Goal: Task Accomplishment & Management: Complete application form

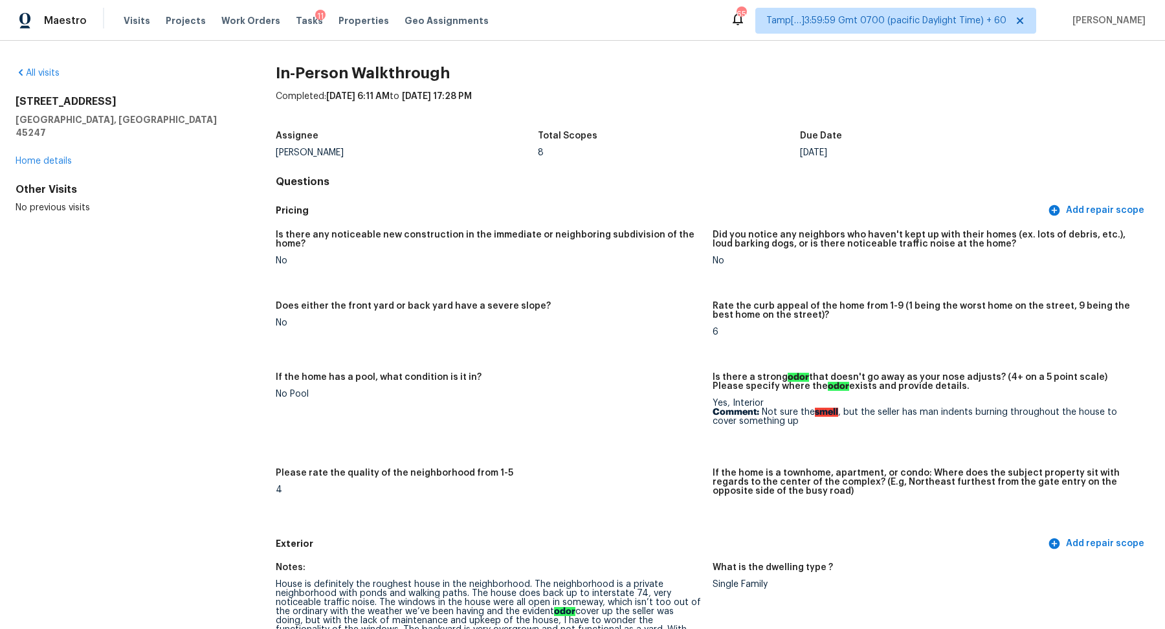
scroll to position [1402, 0]
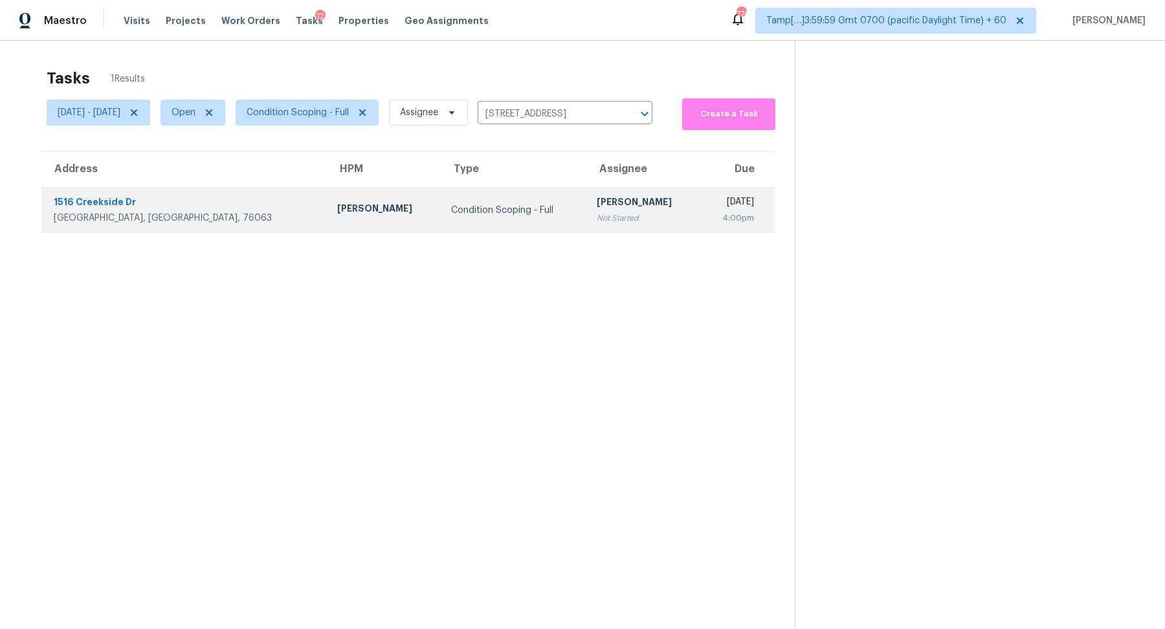
click at [485, 205] on div "Condition Scoping - Full" at bounding box center [513, 210] width 125 height 13
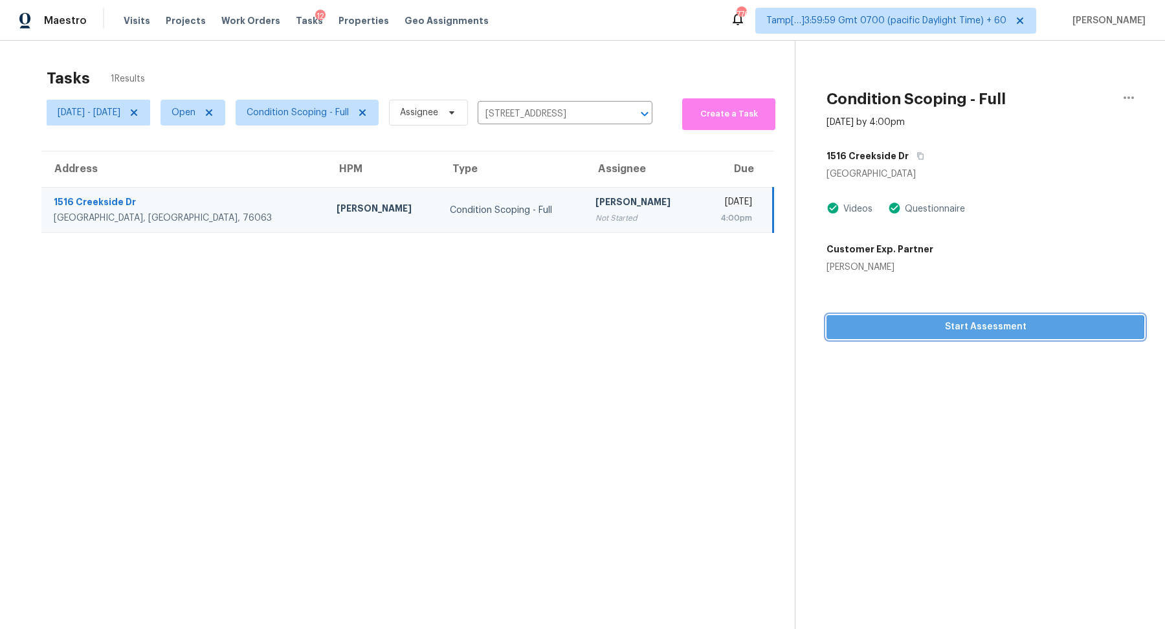
click at [924, 331] on span "Start Assessment" at bounding box center [985, 327] width 297 height 16
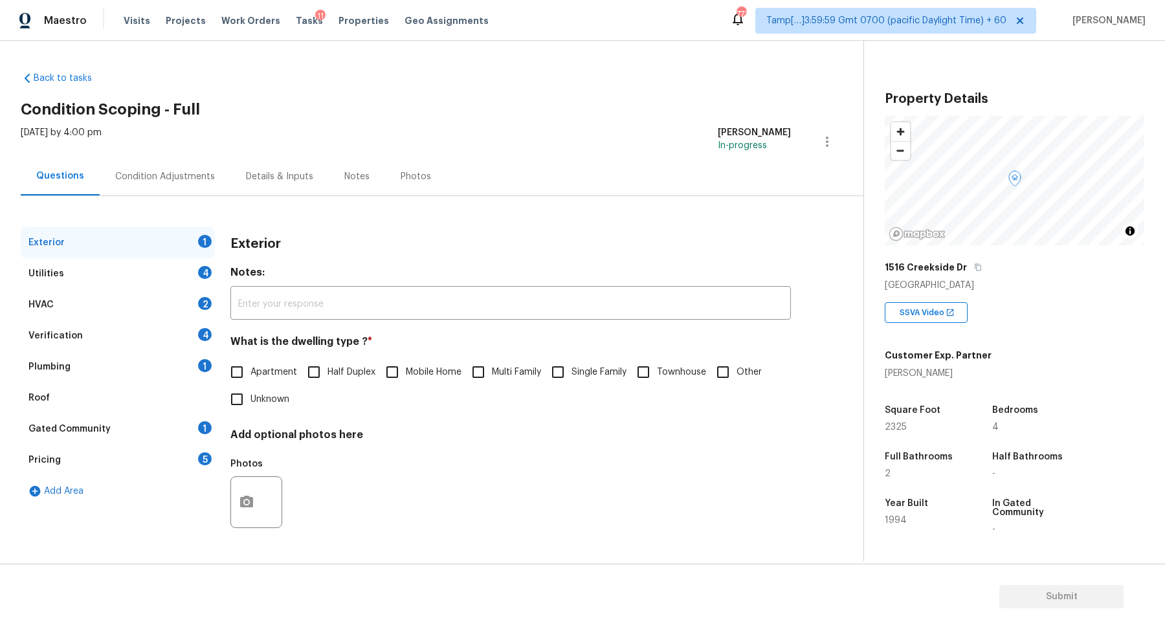
click at [568, 365] on input "Single Family" at bounding box center [557, 372] width 27 height 27
checkbox input "true"
click at [190, 265] on div "Utilities 4" at bounding box center [118, 273] width 194 height 31
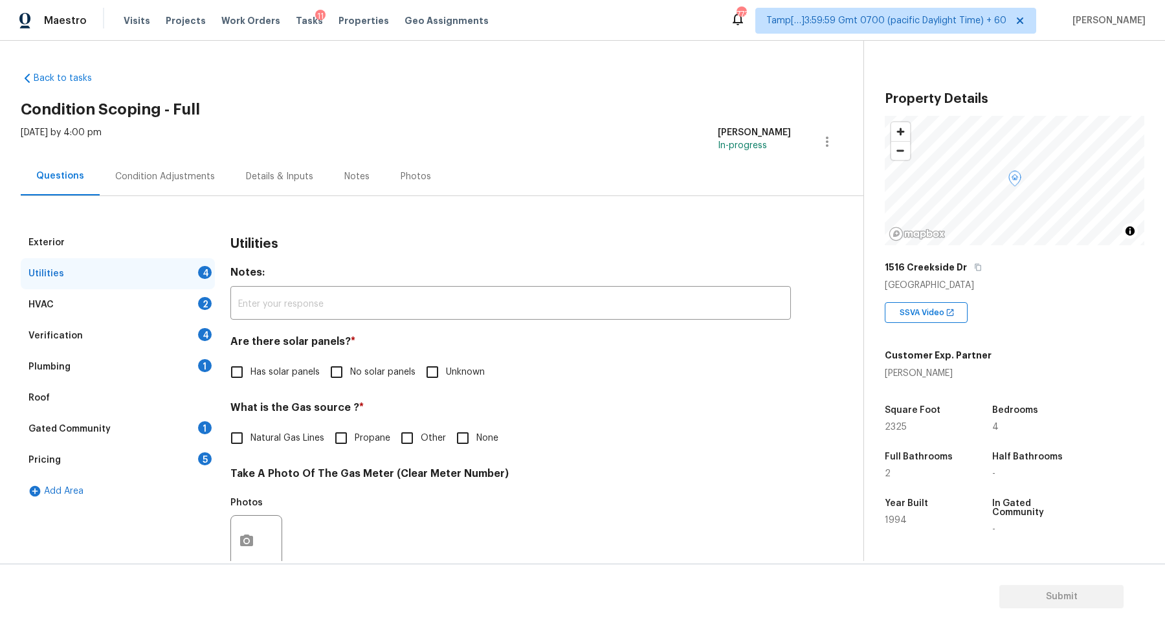
click at [361, 353] on div "Are there solar panels? * Has solar panels No solar panels Unknown" at bounding box center [510, 360] width 561 height 50
click at [360, 359] on label "No solar panels" at bounding box center [369, 372] width 93 height 27
click at [350, 359] on input "No solar panels" at bounding box center [336, 372] width 27 height 27
checkbox input "true"
click at [249, 458] on div "Utilities Notes: ​ Are there solar panels? * Has solar panels No solar panels U…" at bounding box center [510, 565] width 561 height 677
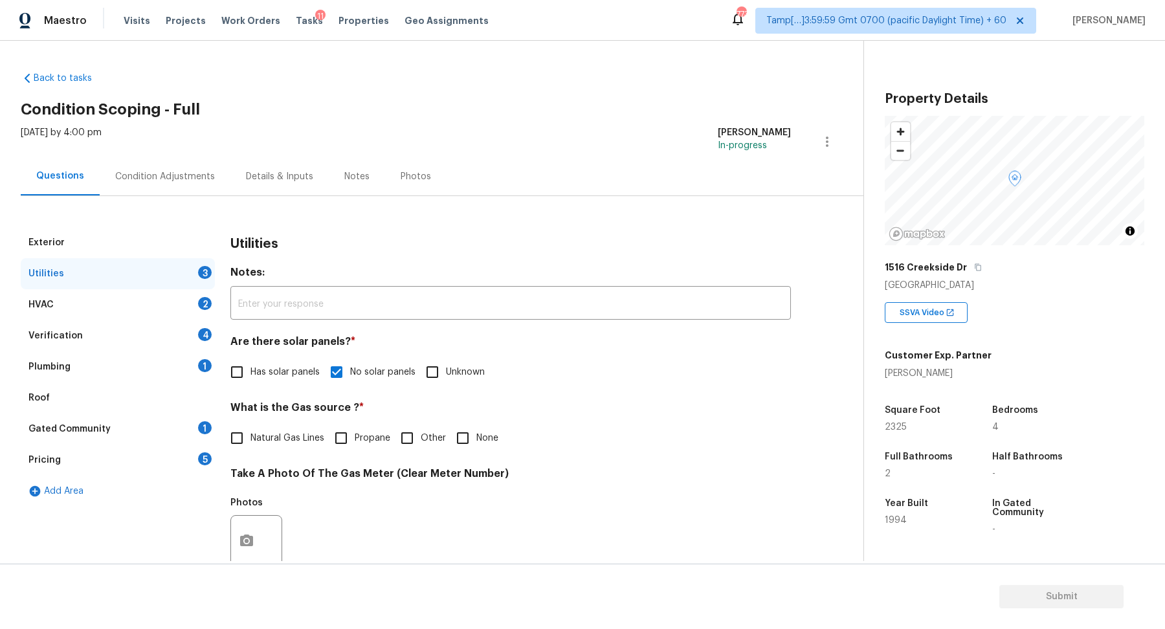
click at [269, 439] on span "Natural Gas Lines" at bounding box center [288, 439] width 74 height 14
click at [251, 439] on input "Natural Gas Lines" at bounding box center [236, 438] width 27 height 27
checkbox input "true"
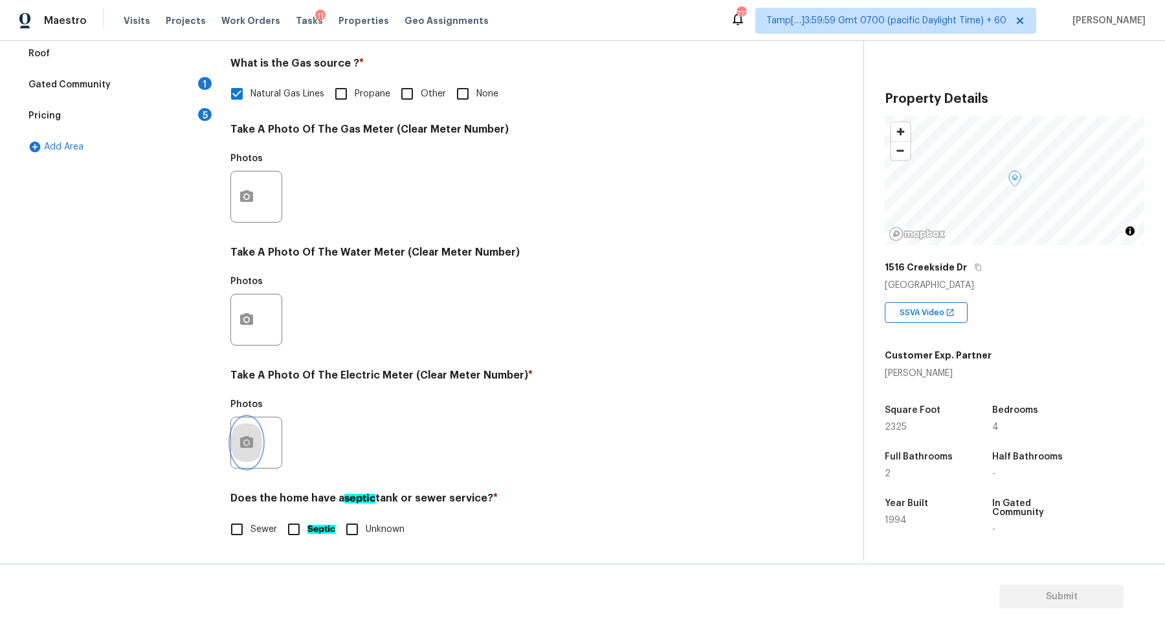
click at [251, 460] on button "button" at bounding box center [246, 443] width 31 height 50
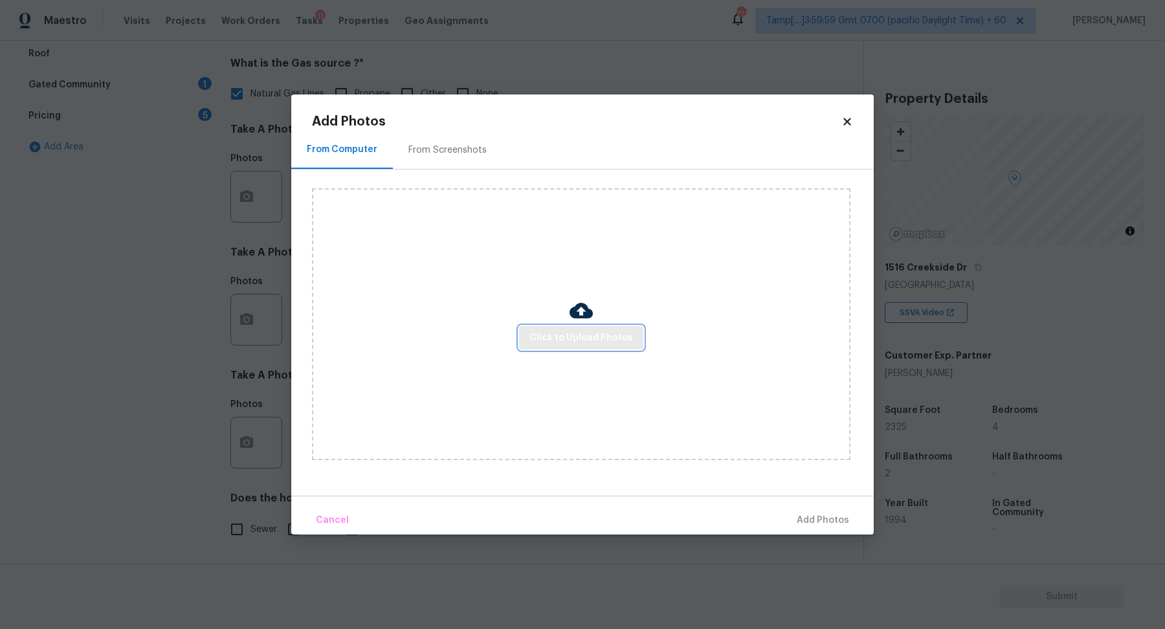
click at [601, 334] on span "Click to Upload Photos" at bounding box center [581, 338] width 104 height 16
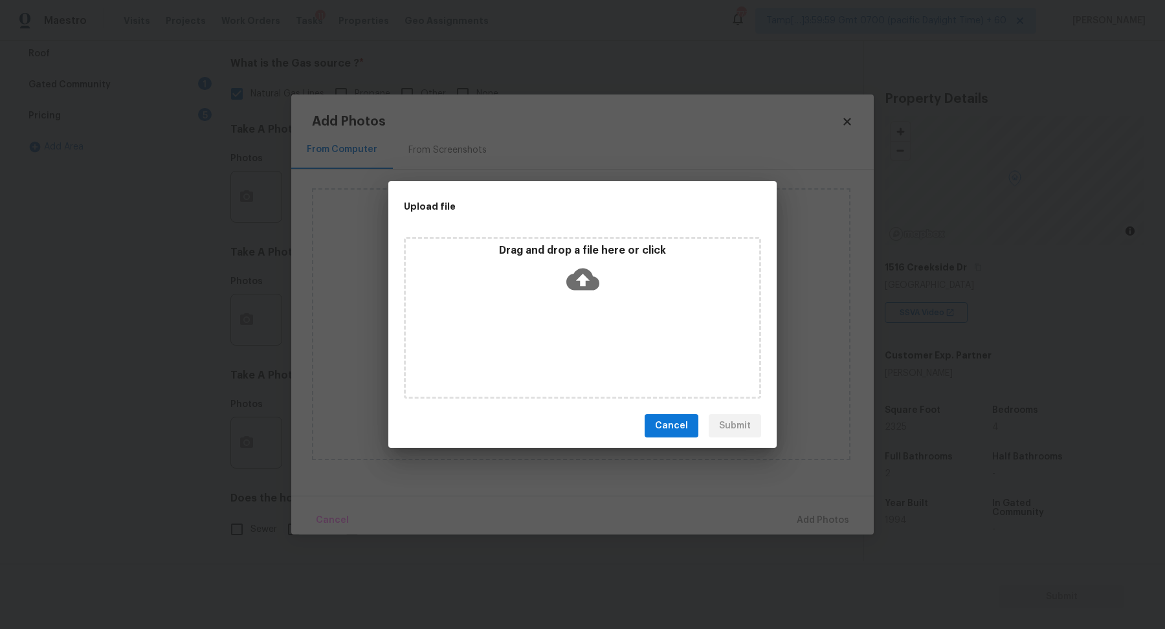
click at [671, 295] on div "Drag and drop a file here or click" at bounding box center [582, 272] width 353 height 56
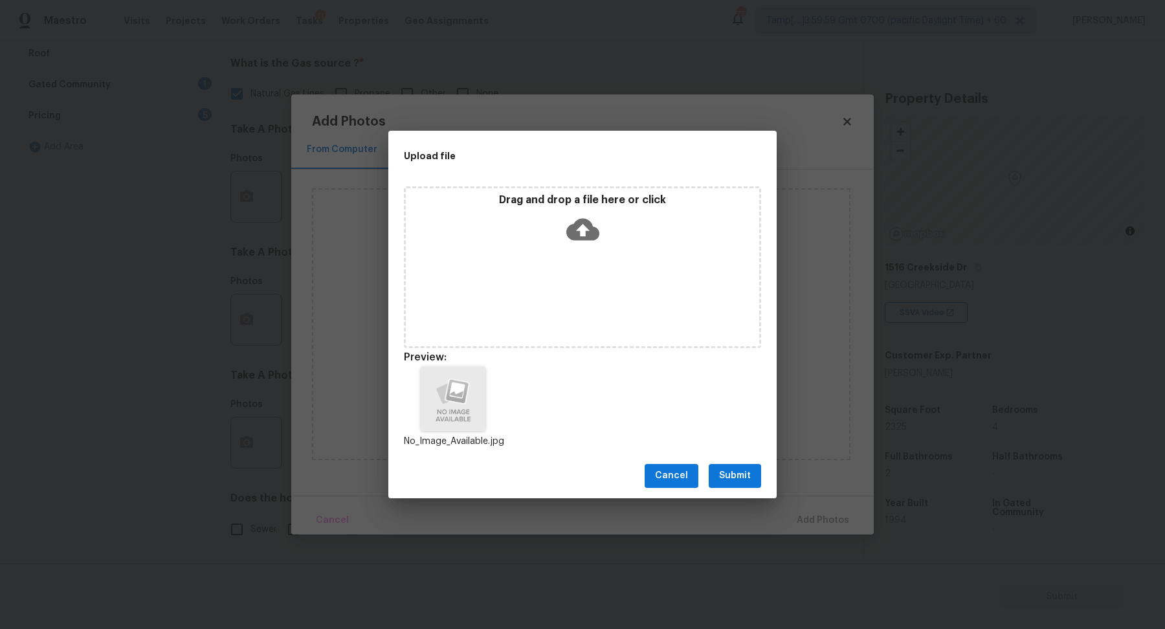
click at [749, 472] on span "Submit" at bounding box center [735, 476] width 32 height 16
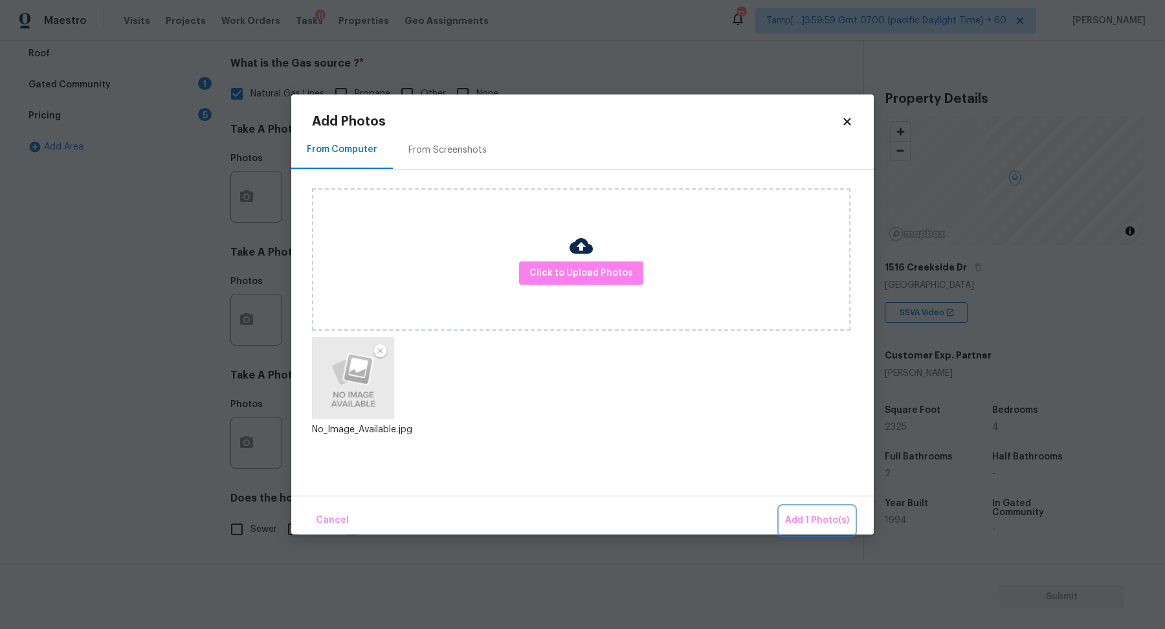
click at [805, 520] on span "Add 1 Photo(s)" at bounding box center [817, 521] width 64 height 16
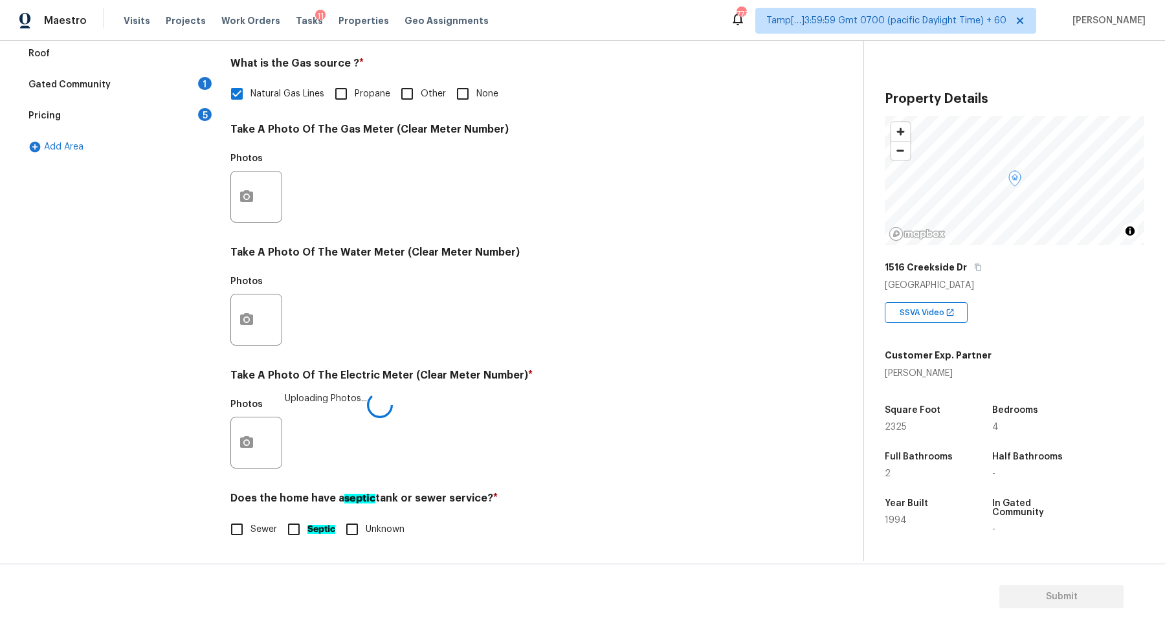
click at [247, 509] on div "Does the home have a septic tank or sewer service? * Sewer Septic Unknown" at bounding box center [510, 517] width 561 height 51
click at [246, 531] on input "Sewer" at bounding box center [236, 529] width 27 height 27
checkbox input "true"
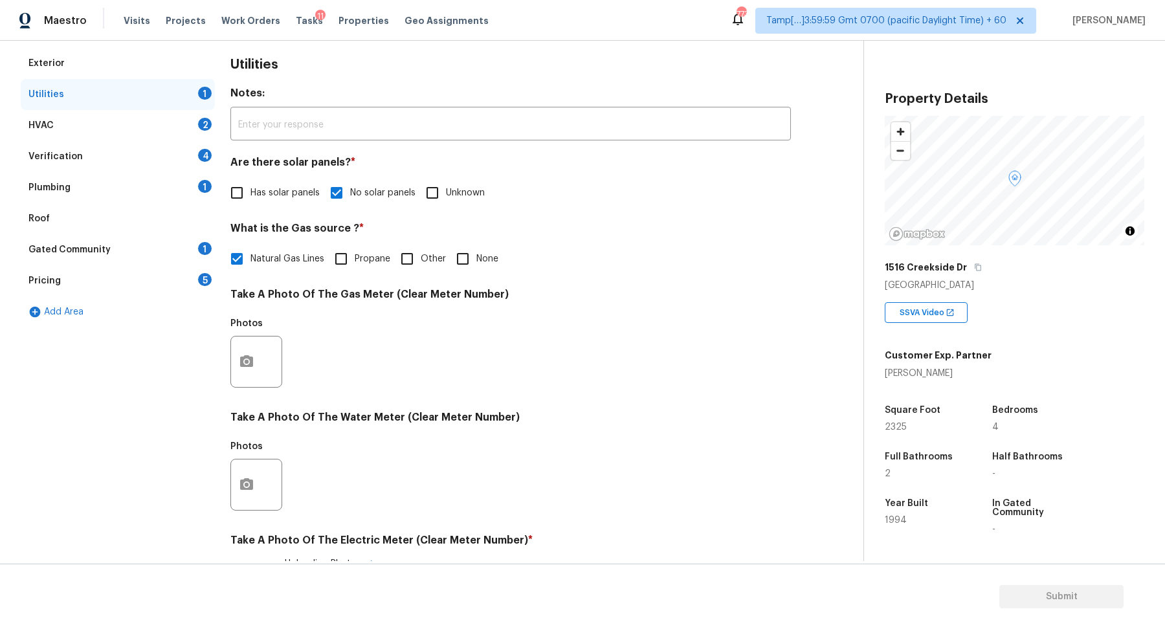
scroll to position [87, 0]
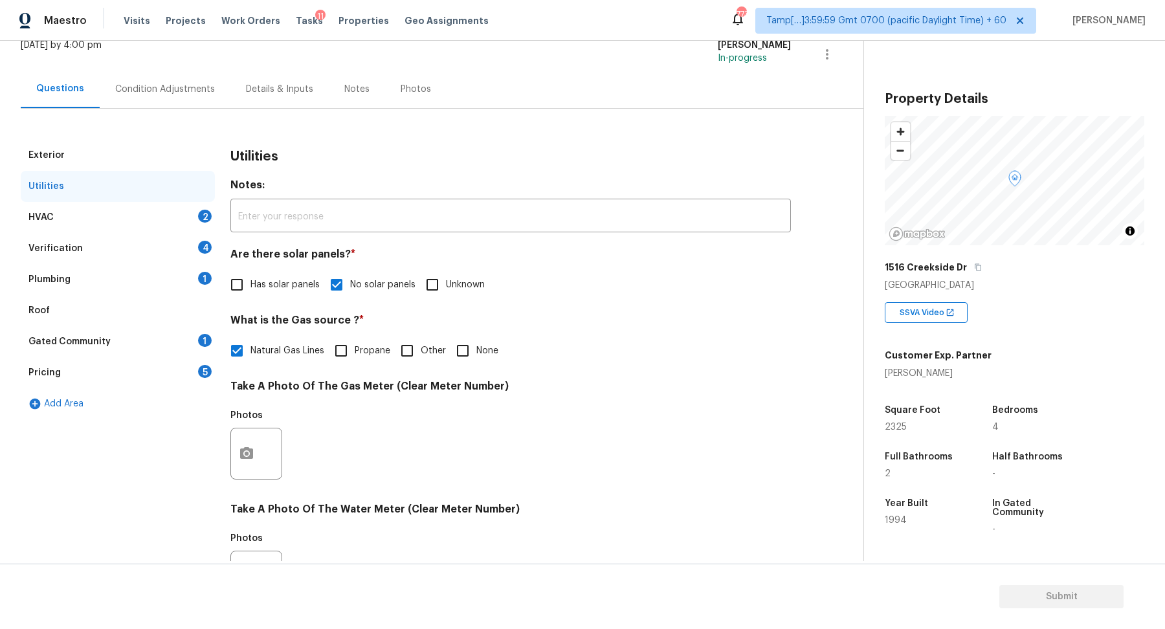
click at [184, 219] on div "HVAC 2" at bounding box center [118, 217] width 194 height 31
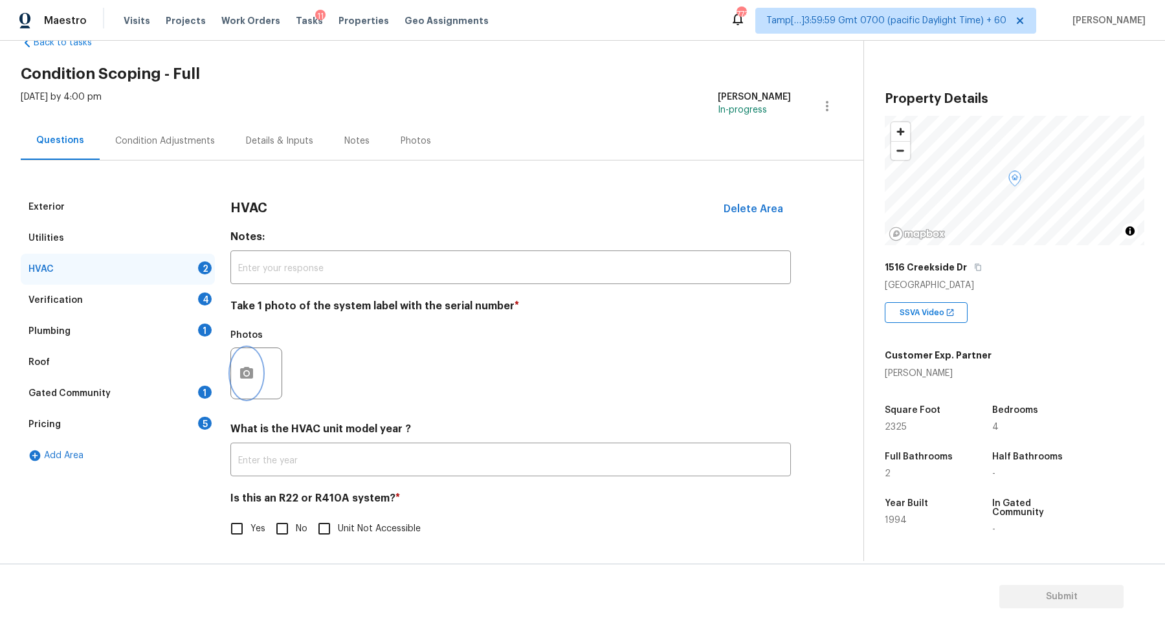
click at [247, 372] on circle "button" at bounding box center [247, 374] width 4 height 4
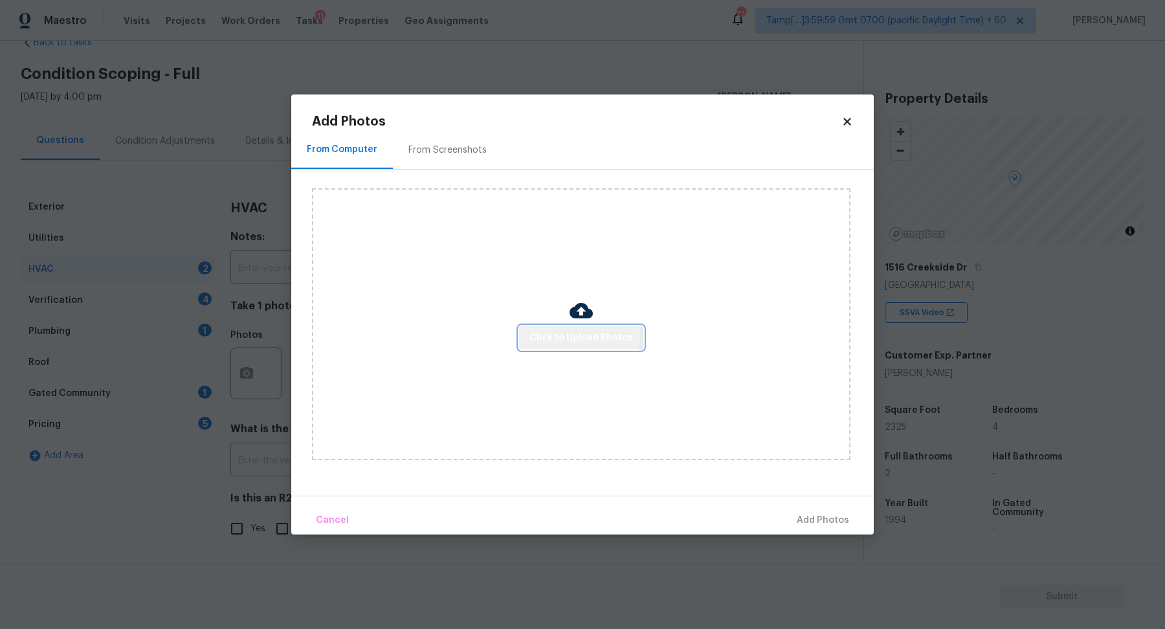
click at [549, 333] on span "Click to Upload Photos" at bounding box center [581, 338] width 104 height 16
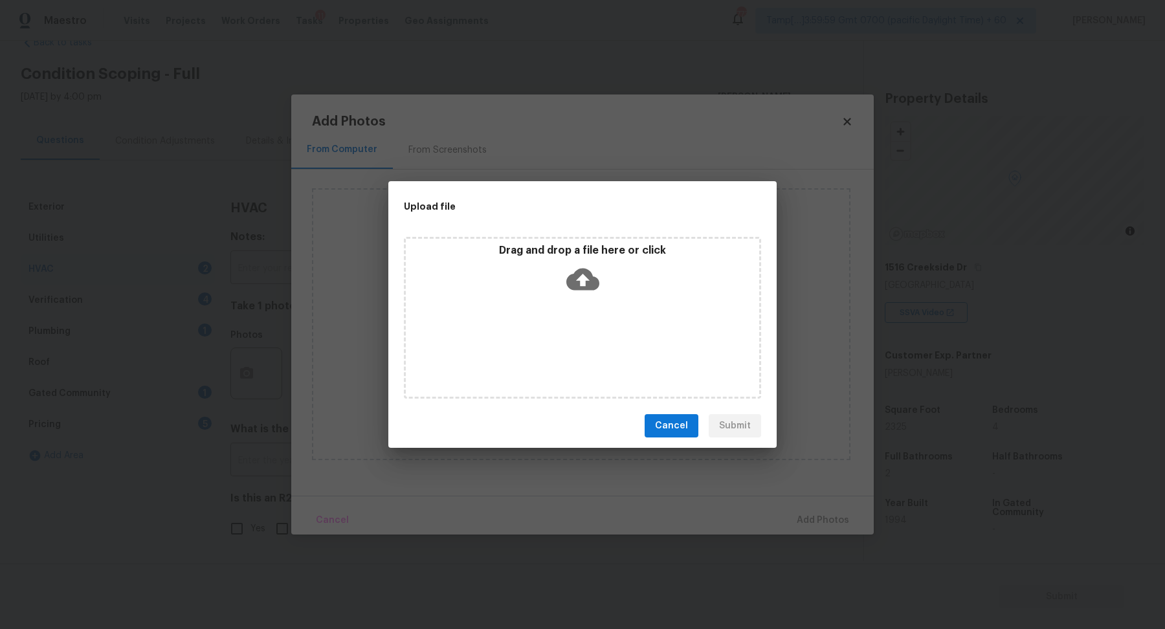
click at [570, 321] on div "Drag and drop a file here or click" at bounding box center [582, 318] width 357 height 162
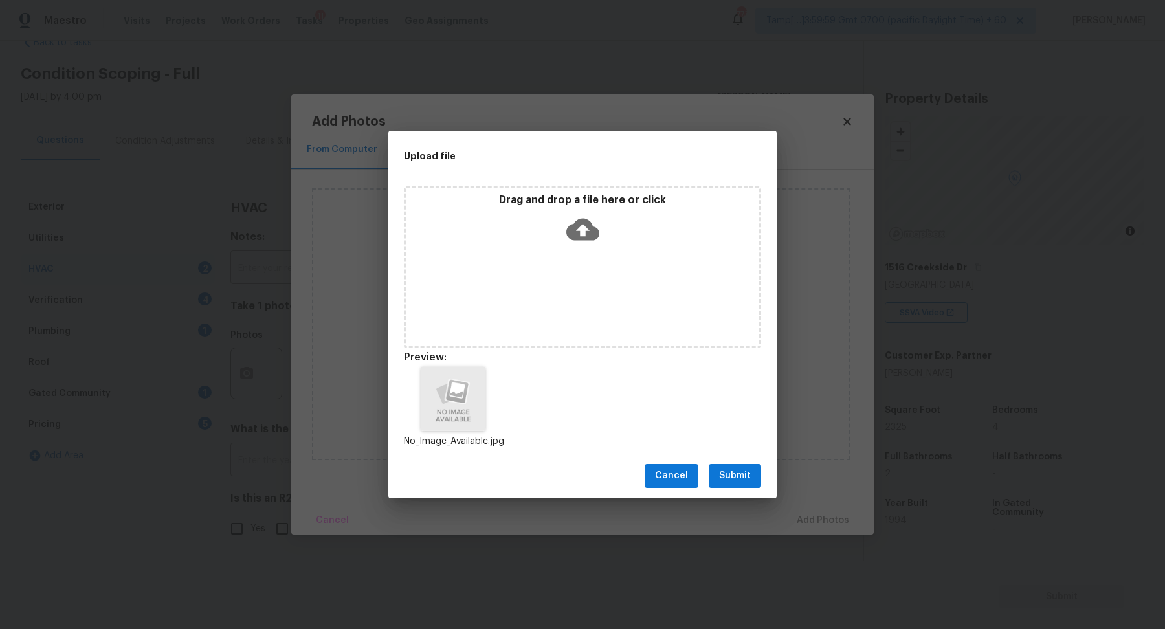
click at [748, 472] on span "Submit" at bounding box center [735, 476] width 32 height 16
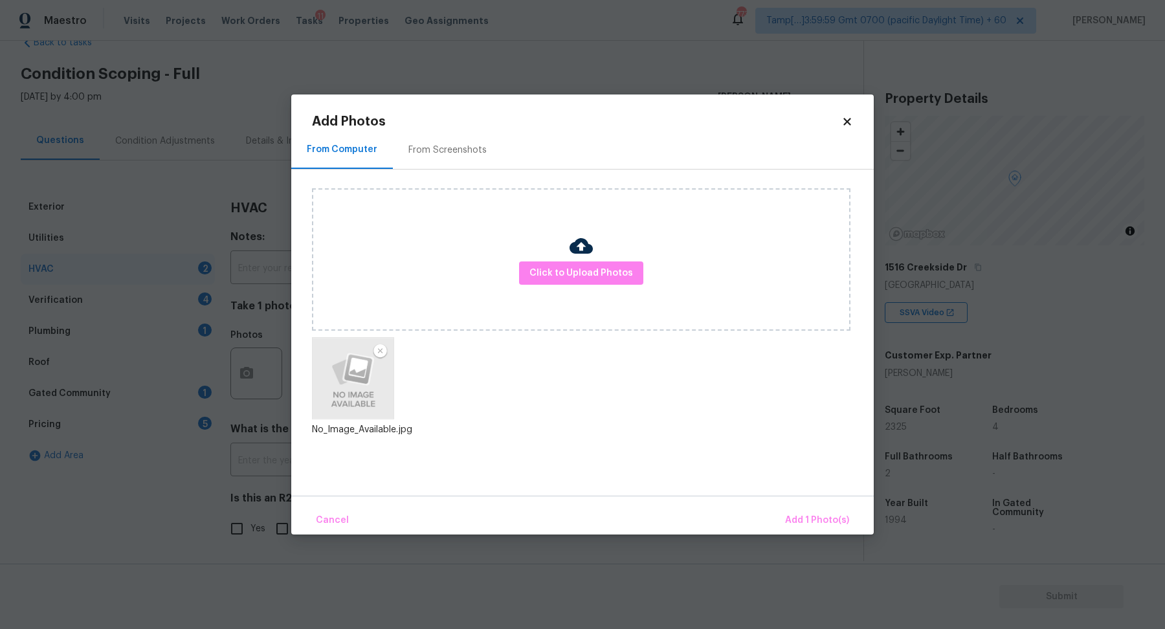
click at [795, 503] on div "Cancel Add 1 Photo(s)" at bounding box center [582, 515] width 583 height 39
click at [795, 509] on button "Add 1 Photo(s)" at bounding box center [817, 521] width 74 height 28
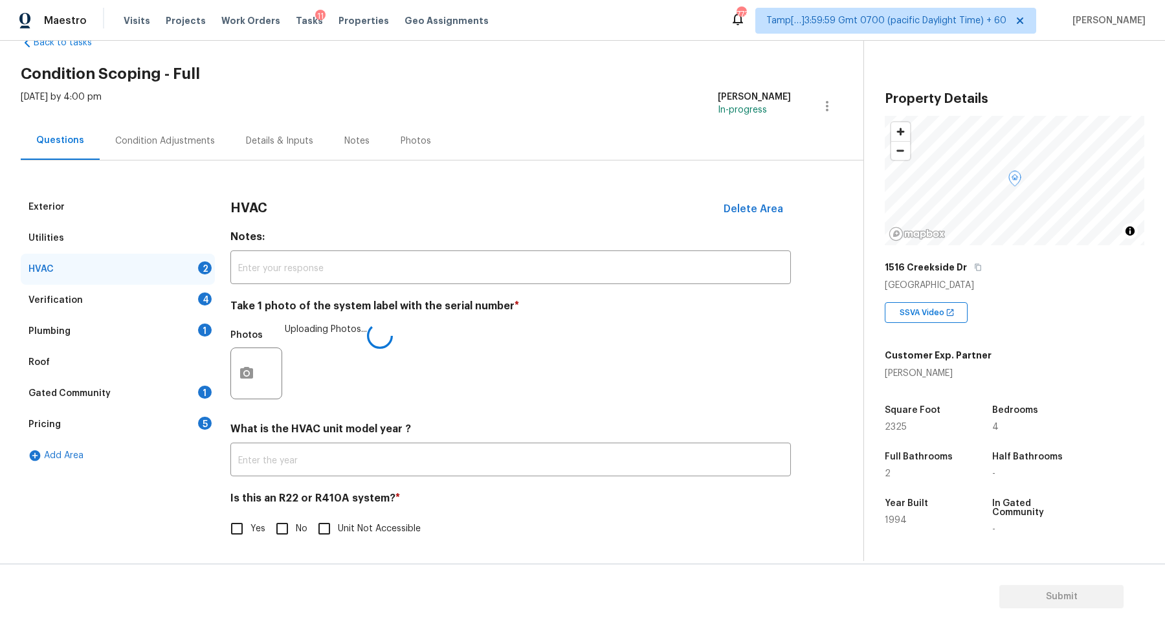
click at [302, 526] on span "No" at bounding box center [302, 529] width 12 height 14
click at [296, 526] on input "No" at bounding box center [282, 528] width 27 height 27
checkbox input "true"
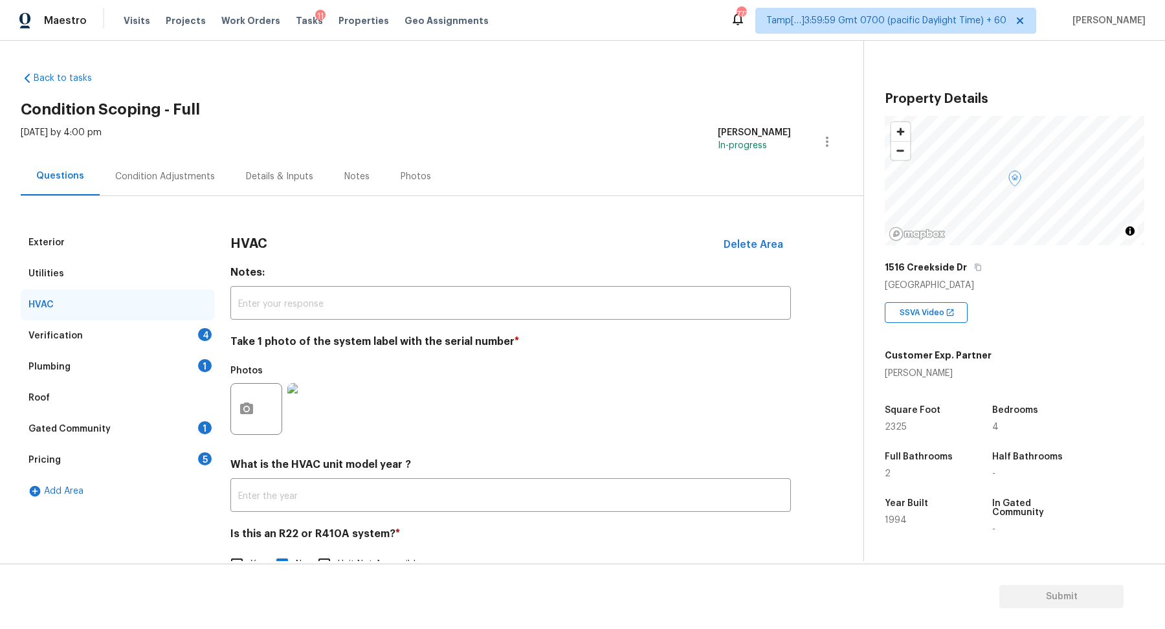
click at [193, 346] on div "Verification 4" at bounding box center [118, 335] width 194 height 31
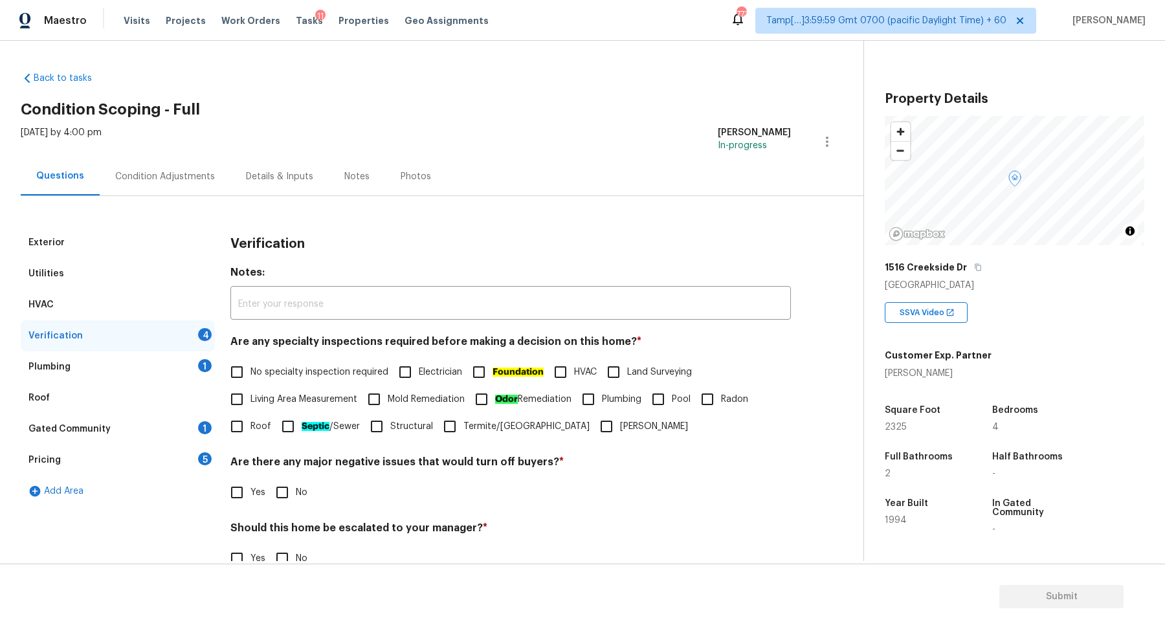
click at [299, 362] on label "No specialty inspection required" at bounding box center [305, 372] width 165 height 27
click at [251, 362] on input "No specialty inspection required" at bounding box center [236, 372] width 27 height 27
checkbox input "true"
click at [283, 484] on input "No" at bounding box center [282, 492] width 27 height 27
checkbox input "true"
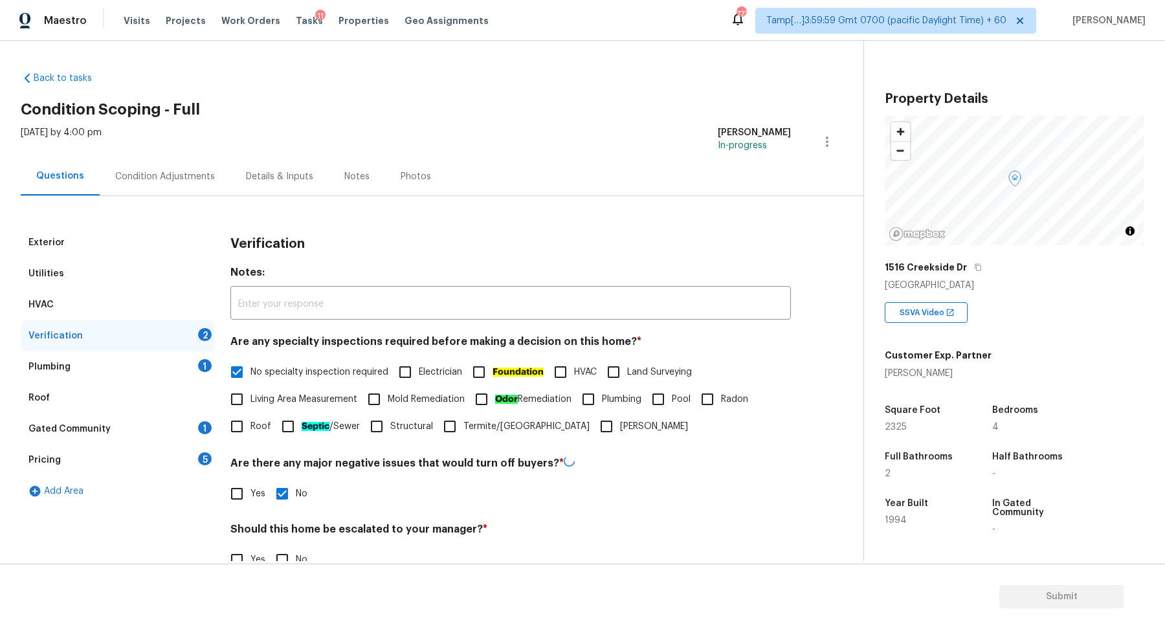
scroll to position [108, 0]
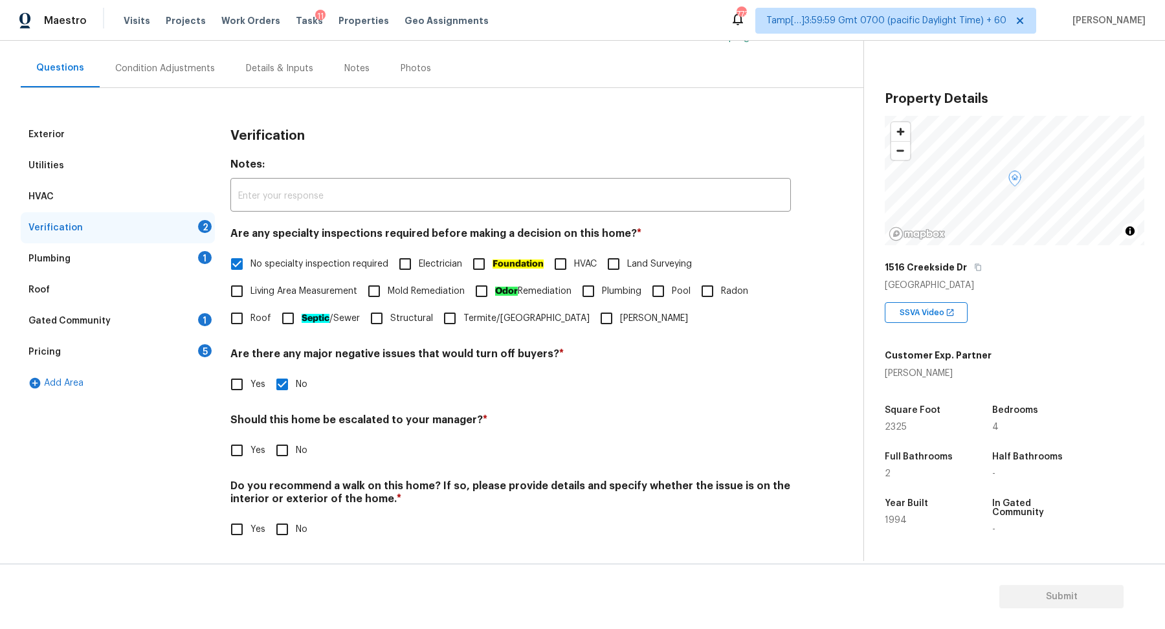
click at [239, 454] on input "Yes" at bounding box center [236, 450] width 27 height 27
checkbox input "true"
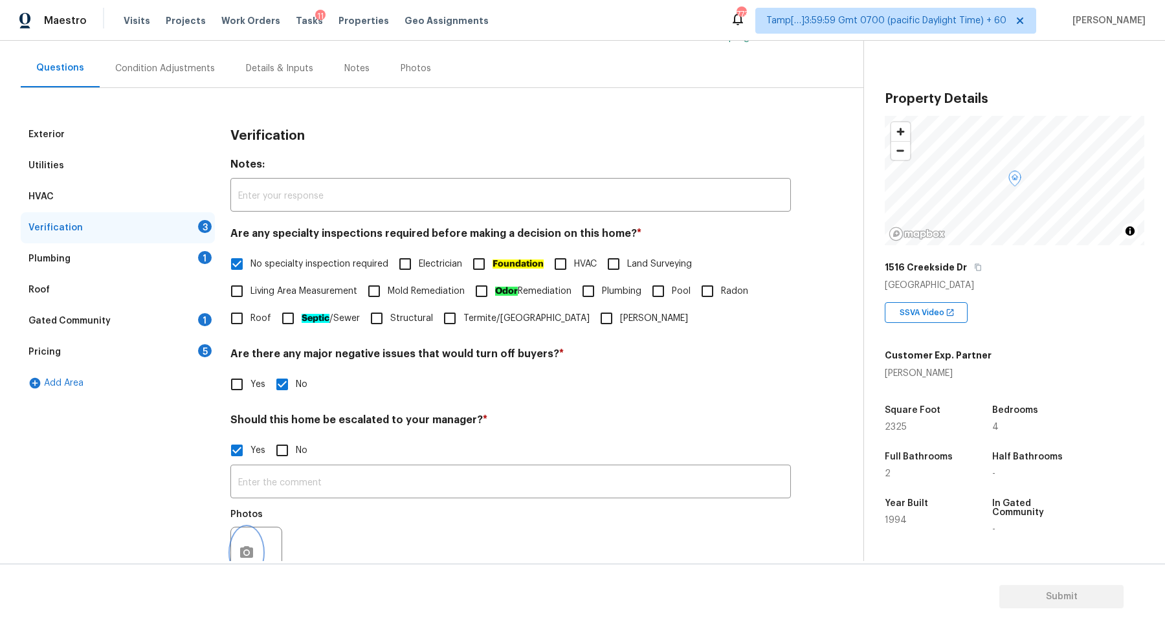
click at [244, 529] on button "button" at bounding box center [246, 553] width 31 height 50
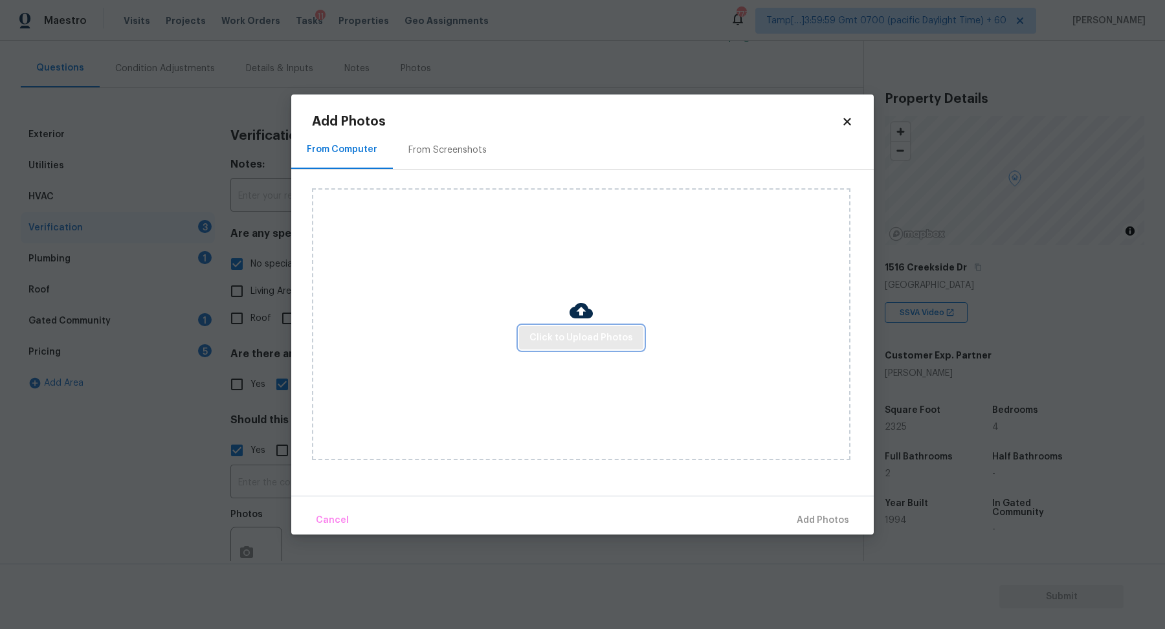
click at [557, 330] on span "Click to Upload Photos" at bounding box center [581, 338] width 104 height 16
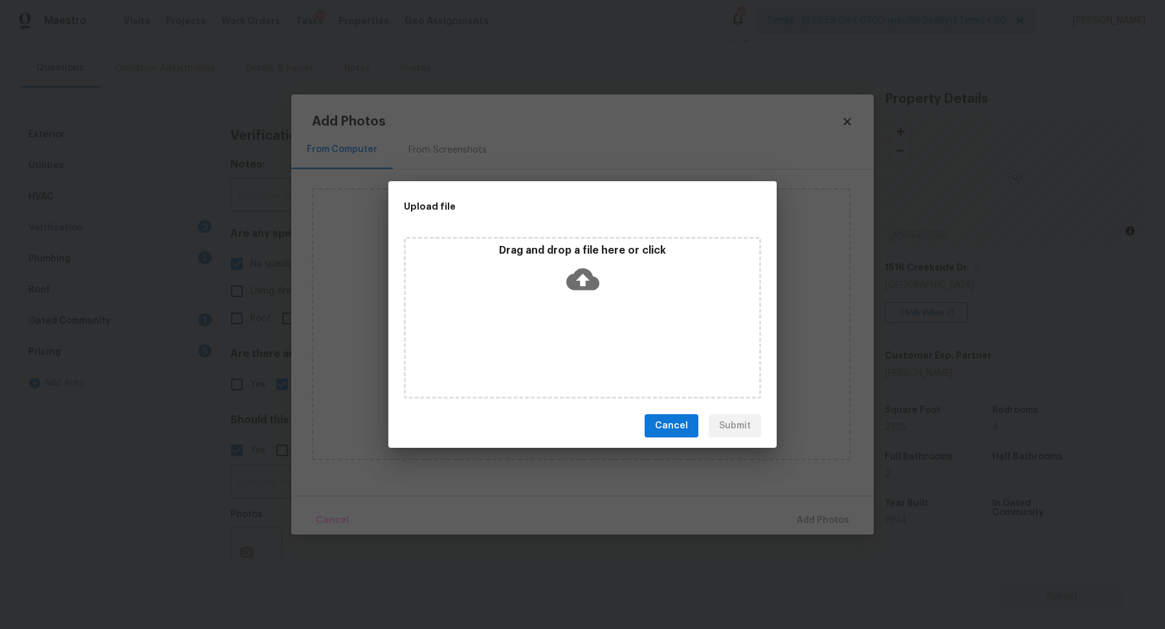
click at [633, 276] on div "Drag and drop a file here or click" at bounding box center [582, 272] width 353 height 56
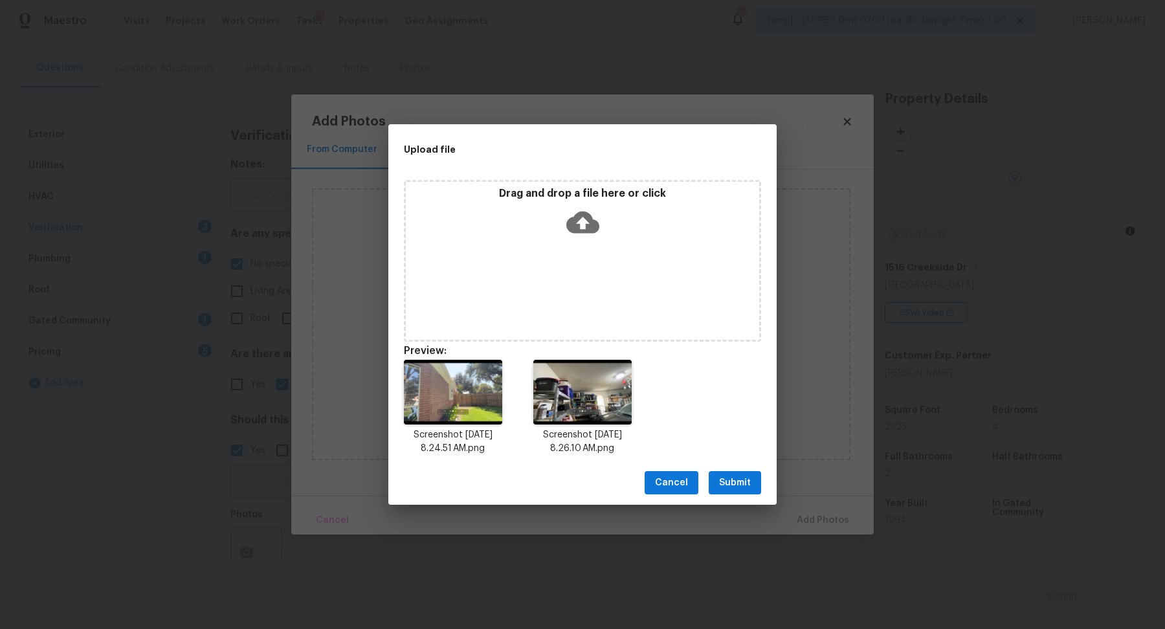
click at [747, 487] on span "Submit" at bounding box center [735, 483] width 32 height 16
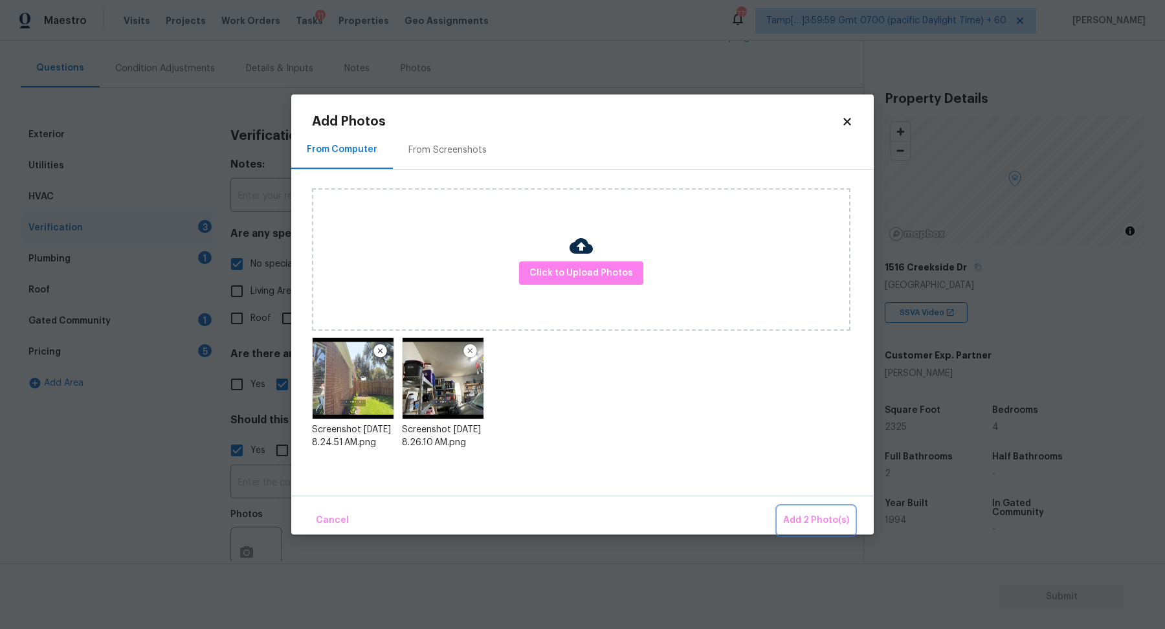
click at [803, 512] on button "Add 2 Photo(s)" at bounding box center [816, 521] width 76 height 28
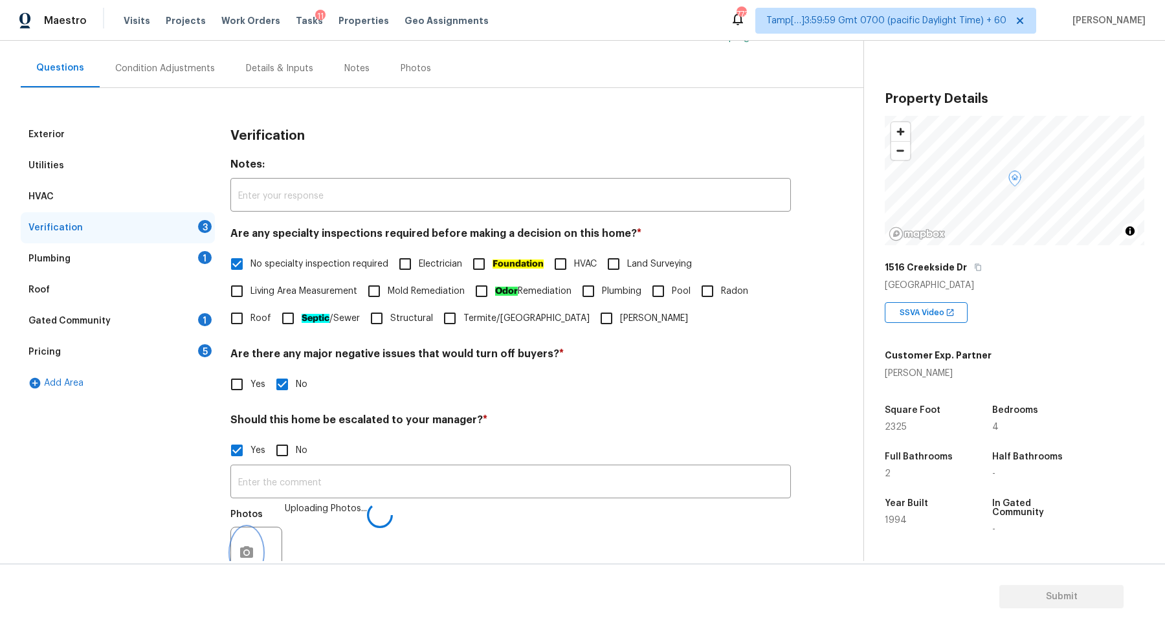
scroll to position [124, 0]
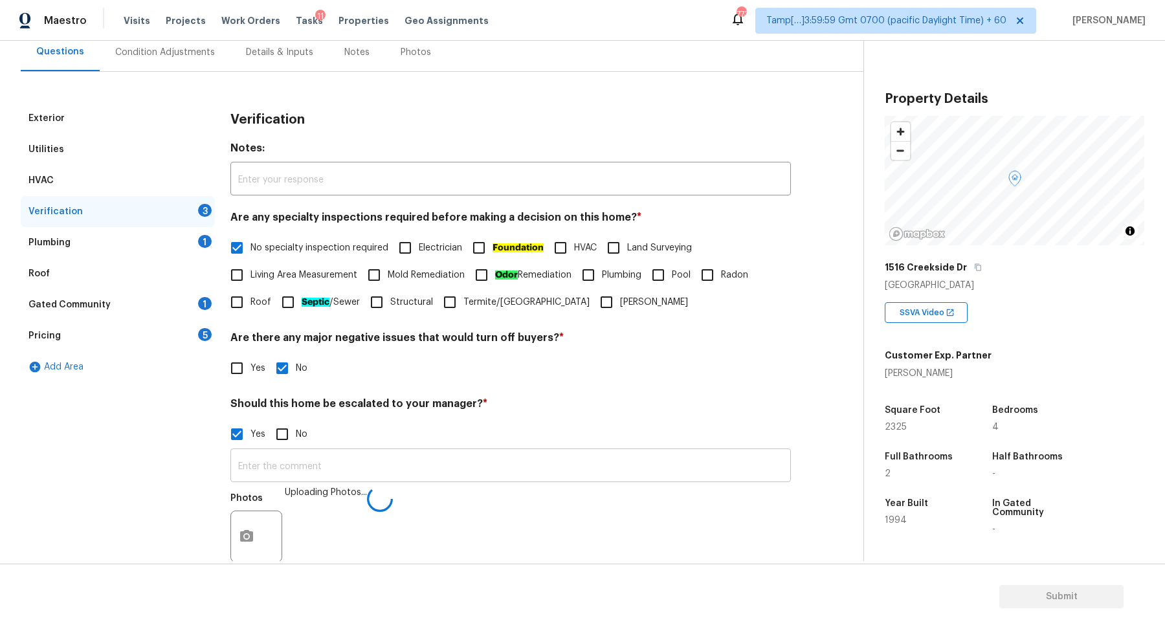
click at [517, 456] on input "text" at bounding box center [510, 467] width 561 height 30
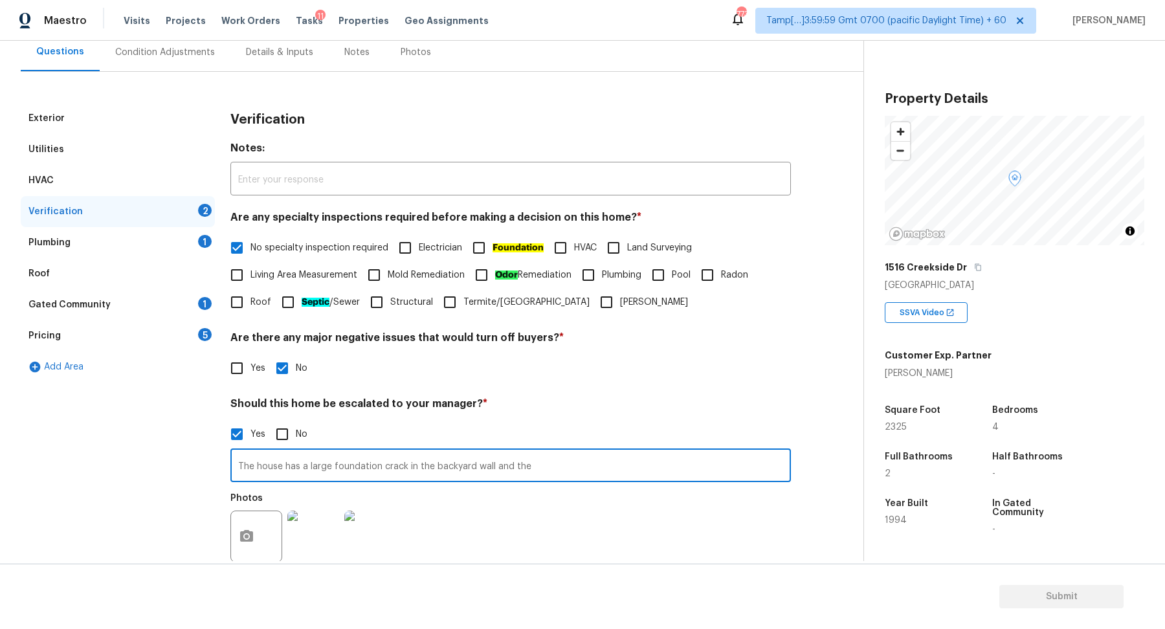
type input "The house has a large foundation crack in the backyard wall and the"
click at [662, 465] on input "The house has a large foundation crack in the backyard wall and the garage ceil…" at bounding box center [510, 467] width 561 height 30
type input "The house has a large foundation crack in the backyard wall and the garage ceil…"
click at [796, 398] on div "Exterior Utilities HVAC Verification 1 Plumbing 1 Roof Gated Community 1 Pricin…" at bounding box center [427, 384] width 812 height 562
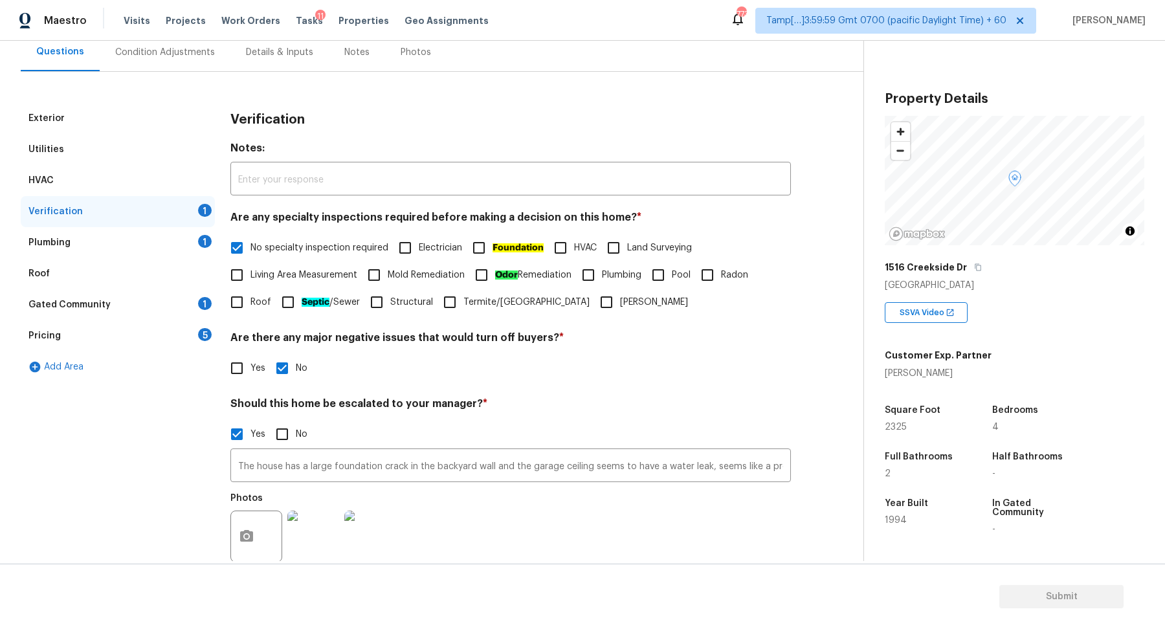
scroll to position [230, 0]
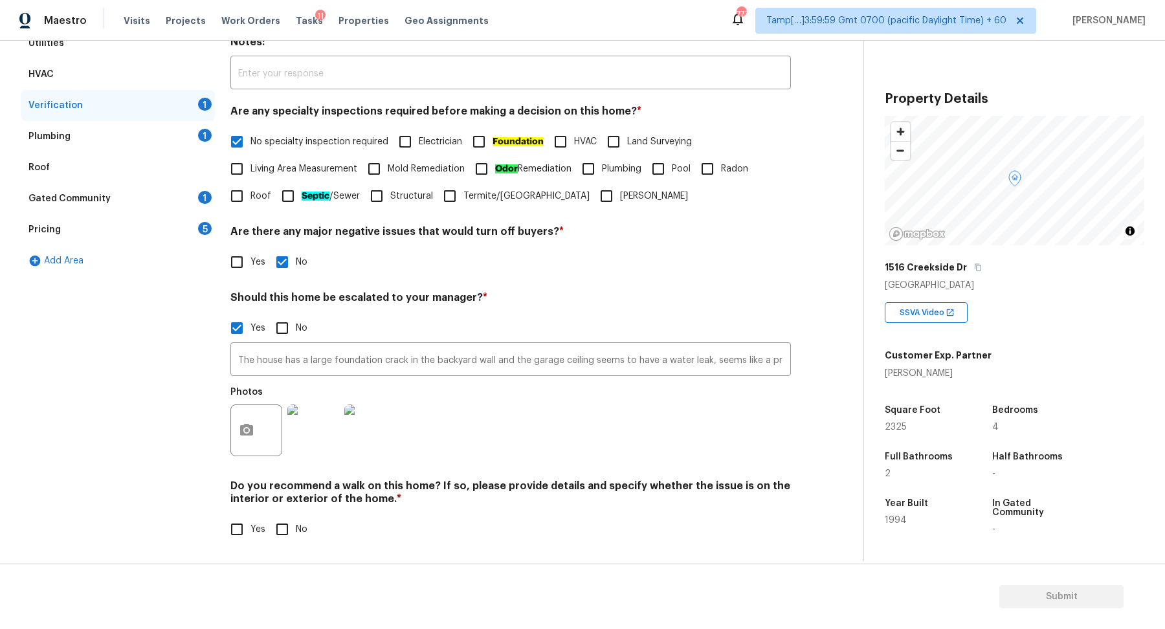
click at [283, 541] on input "No" at bounding box center [282, 529] width 27 height 27
checkbox input "true"
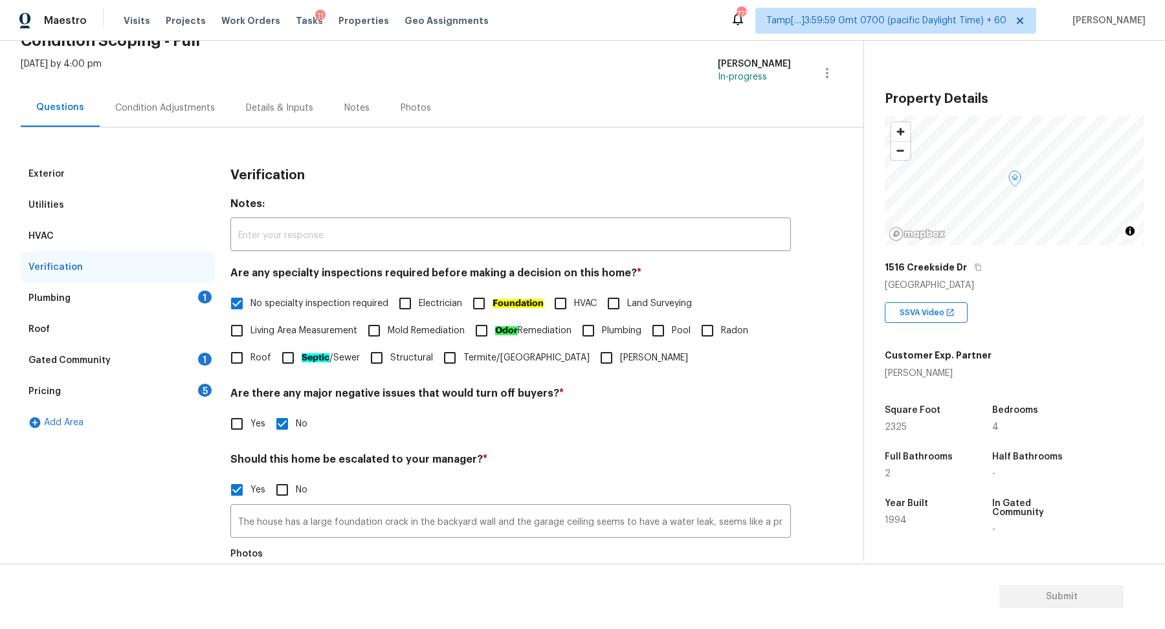
click at [199, 311] on div "Plumbing 1" at bounding box center [118, 298] width 194 height 31
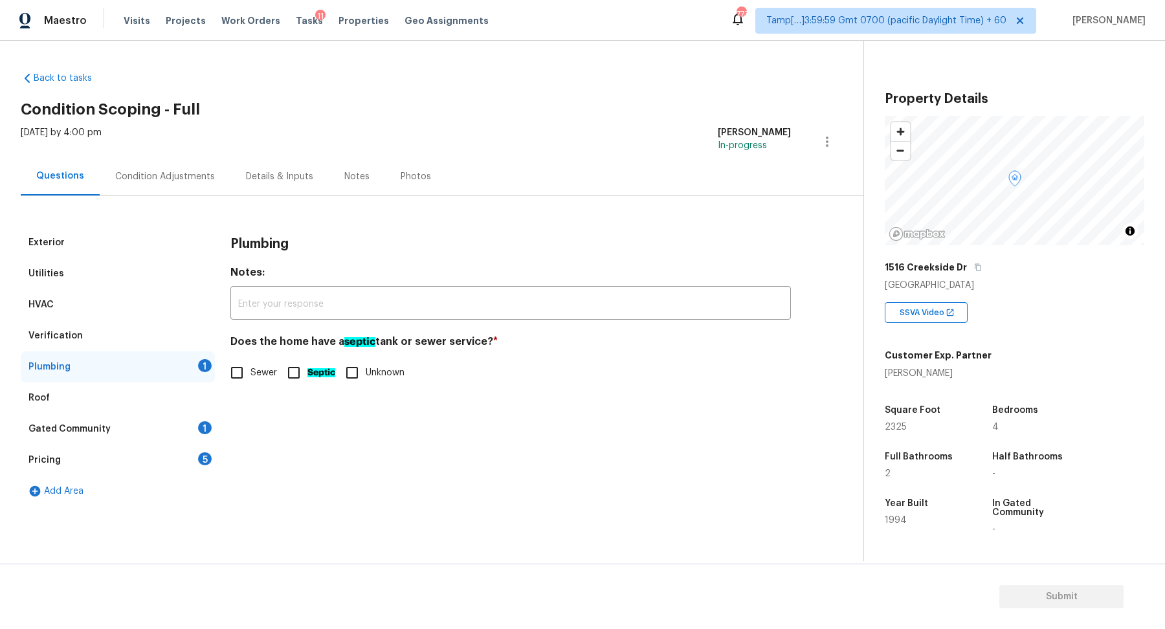
scroll to position [0, 0]
click at [256, 368] on span "Sewer" at bounding box center [264, 373] width 27 height 14
click at [251, 368] on input "Sewer" at bounding box center [236, 372] width 27 height 27
checkbox input "true"
click at [176, 423] on div "Gated Community 1" at bounding box center [118, 429] width 194 height 31
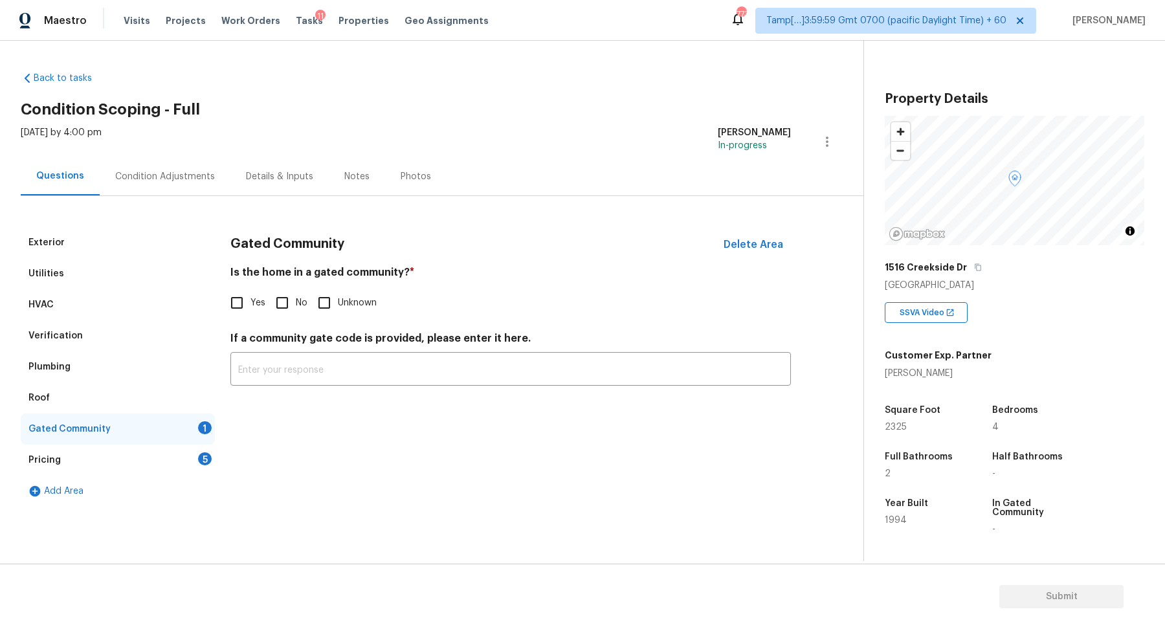
click at [284, 289] on input "No" at bounding box center [282, 302] width 27 height 27
checkbox input "true"
click at [170, 454] on div "Pricing 5" at bounding box center [118, 460] width 194 height 31
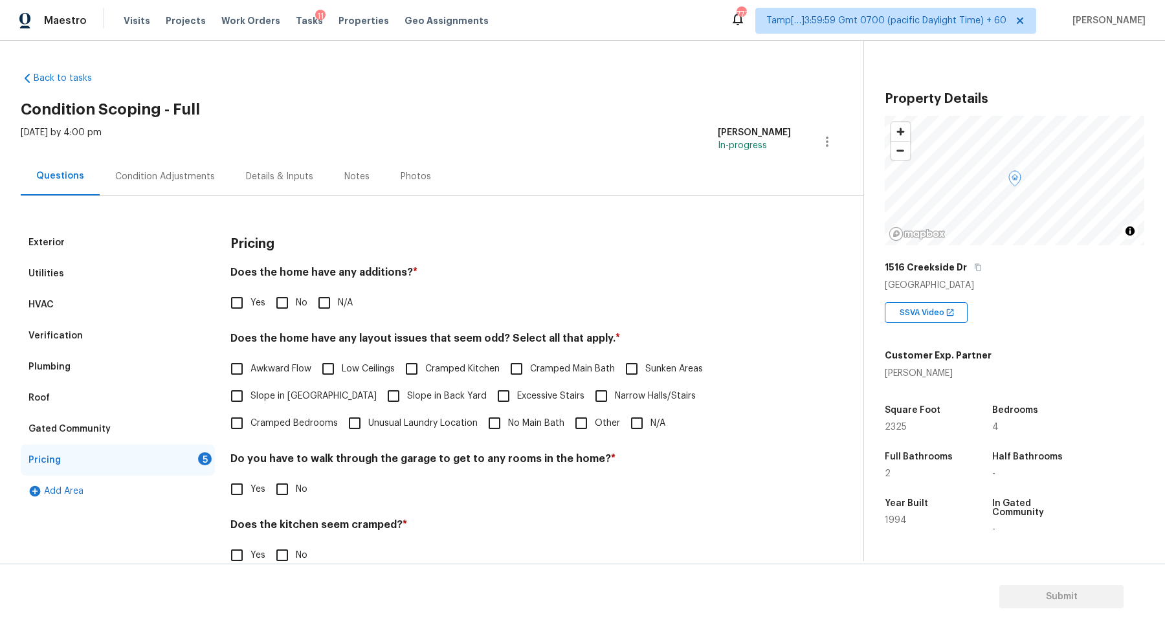
click at [303, 298] on span "No" at bounding box center [302, 303] width 12 height 14
click at [296, 298] on input "No" at bounding box center [282, 302] width 27 height 27
checkbox input "true"
click at [295, 400] on span "Slope in Front Yard" at bounding box center [314, 397] width 126 height 14
click at [251, 400] on input "Slope in Front Yard" at bounding box center [236, 396] width 27 height 27
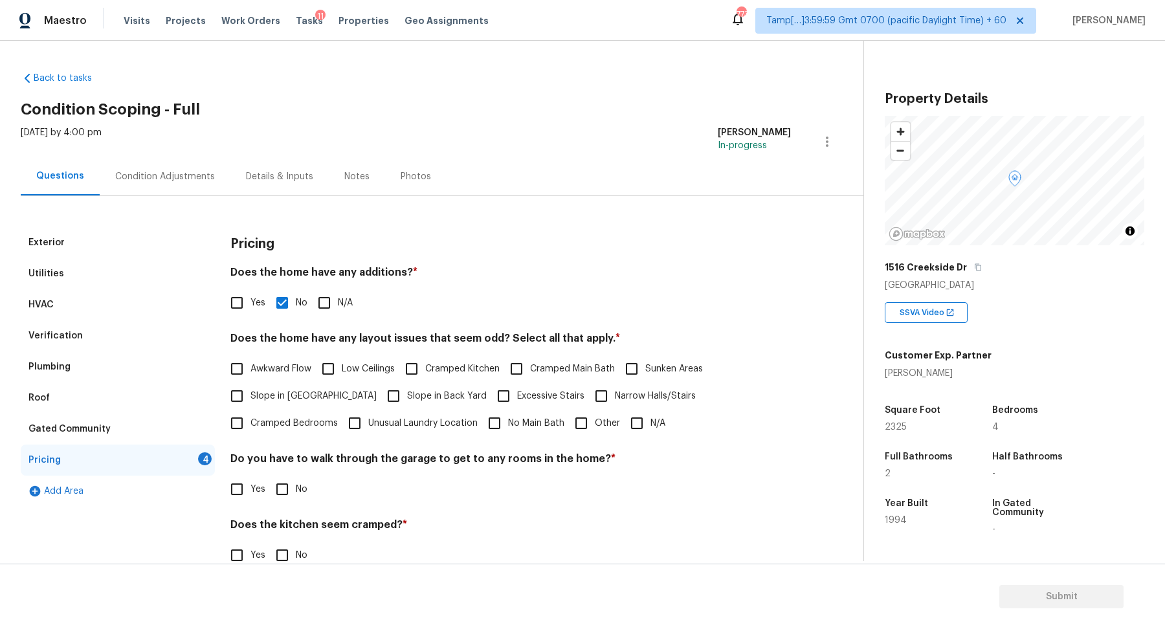
checkbox input "true"
click at [407, 400] on span "Slope in Back Yard" at bounding box center [447, 398] width 80 height 14
click at [380, 400] on input "Slope in Back Yard" at bounding box center [393, 397] width 27 height 27
checkbox input "false"
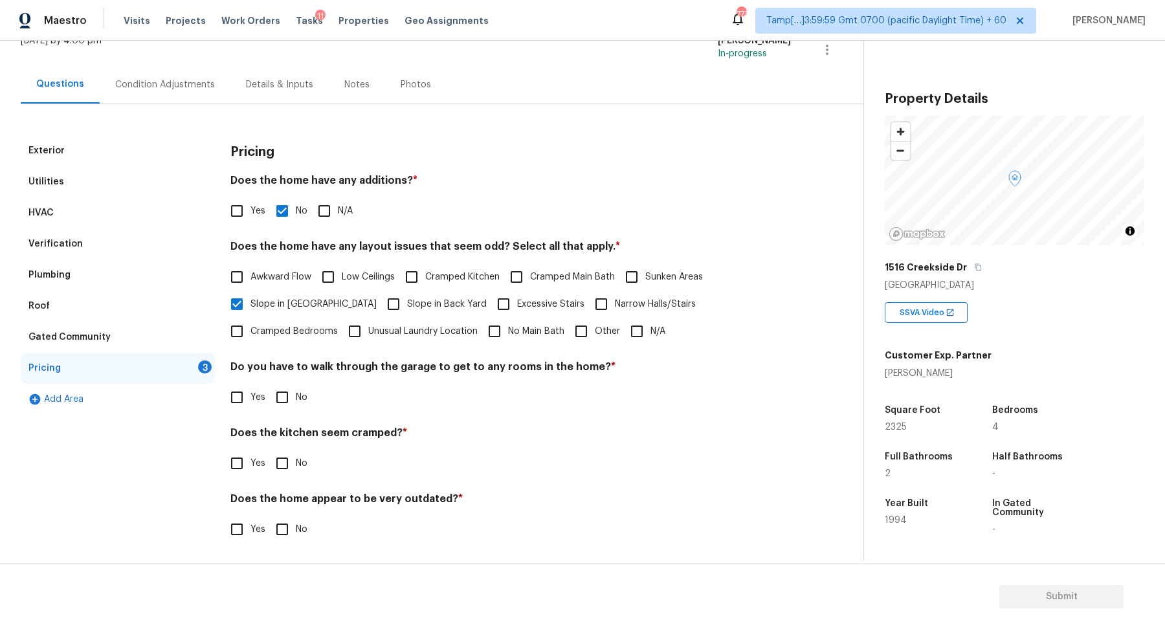
click at [289, 407] on input "No" at bounding box center [282, 397] width 27 height 27
checkbox input "true"
click at [269, 450] on input "No" at bounding box center [282, 463] width 27 height 27
checkbox input "true"
click at [269, 517] on input "No" at bounding box center [282, 530] width 27 height 27
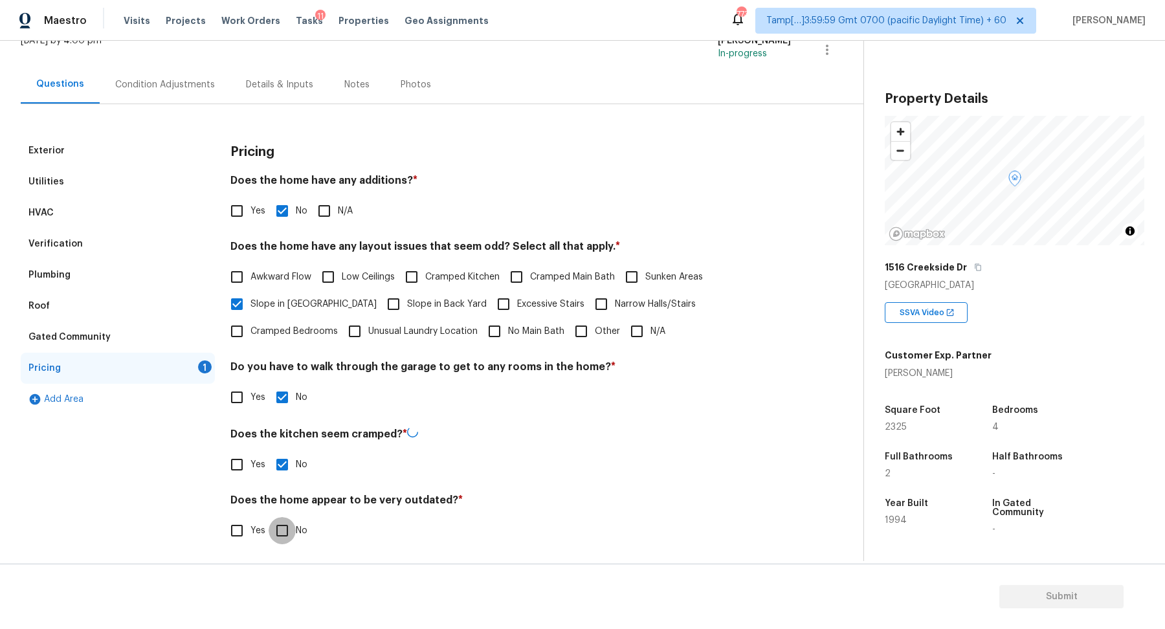
checkbox input "true"
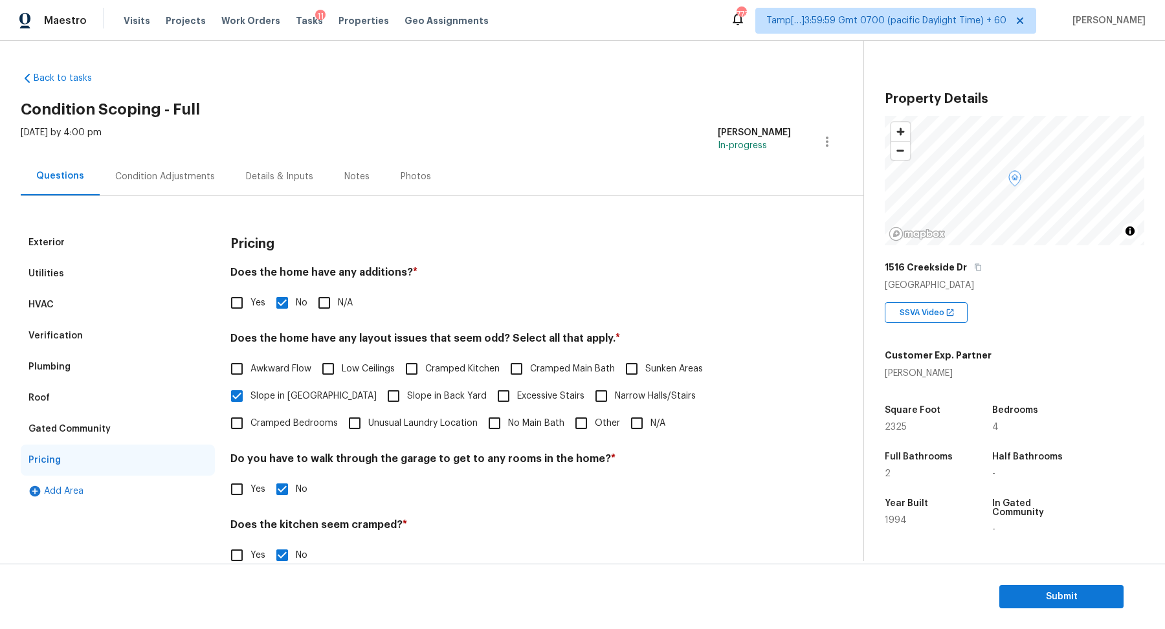
click at [191, 183] on div "Condition Adjustments" at bounding box center [165, 176] width 131 height 38
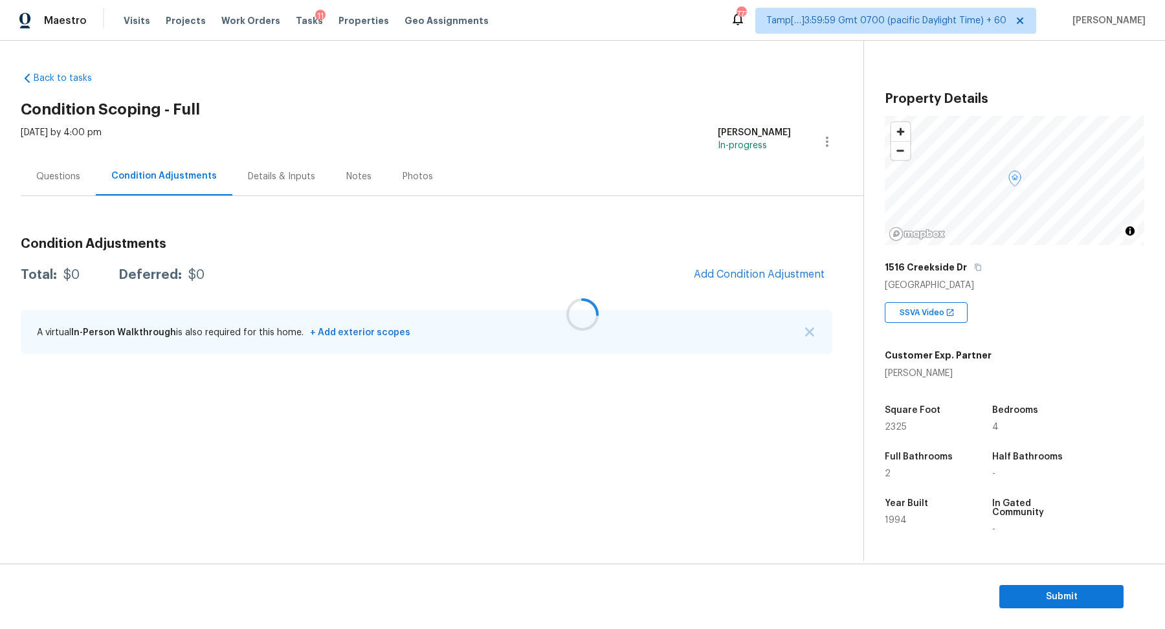
click at [719, 267] on div at bounding box center [582, 314] width 1165 height 629
click at [720, 271] on div at bounding box center [582, 314] width 1165 height 629
click at [741, 272] on span "Add Condition Adjustment" at bounding box center [759, 275] width 131 height 12
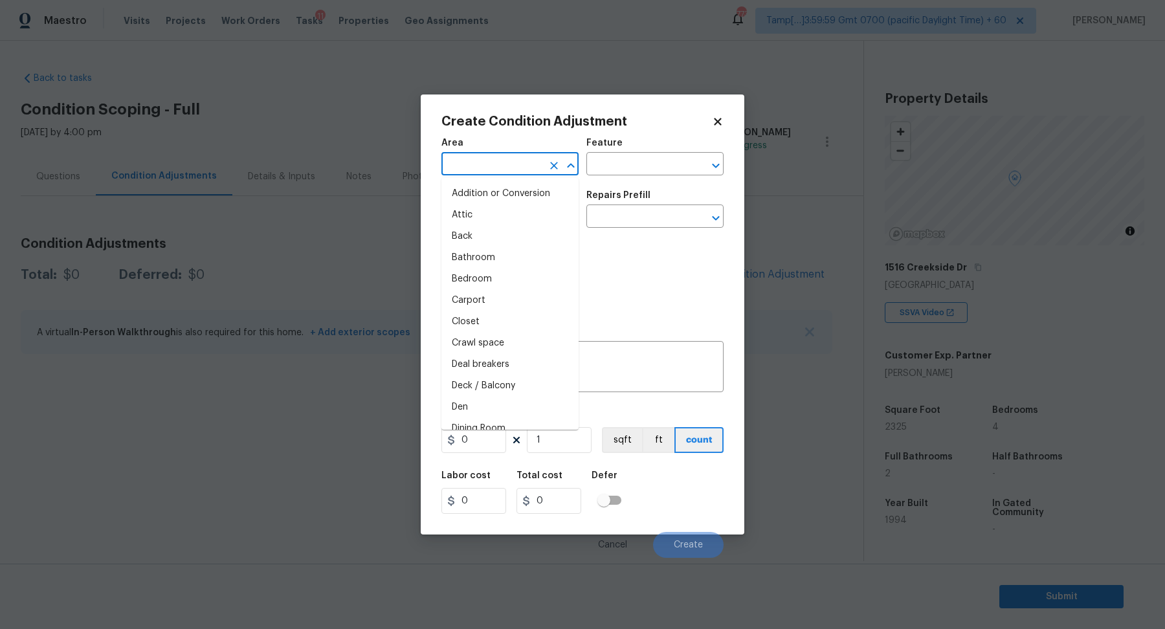
click at [473, 173] on input "text" at bounding box center [491, 165] width 101 height 20
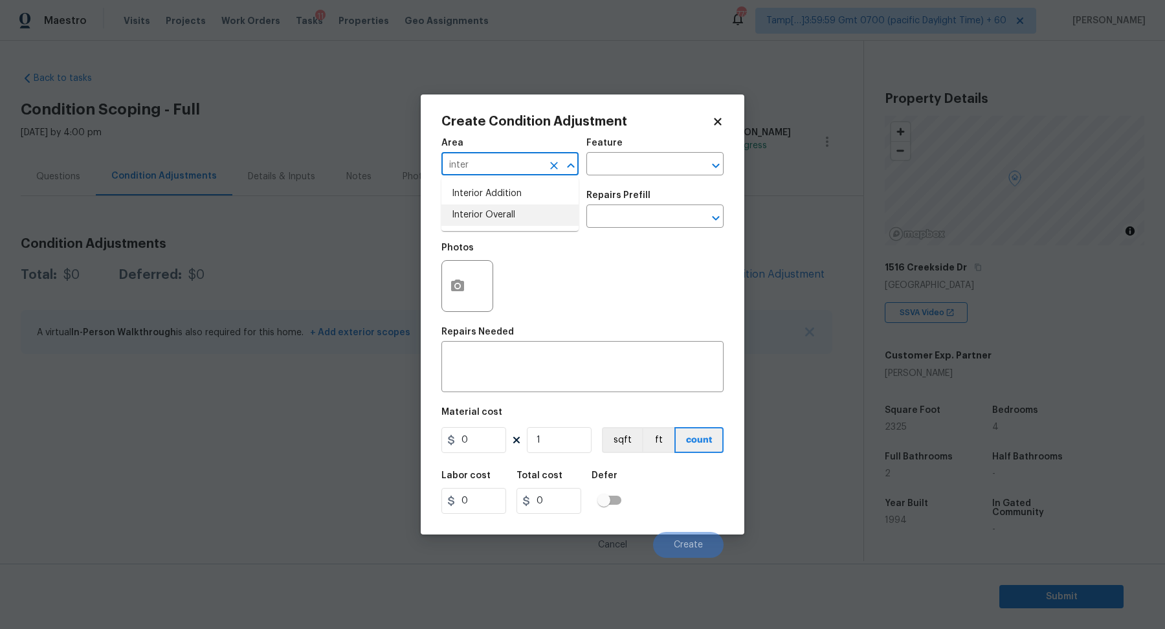
click at [517, 205] on li "Interior Overall" at bounding box center [509, 215] width 137 height 21
type input "Interior Overall"
click at [517, 208] on input "text" at bounding box center [491, 218] width 101 height 20
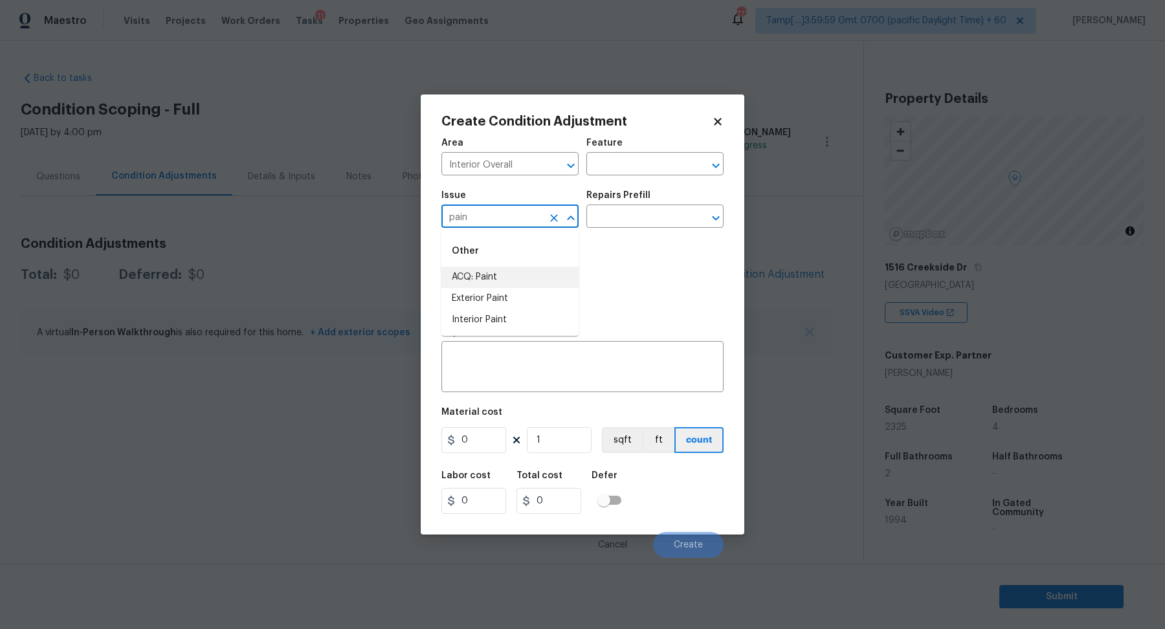
click at [503, 283] on li "ACQ: Paint" at bounding box center [509, 277] width 137 height 21
type input "ACQ: Paint"
click at [629, 215] on input "text" at bounding box center [636, 218] width 101 height 20
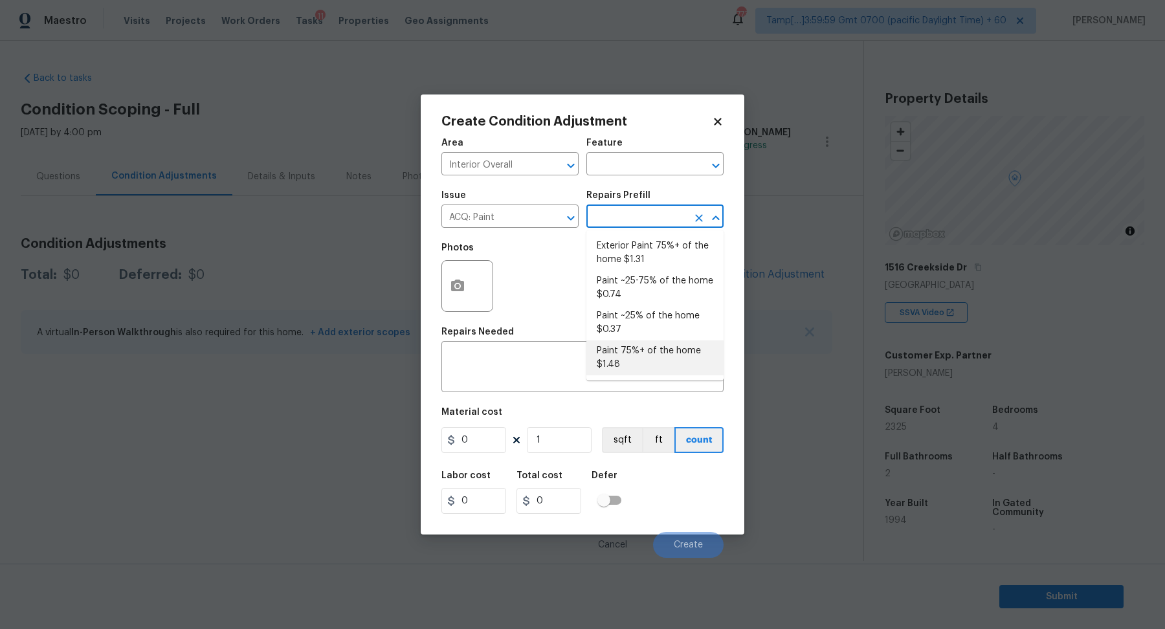
click at [629, 347] on li "Paint 75%+ of the home $1.48" at bounding box center [654, 357] width 137 height 35
type input "Acquisition"
type textarea "Acquisition Scope: 75%+ of the home will likely require interior paint"
type input "1.48"
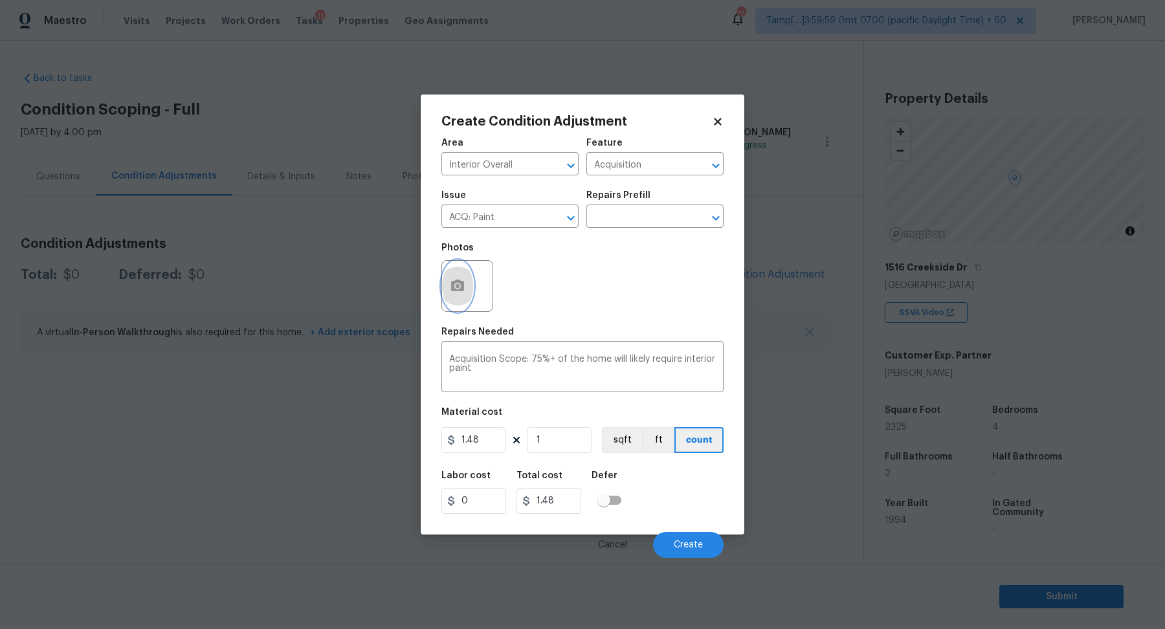
click at [451, 285] on icon "button" at bounding box center [457, 286] width 13 height 12
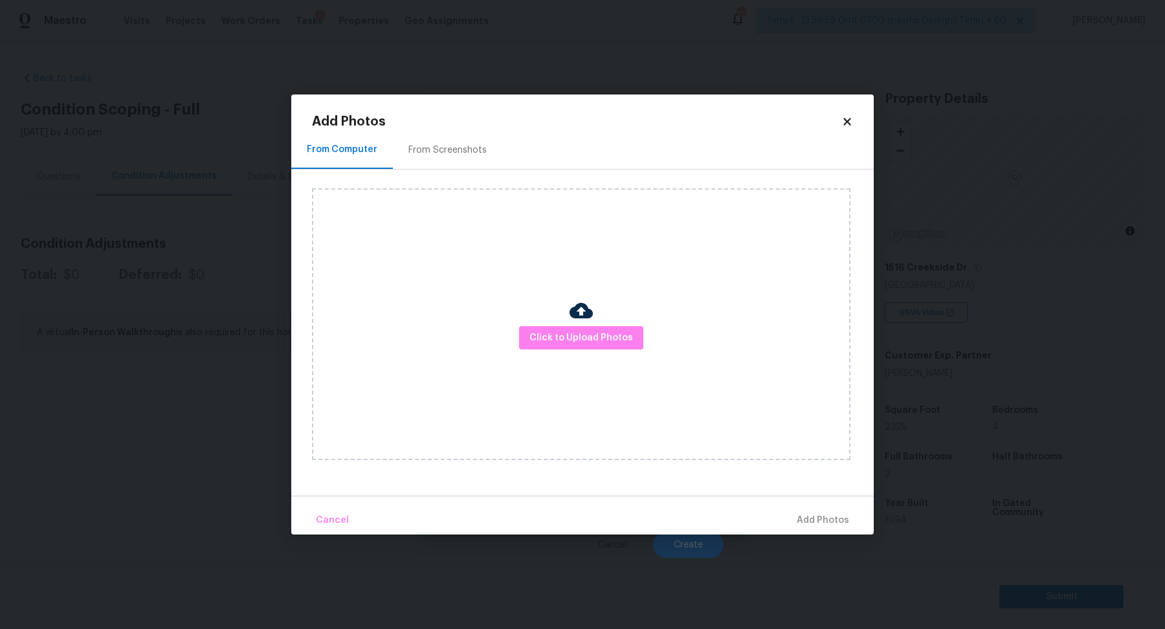
click at [412, 168] on div "From Screenshots" at bounding box center [447, 150] width 109 height 38
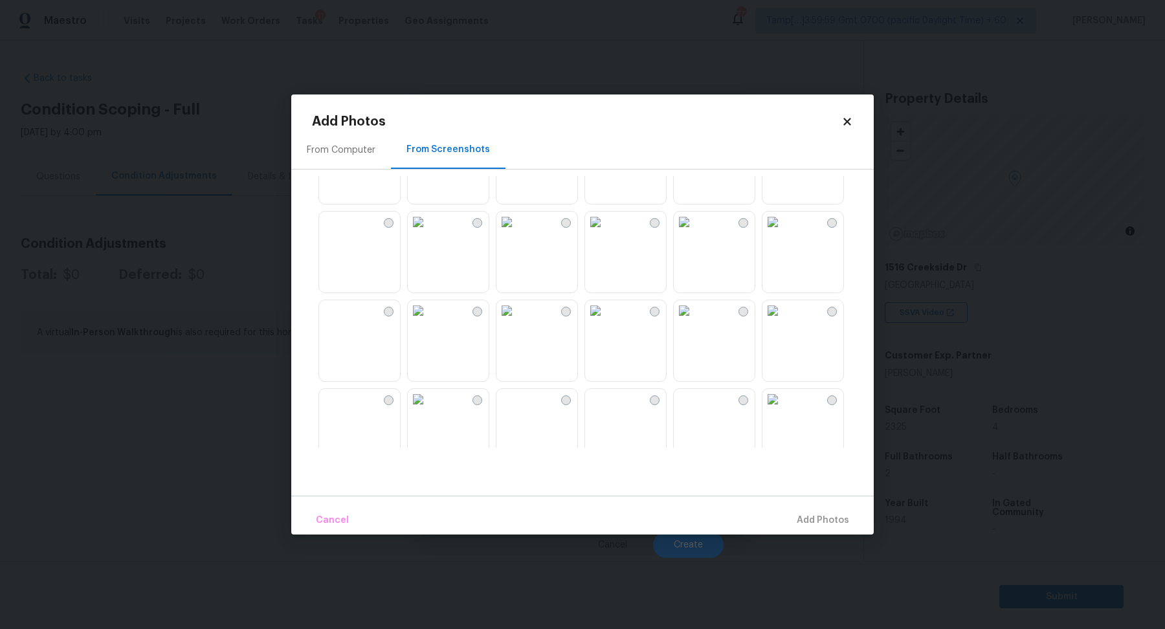
scroll to position [109, 0]
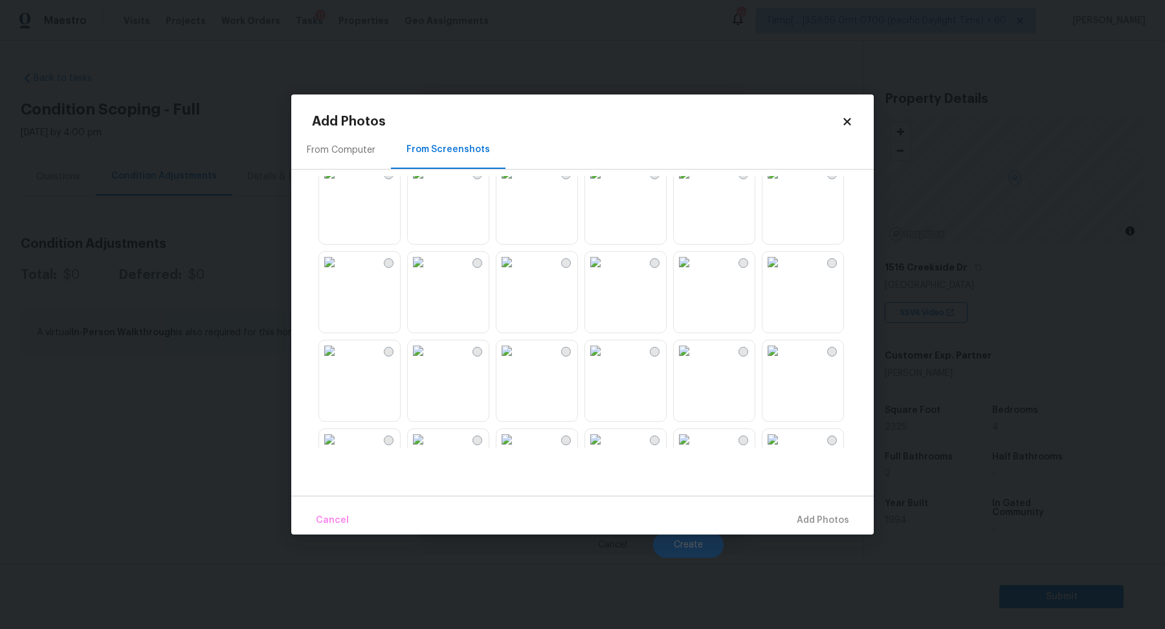
click at [775, 273] on img at bounding box center [773, 262] width 21 height 21
click at [783, 273] on img at bounding box center [773, 262] width 21 height 21
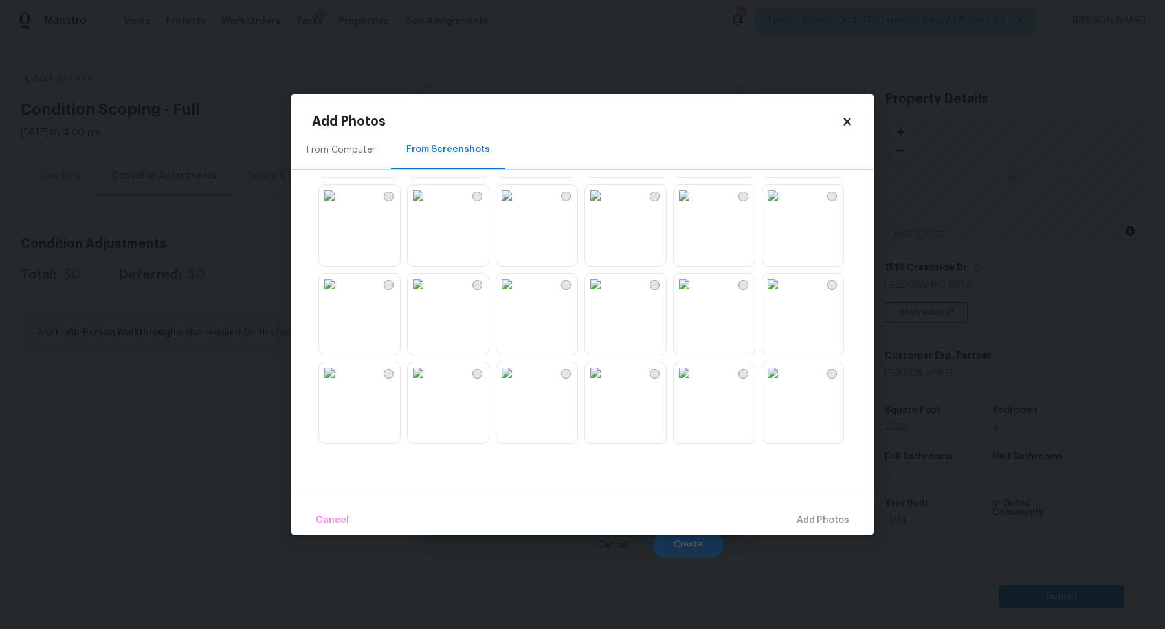
scroll to position [395, 0]
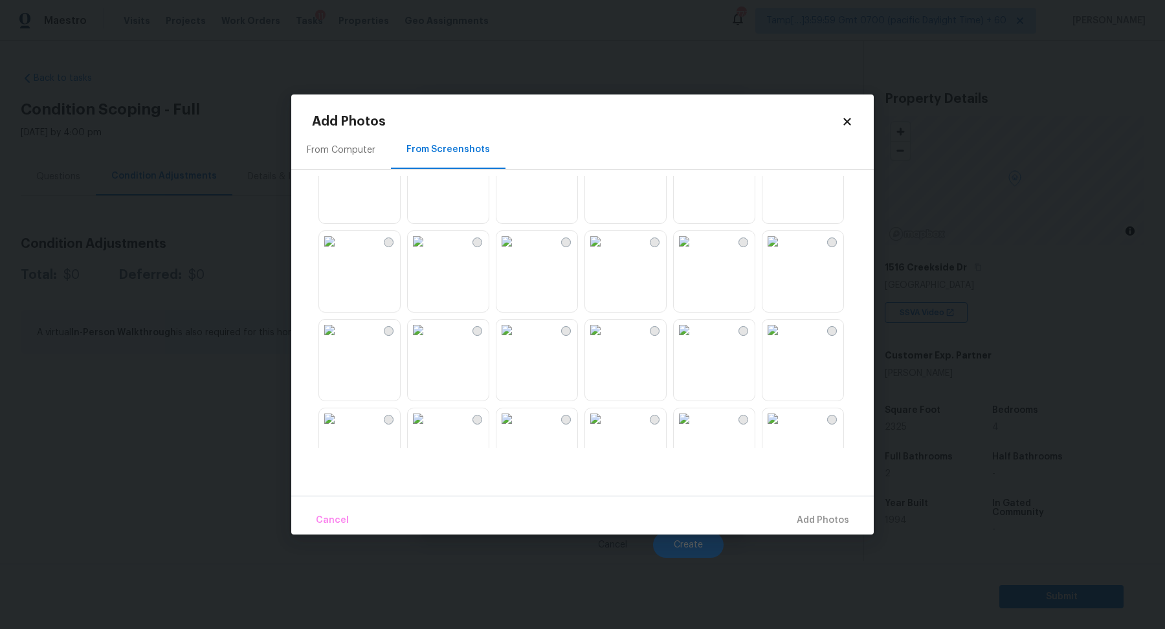
click at [606, 252] on img at bounding box center [595, 241] width 21 height 21
click at [517, 245] on img at bounding box center [506, 235] width 21 height 21
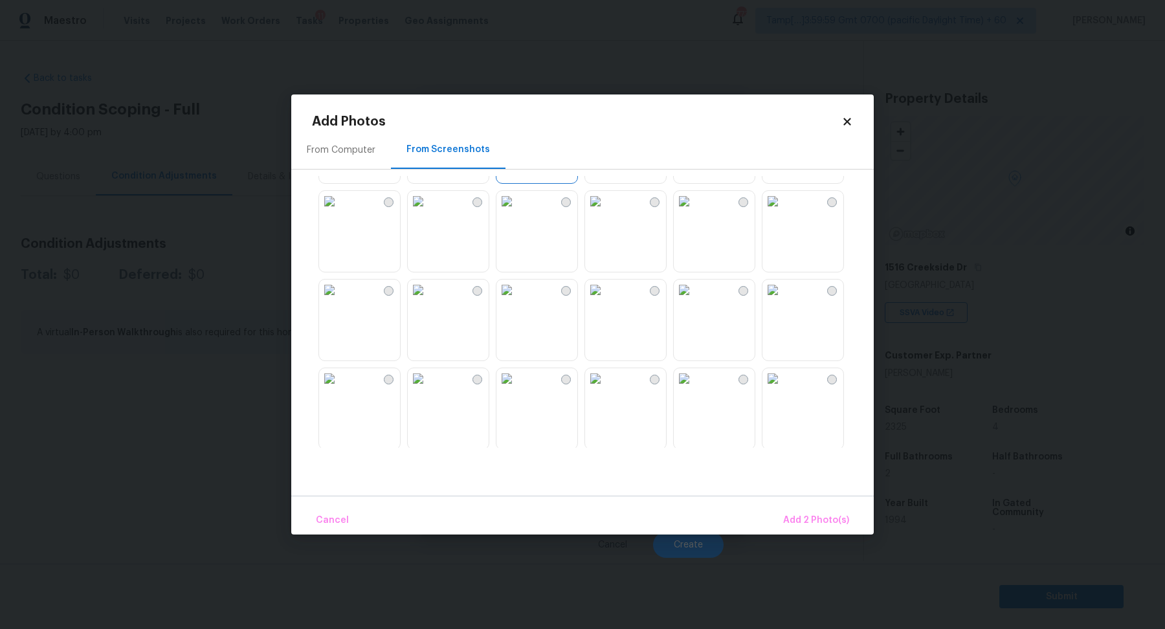
scroll to position [626, 0]
click at [429, 287] on img at bounding box center [418, 277] width 21 height 21
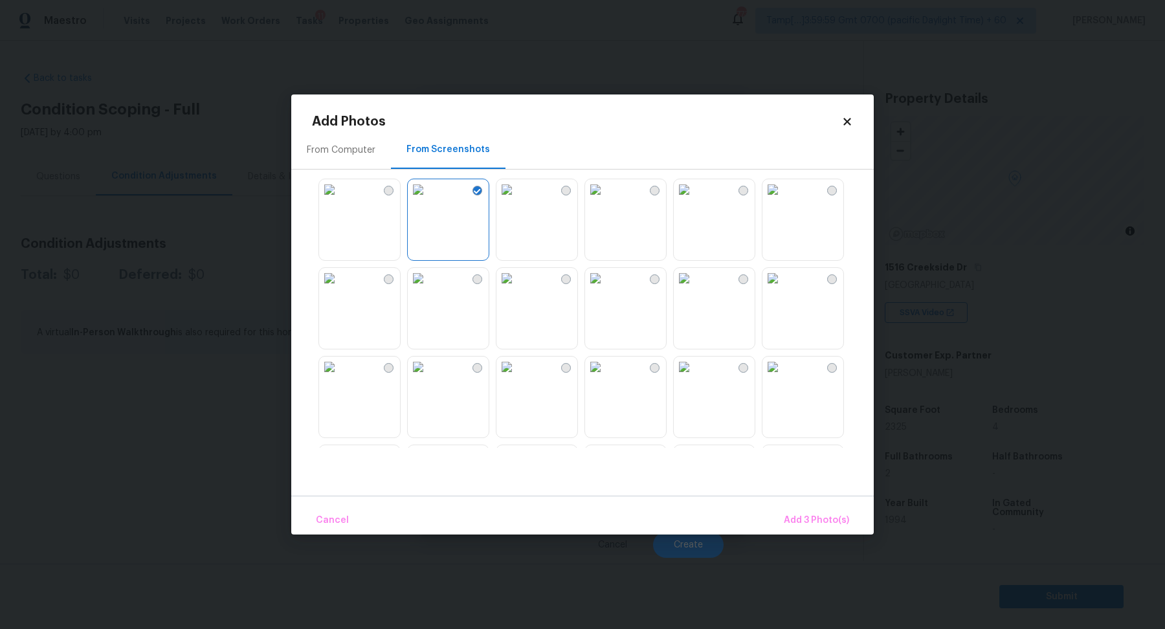
scroll to position [768, 0]
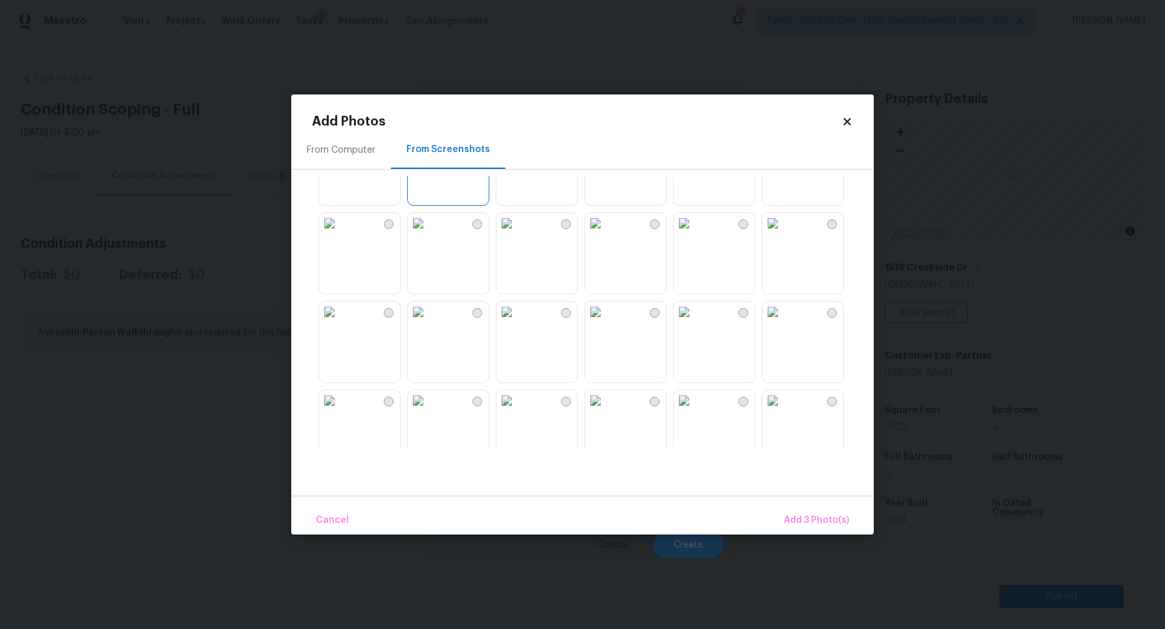
click at [606, 234] on img at bounding box center [595, 223] width 21 height 21
click at [783, 231] on img at bounding box center [773, 220] width 21 height 21
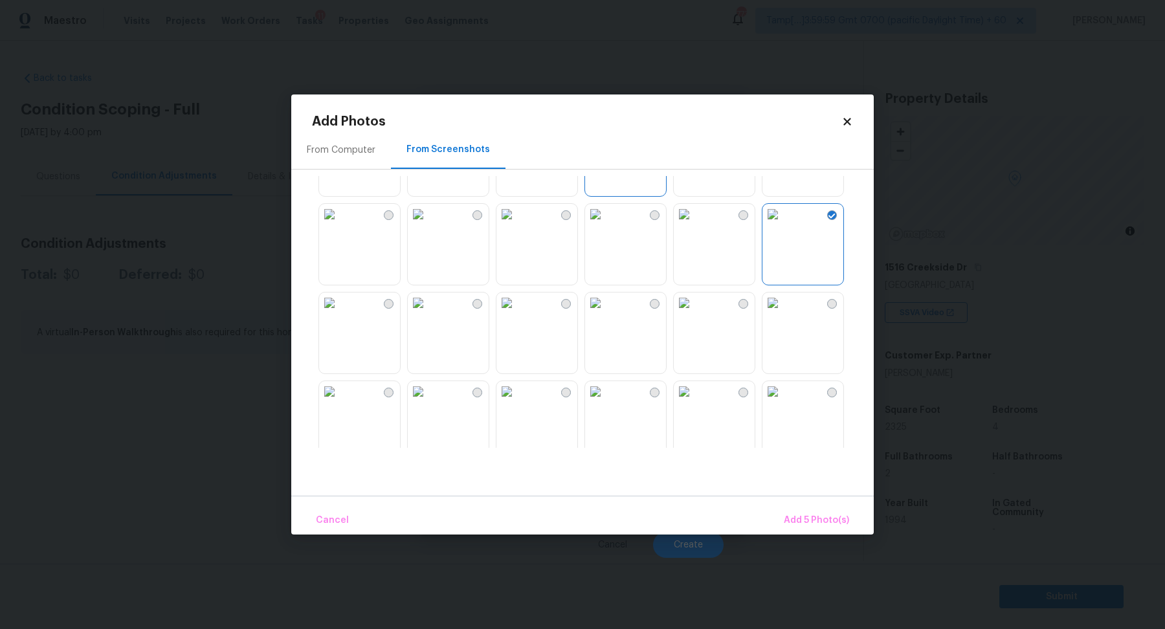
click at [783, 313] on img at bounding box center [773, 303] width 21 height 21
click at [674, 215] on img at bounding box center [684, 205] width 21 height 21
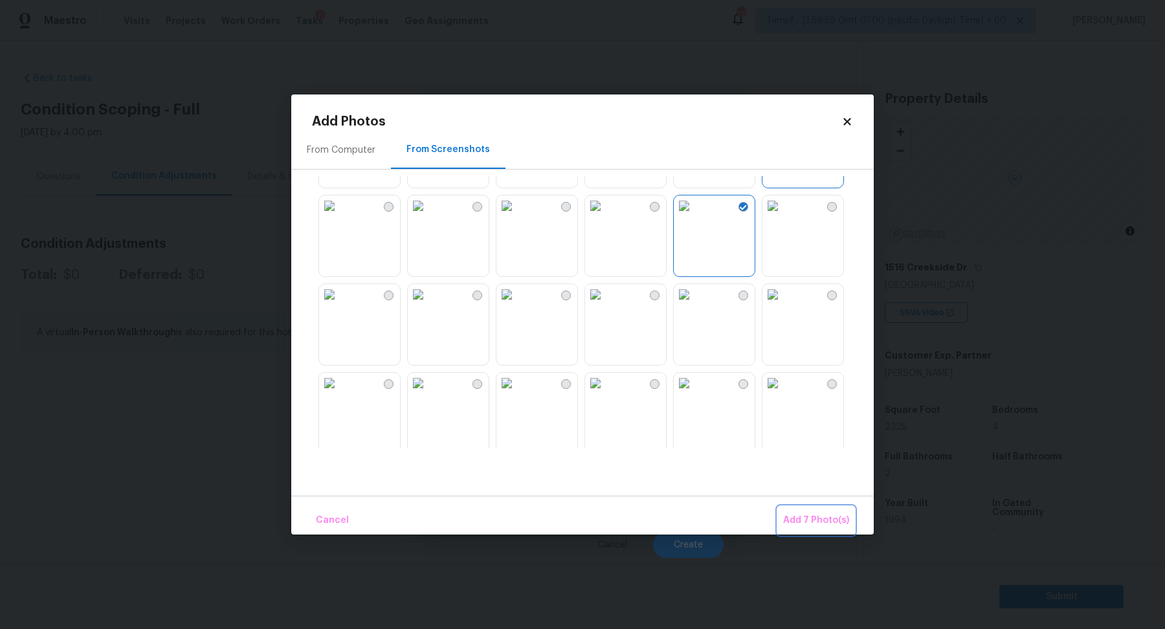
click at [801, 514] on span "Add 7 Photo(s)" at bounding box center [816, 521] width 66 height 16
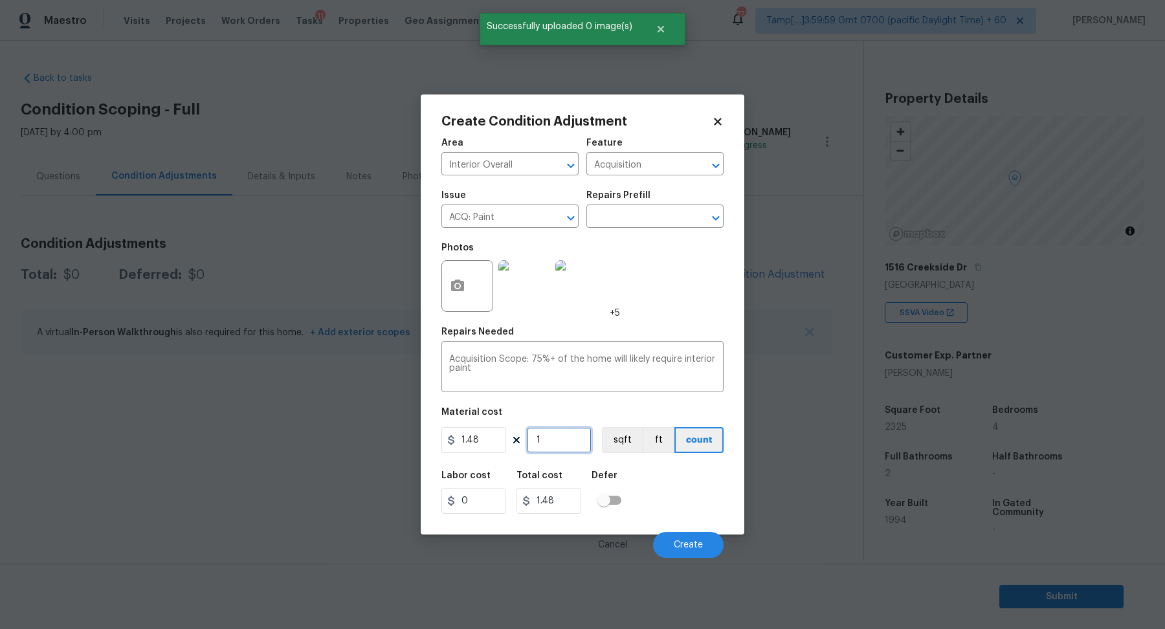
click at [579, 443] on input "1" at bounding box center [559, 440] width 65 height 26
type input "2"
type input "2.96"
type input "23"
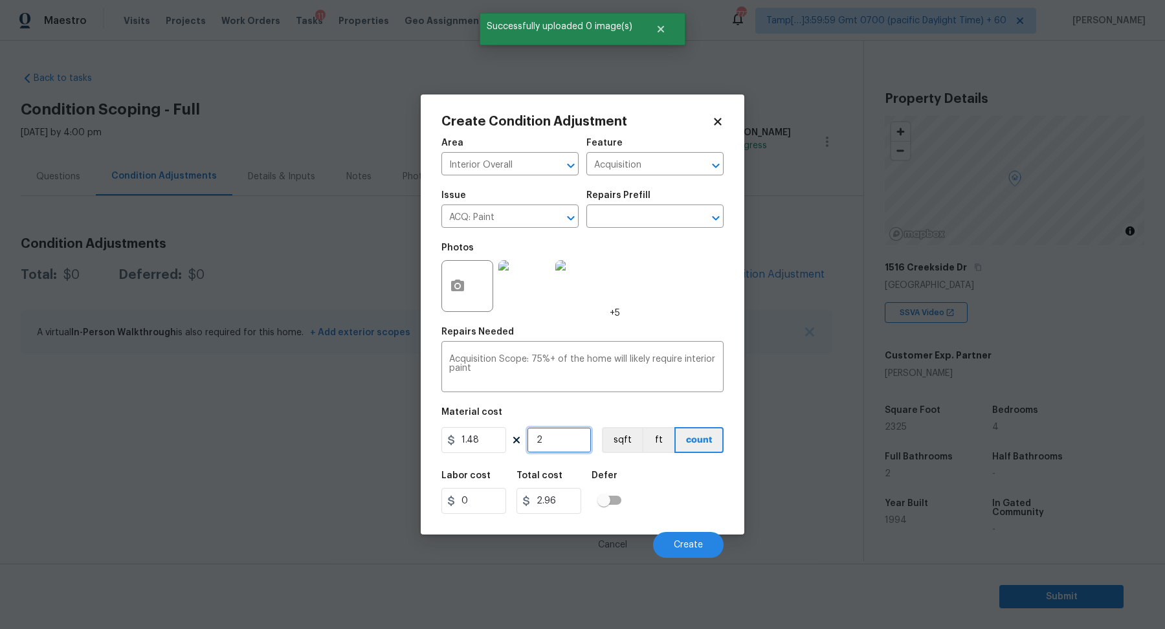
type input "34.04"
type input "232"
type input "343.36"
type input "2325"
type input "3441"
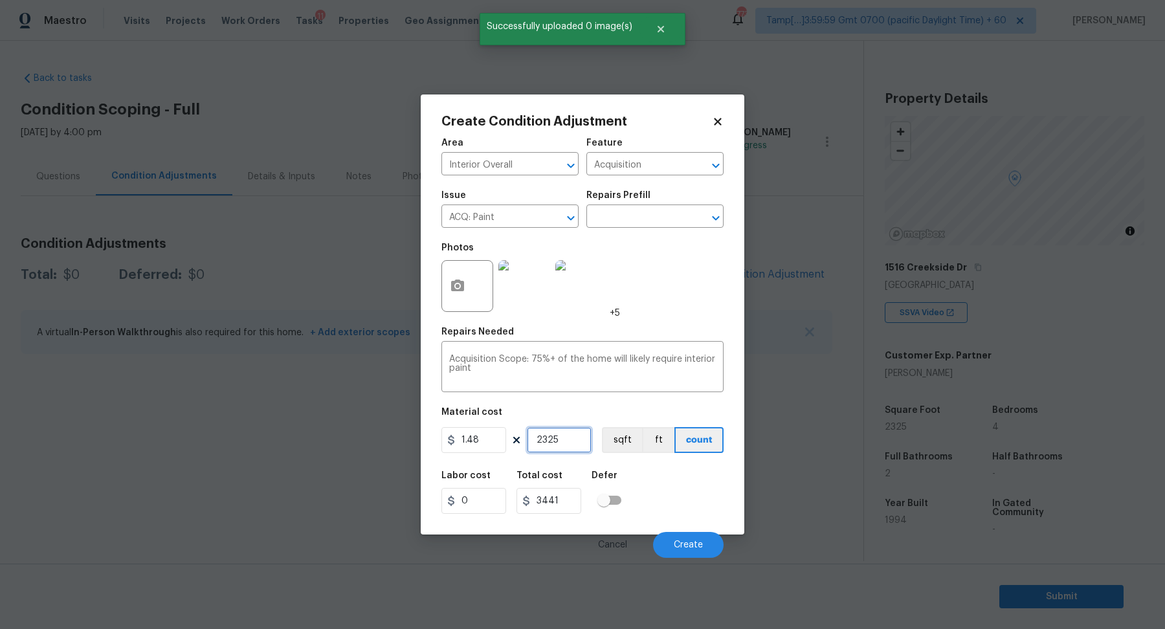
type input "2325"
click at [648, 485] on div "Labor cost 0 Total cost 3441 Defer" at bounding box center [582, 492] width 282 height 58
click at [682, 542] on span "Create" at bounding box center [688, 545] width 29 height 10
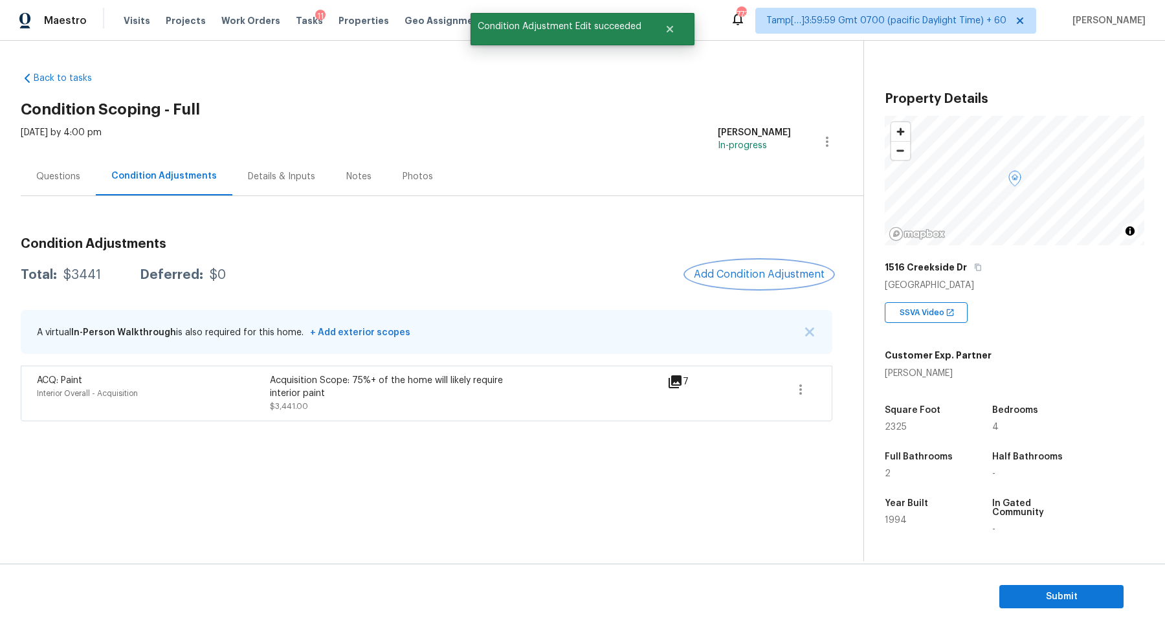
click at [728, 268] on button "Add Condition Adjustment" at bounding box center [759, 274] width 146 height 27
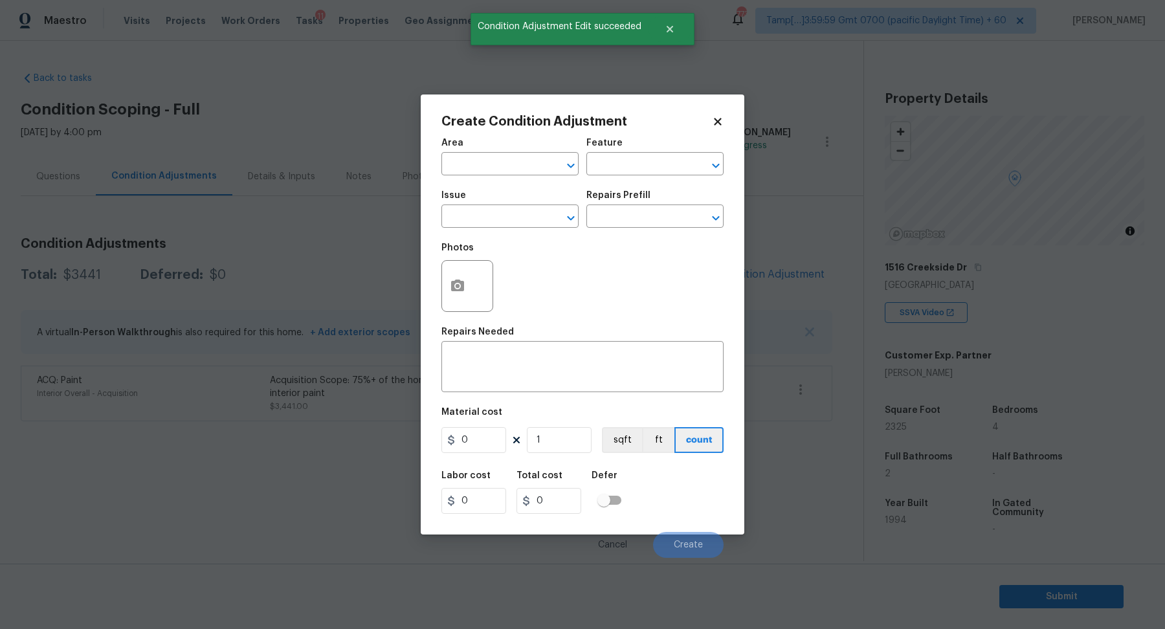
click at [518, 177] on span "Area ​" at bounding box center [509, 157] width 137 height 52
click at [509, 161] on input "text" at bounding box center [491, 165] width 101 height 20
click at [511, 219] on li "Interior Overall" at bounding box center [509, 215] width 137 height 21
type input "Interior Overall"
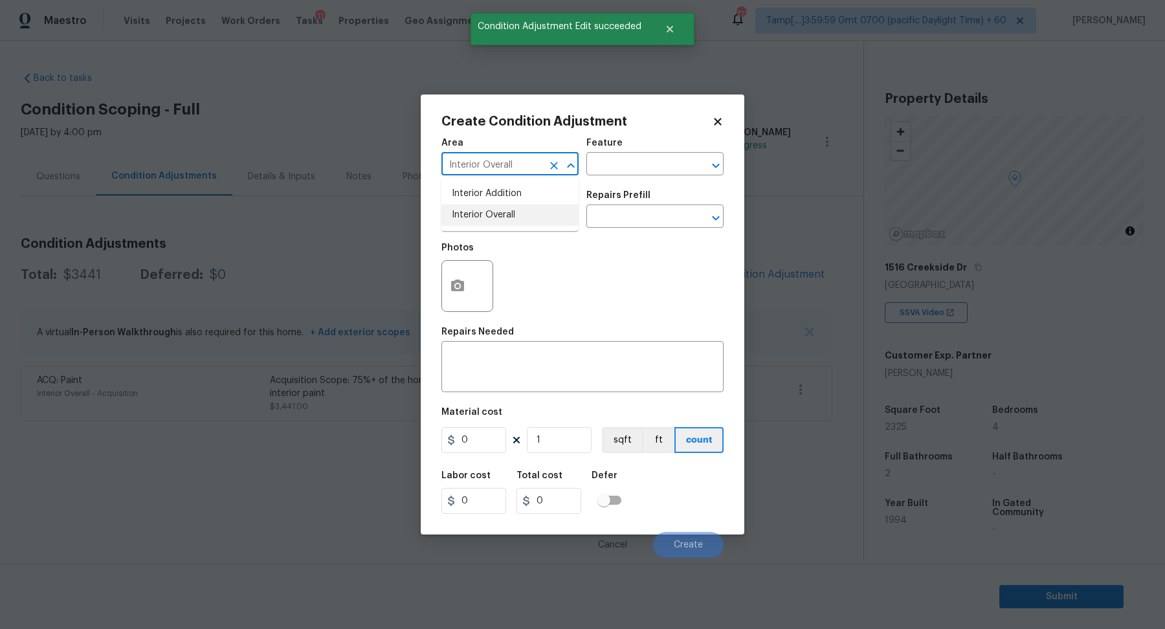
click at [511, 219] on input "text" at bounding box center [491, 218] width 101 height 20
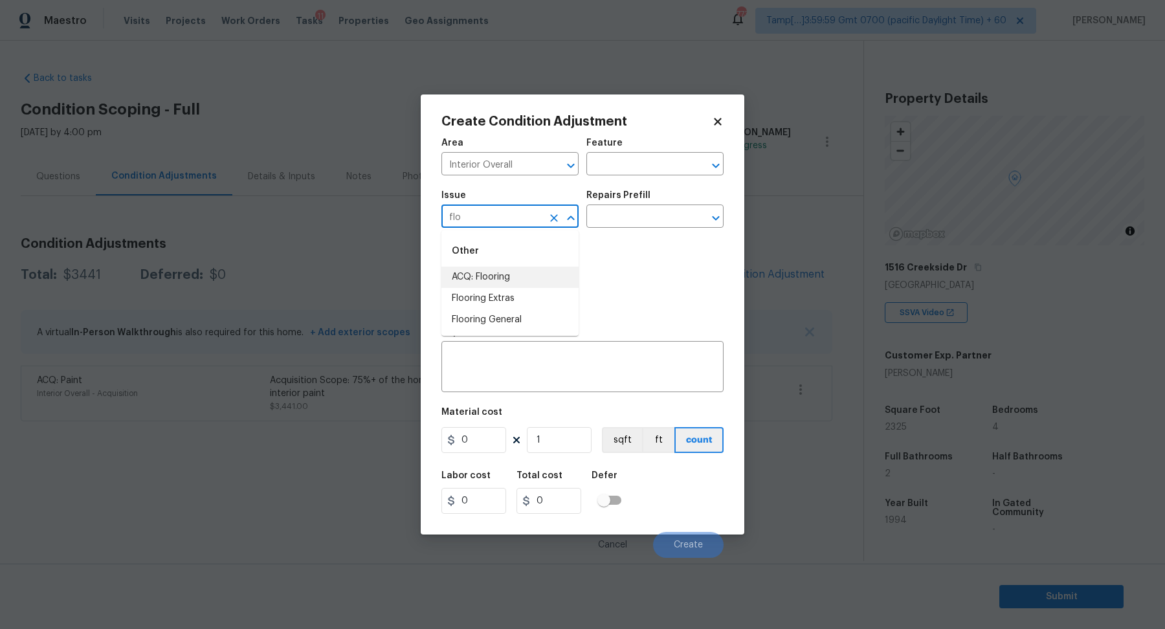
click at [560, 284] on li "ACQ: Flooring" at bounding box center [509, 277] width 137 height 21
type input "ACQ: Flooring"
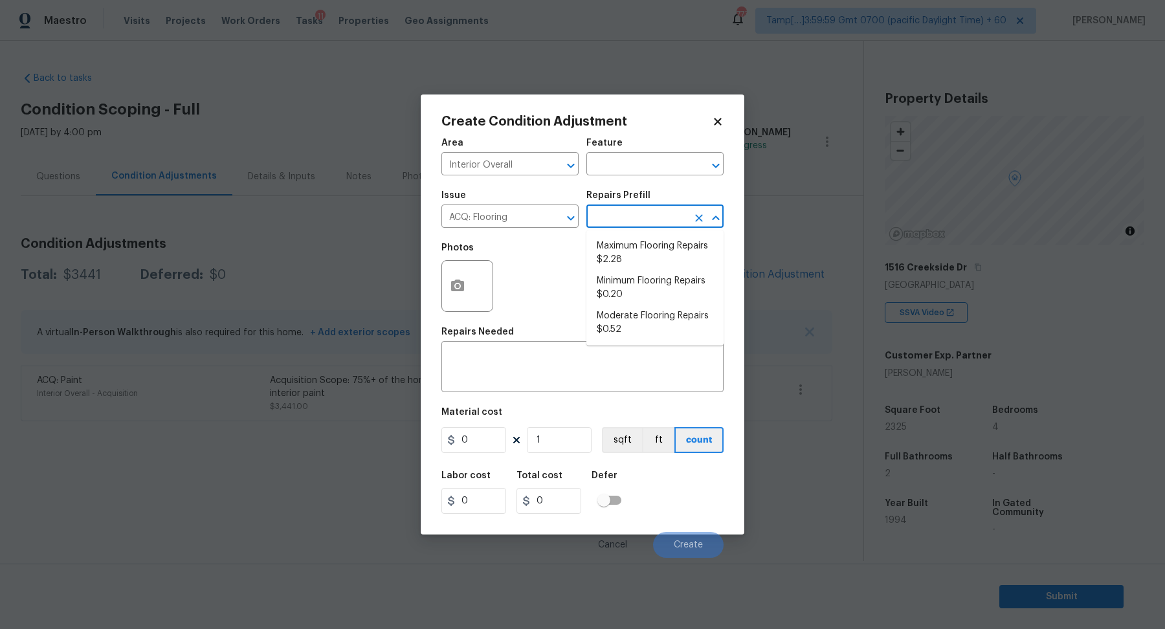
click at [665, 219] on input "text" at bounding box center [636, 218] width 101 height 20
click at [638, 313] on li "Moderate Flooring Repairs $0.52" at bounding box center [654, 323] width 137 height 35
type input "Acquisition"
type textarea "Acquisition Scope: Moderate flooring repairs"
type input "0.52"
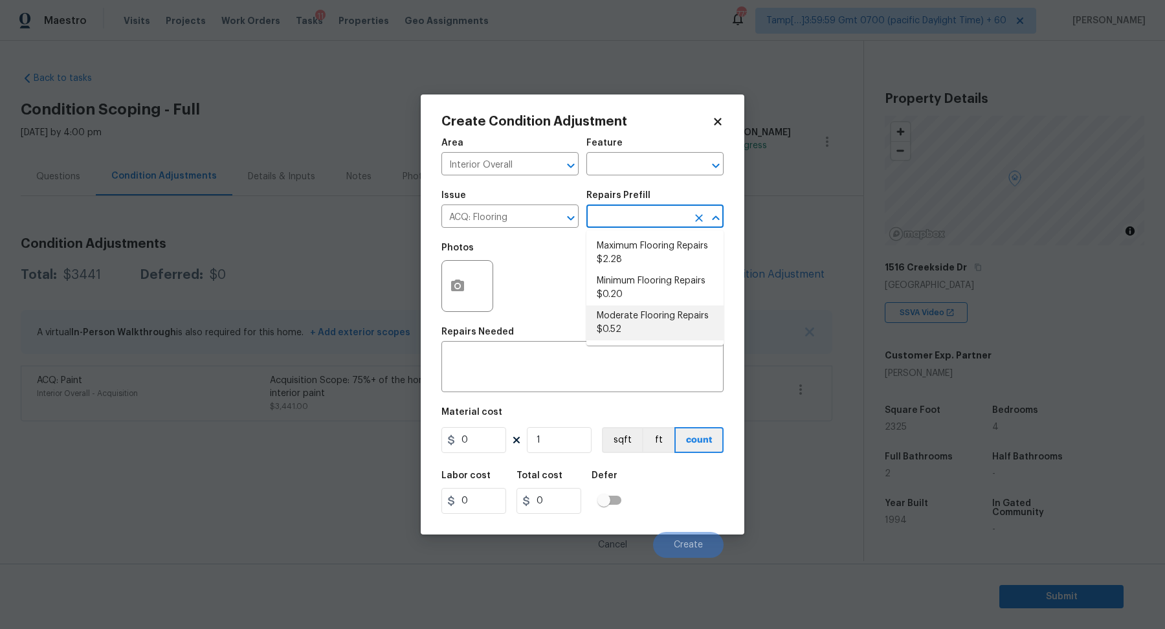
type input "0.52"
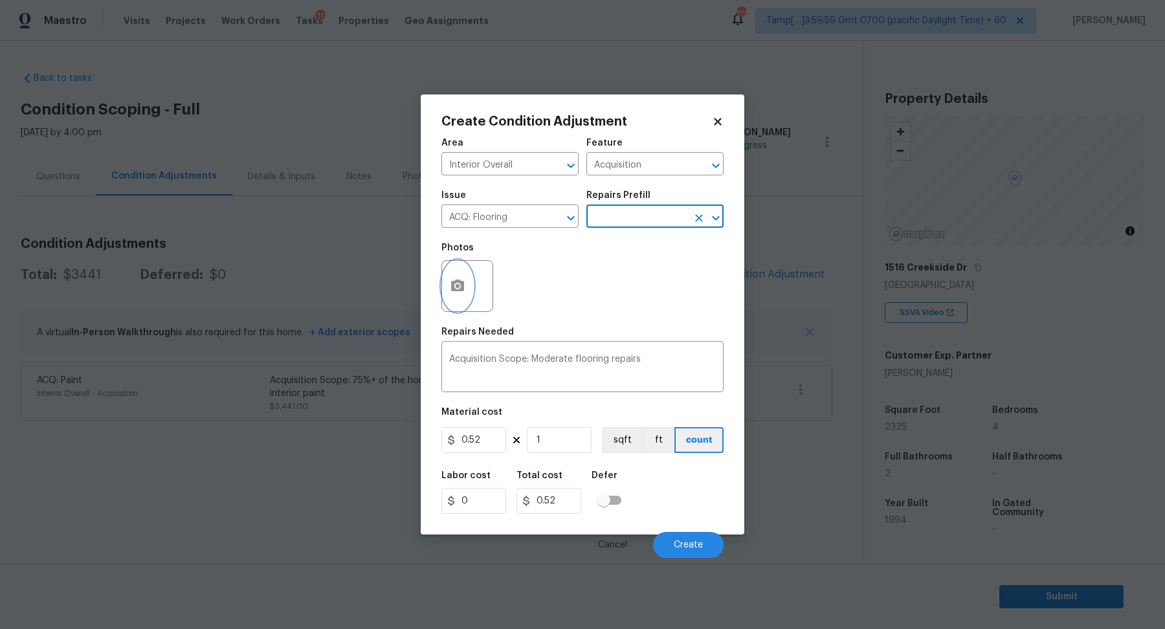
click at [467, 291] on button "button" at bounding box center [457, 286] width 31 height 50
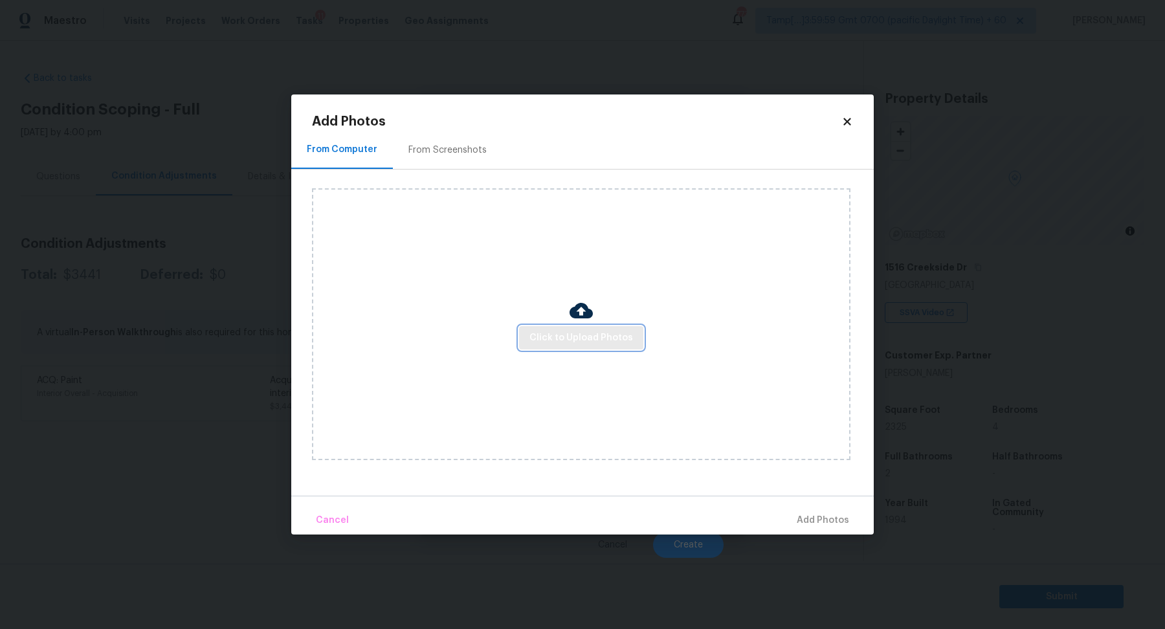
click at [551, 328] on button "Click to Upload Photos" at bounding box center [581, 338] width 124 height 24
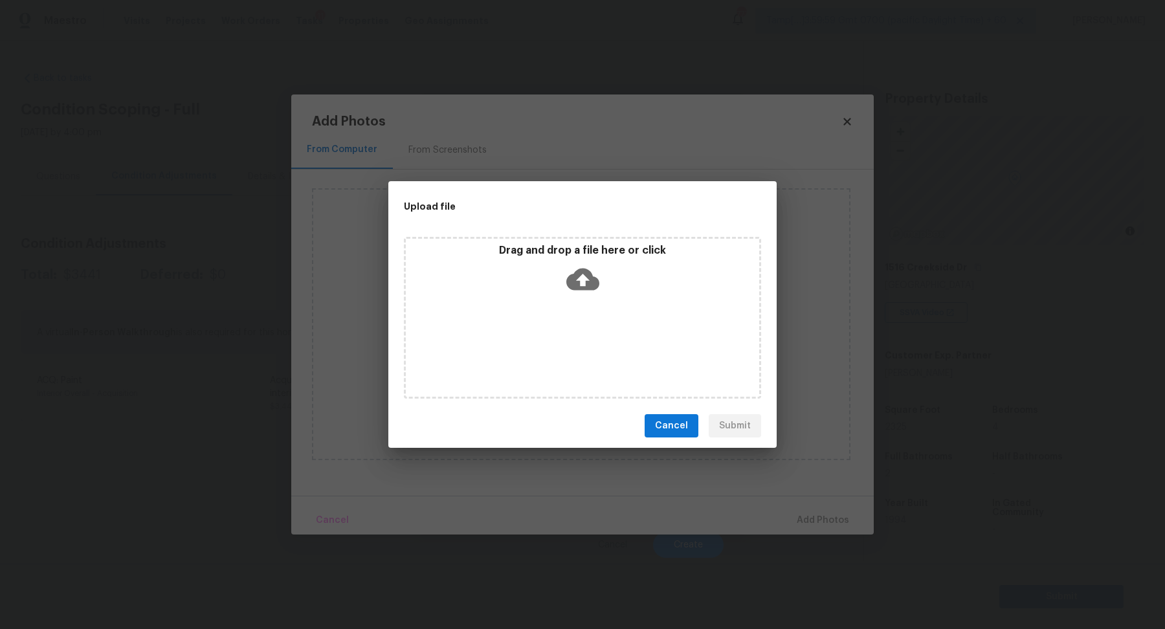
click at [601, 278] on div "Drag and drop a file here or click" at bounding box center [582, 272] width 353 height 56
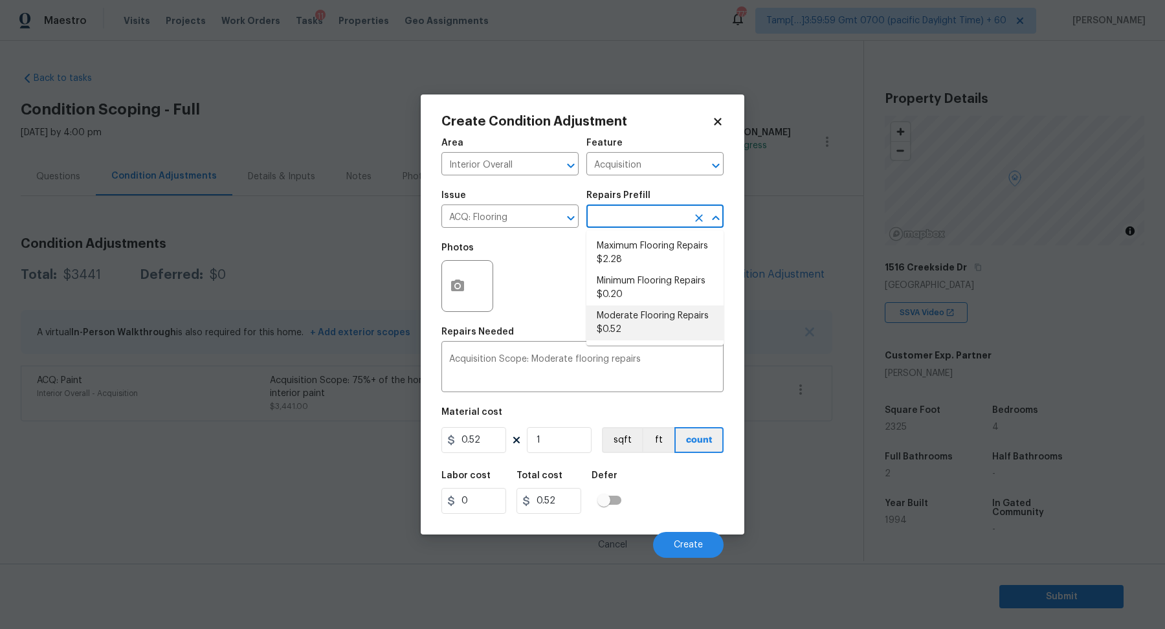
click at [643, 217] on input "text" at bounding box center [636, 218] width 101 height 20
click at [643, 288] on li "Minimum Flooring Repairs $0.20" at bounding box center [654, 288] width 137 height 35
type textarea "Acquisition Scope: Minimum flooring repairs"
type input "0.2"
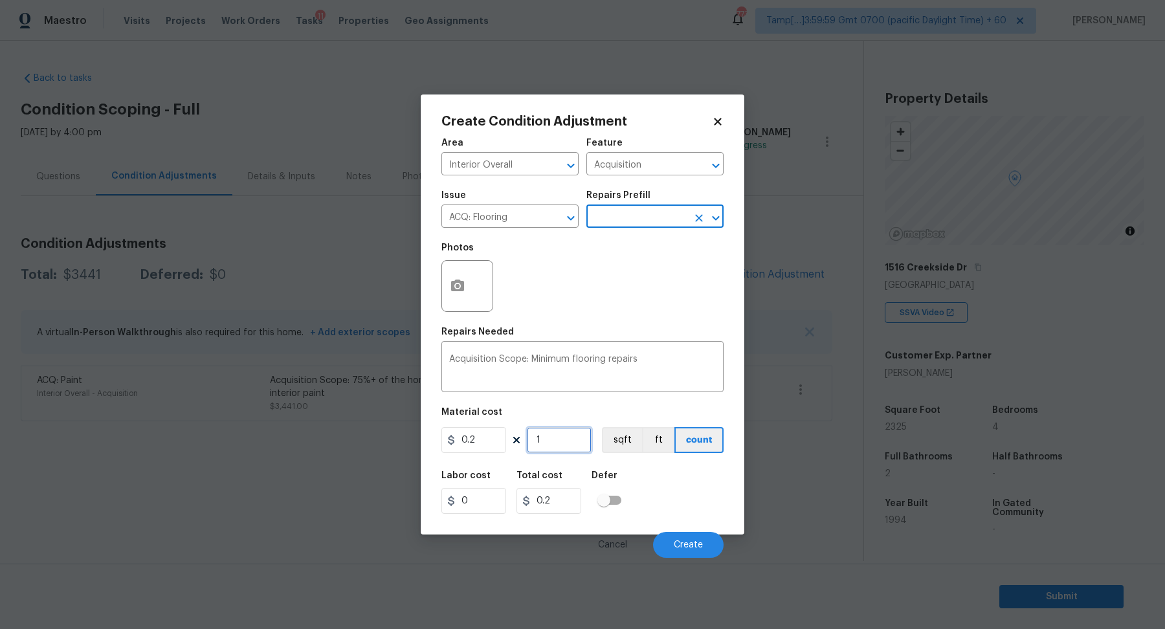
click at [579, 445] on input "1" at bounding box center [559, 440] width 65 height 26
type input "2"
type input "0.4"
type input "23"
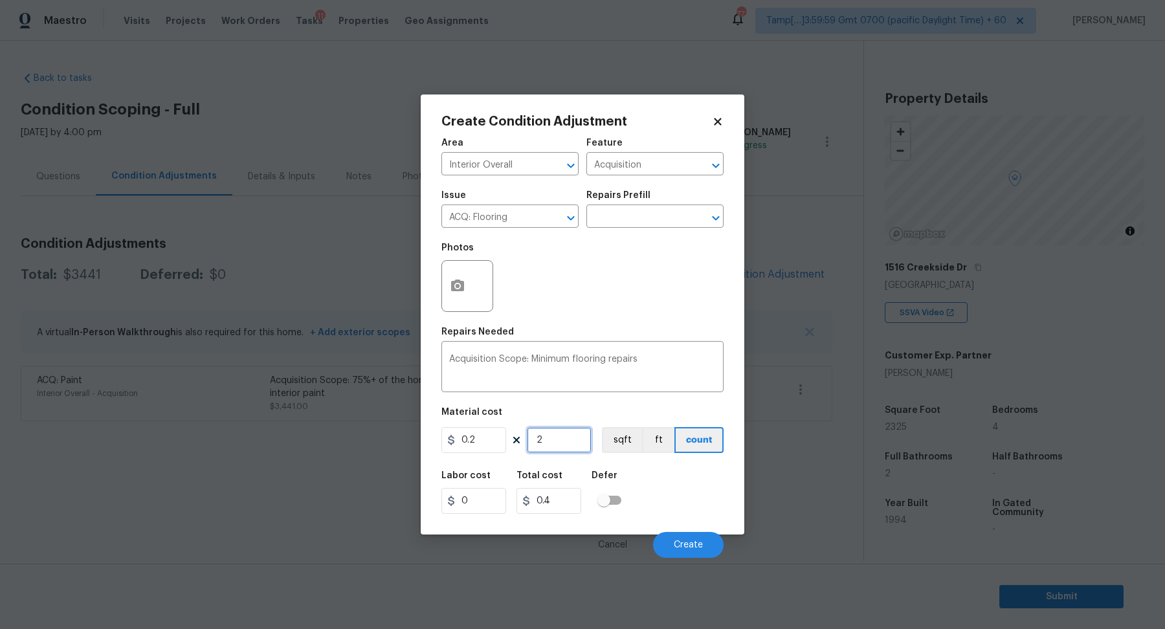
type input "4.6"
type input "232"
type input "46.4"
type input "2325"
type input "465"
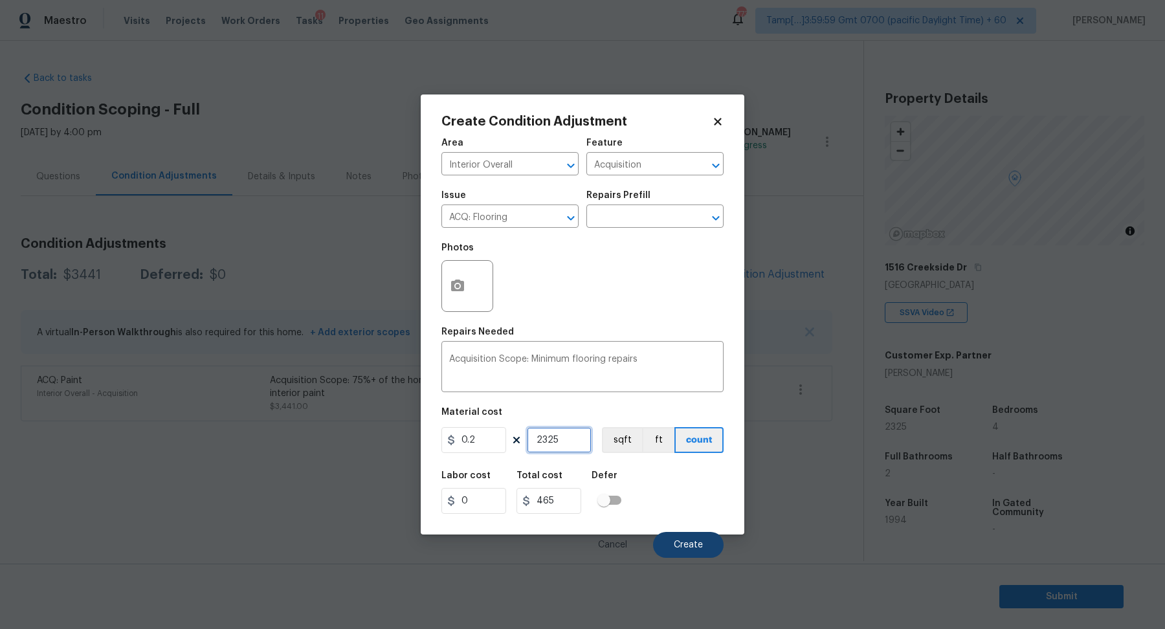
type input "2325"
click at [690, 543] on span "Create" at bounding box center [688, 545] width 29 height 10
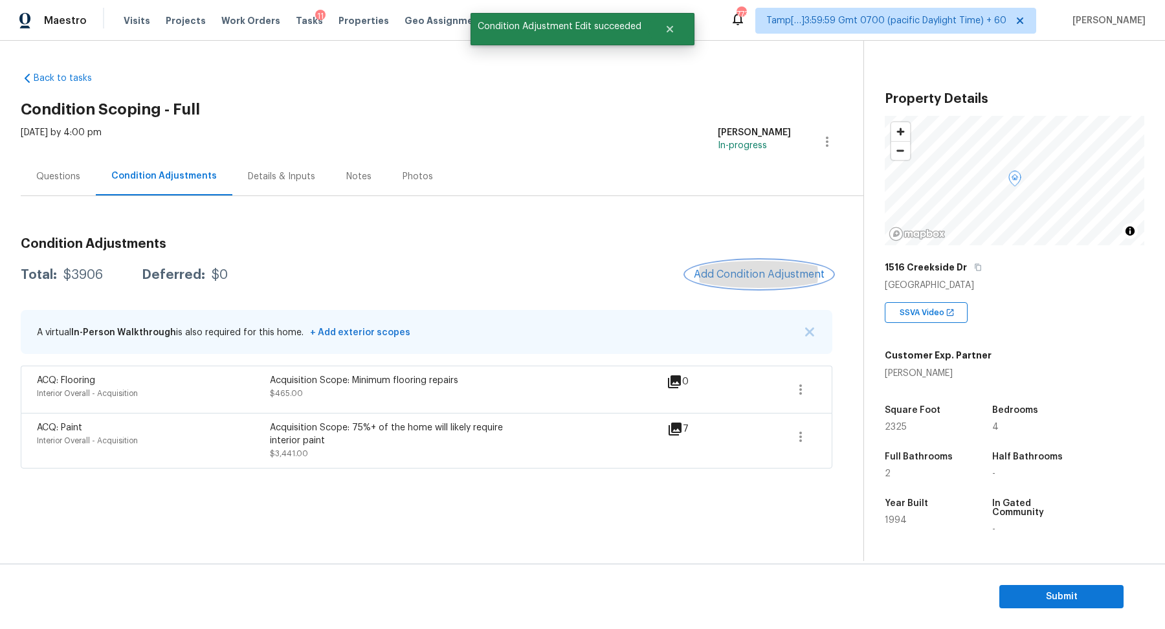
click at [747, 269] on span "Add Condition Adjustment" at bounding box center [759, 275] width 131 height 12
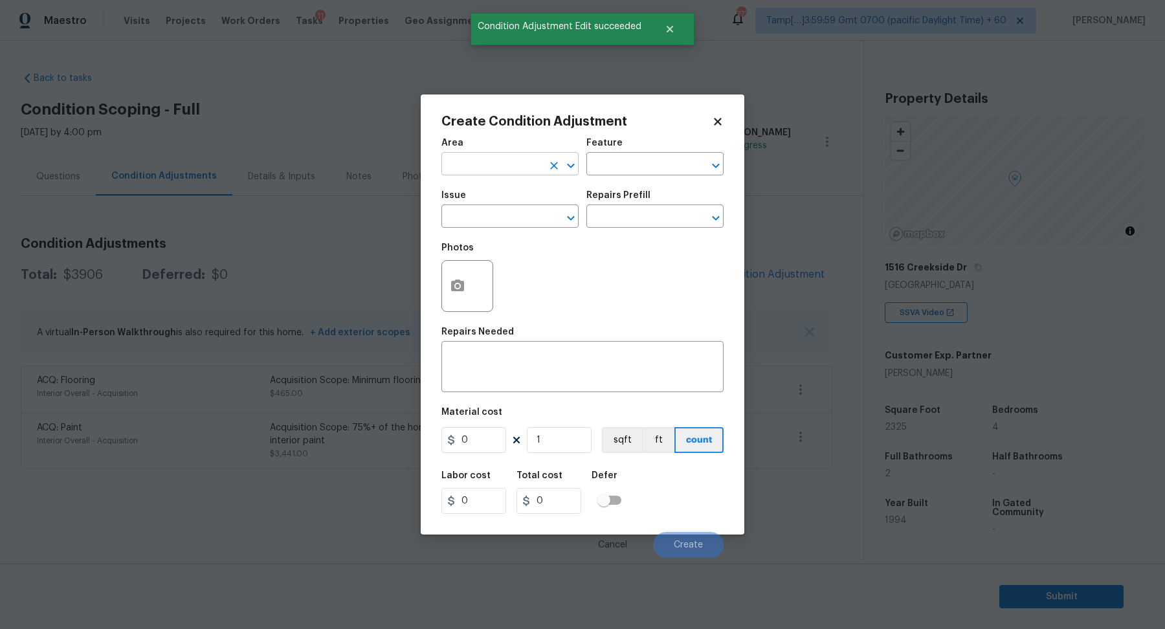
click at [534, 164] on input "text" at bounding box center [491, 165] width 101 height 20
click at [524, 217] on li "Interior Overall" at bounding box center [509, 215] width 137 height 21
type input "Interior Overall"
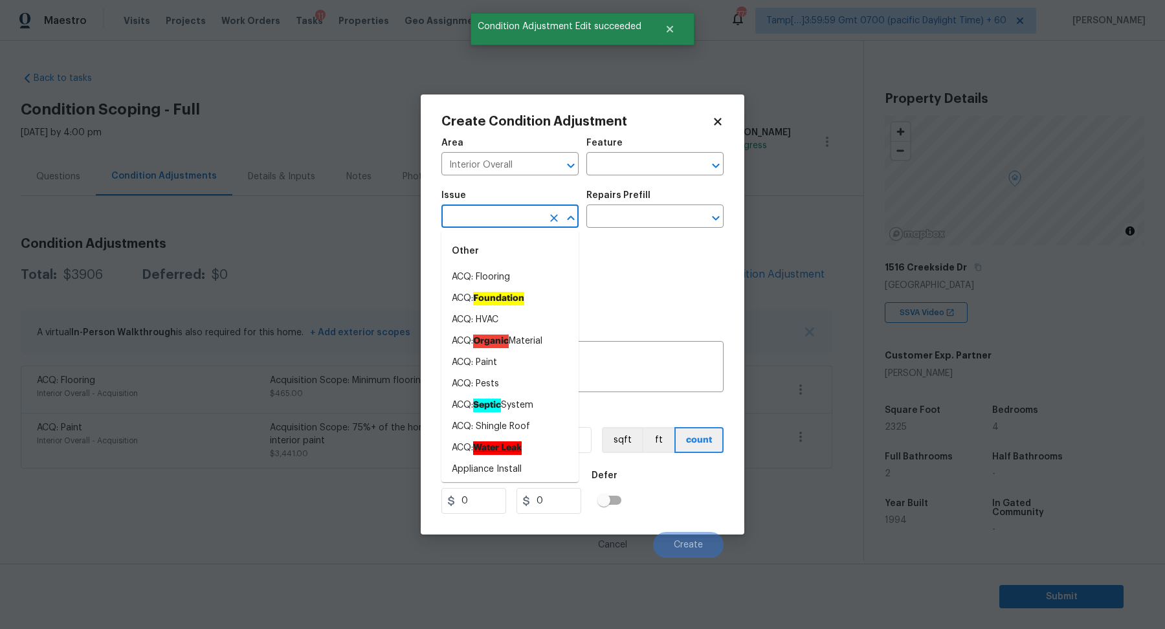
click at [524, 217] on input "text" at bounding box center [491, 218] width 101 height 20
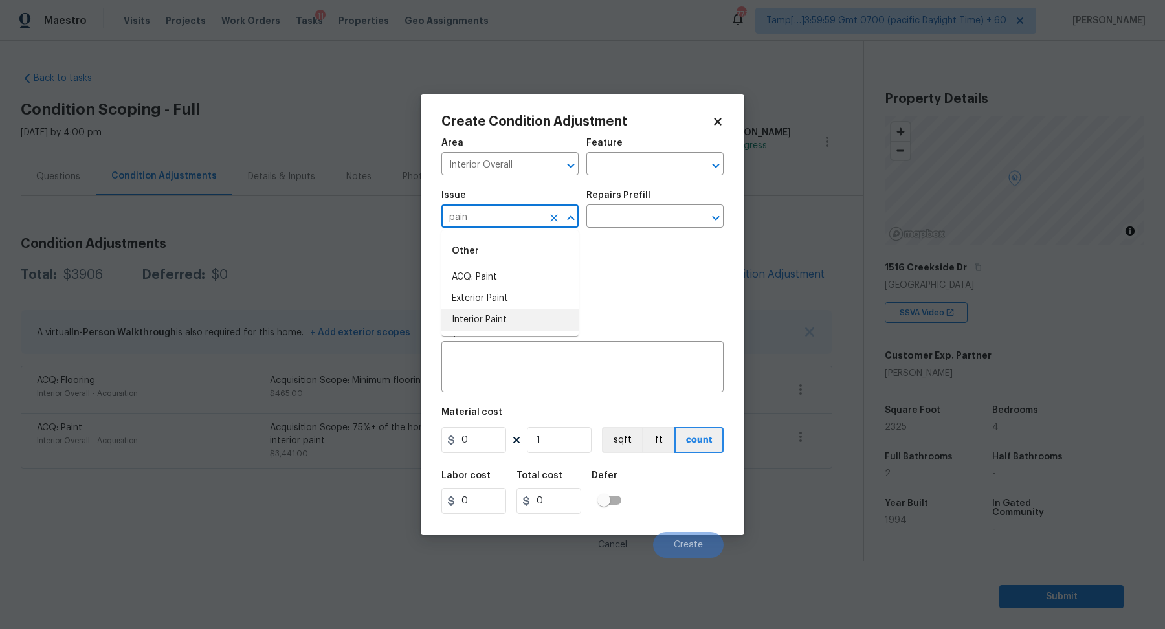
click at [525, 325] on li "Interior Paint" at bounding box center [509, 319] width 137 height 21
type input "Interior Paint"
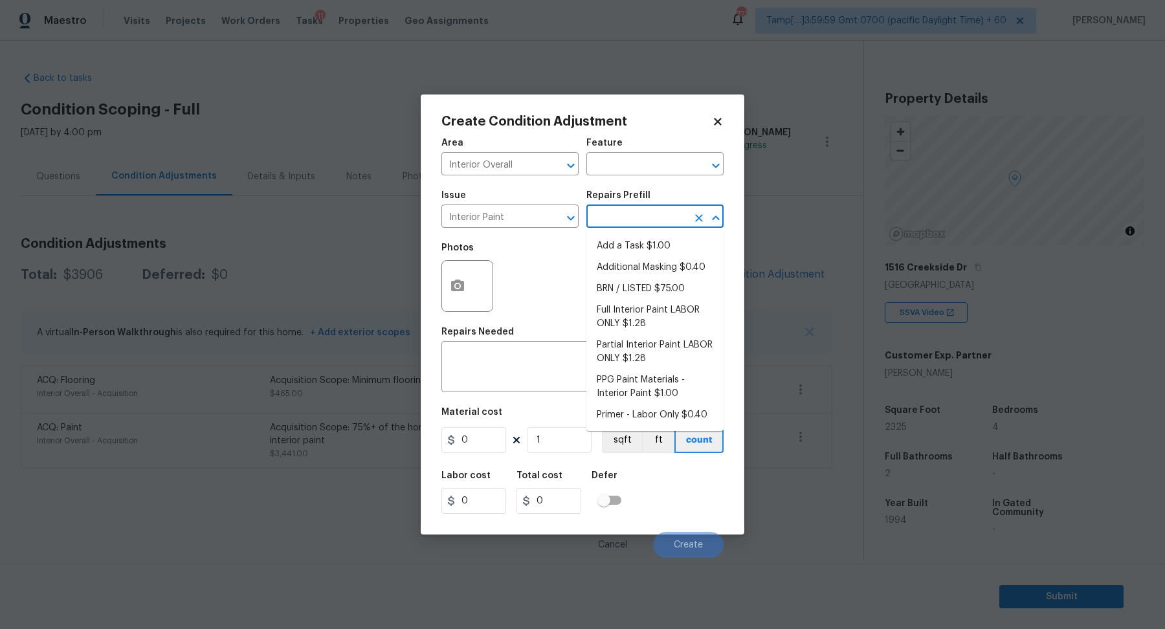
click at [643, 208] on input "text" at bounding box center [636, 218] width 101 height 20
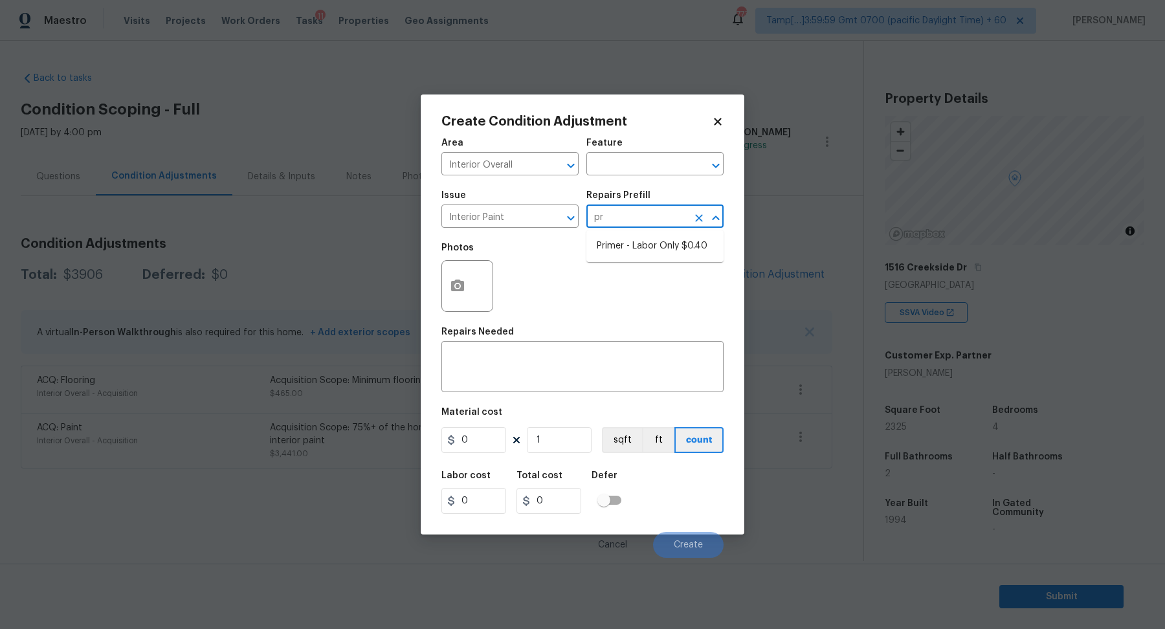
type input "pri"
click at [686, 258] on ul "Primer - Labor Only $0.40" at bounding box center [654, 246] width 137 height 32
click at [673, 248] on li "Primer - Labor Only $0.40" at bounding box center [654, 246] width 137 height 21
type input "Overall Paint"
type textarea "Interior primer - PRIMER PROVIDED BY OPENDOOR - All nails, screws, drywall anch…"
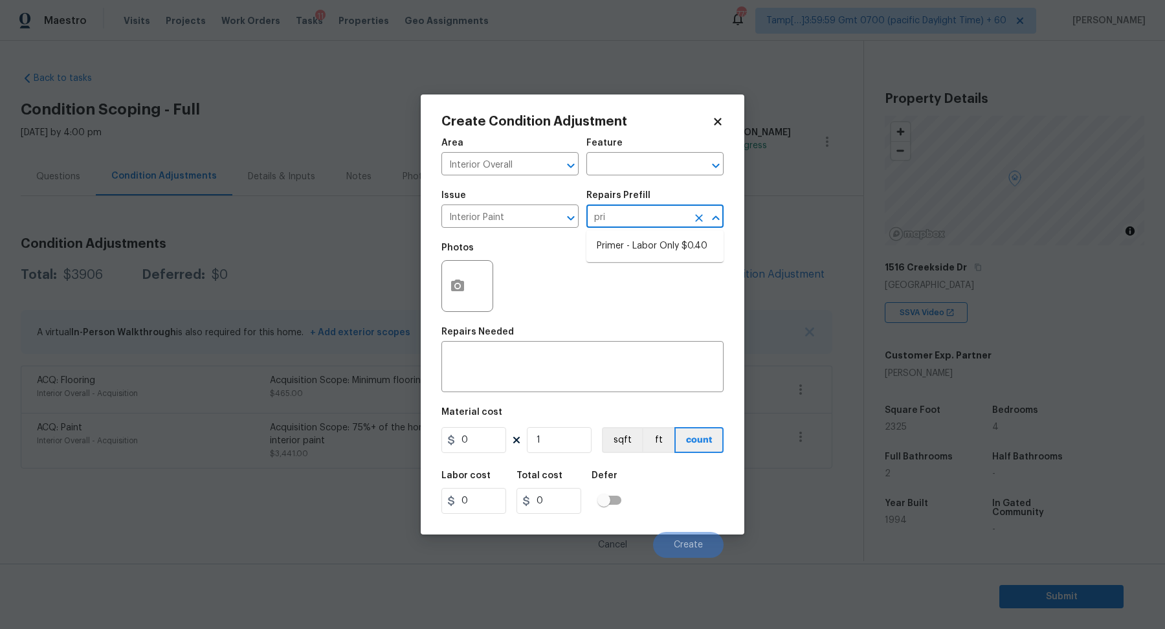
type input "0.4"
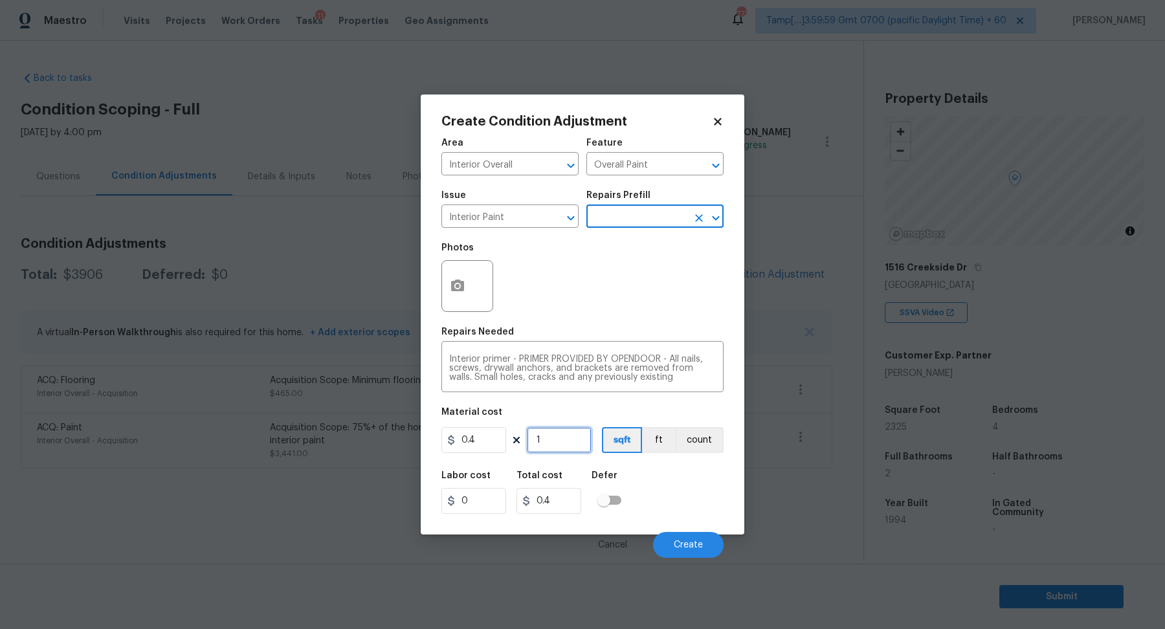
click at [582, 431] on input "1" at bounding box center [559, 440] width 65 height 26
type input "6"
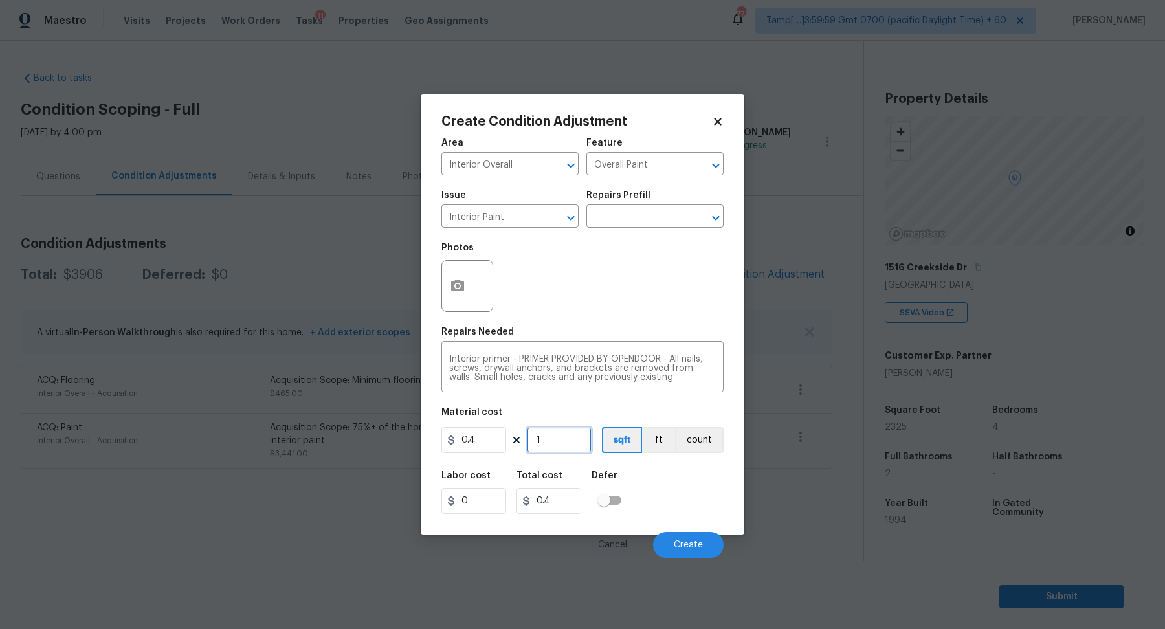
type input "2.4"
type input "60"
type input "24"
type input "600"
type input "240"
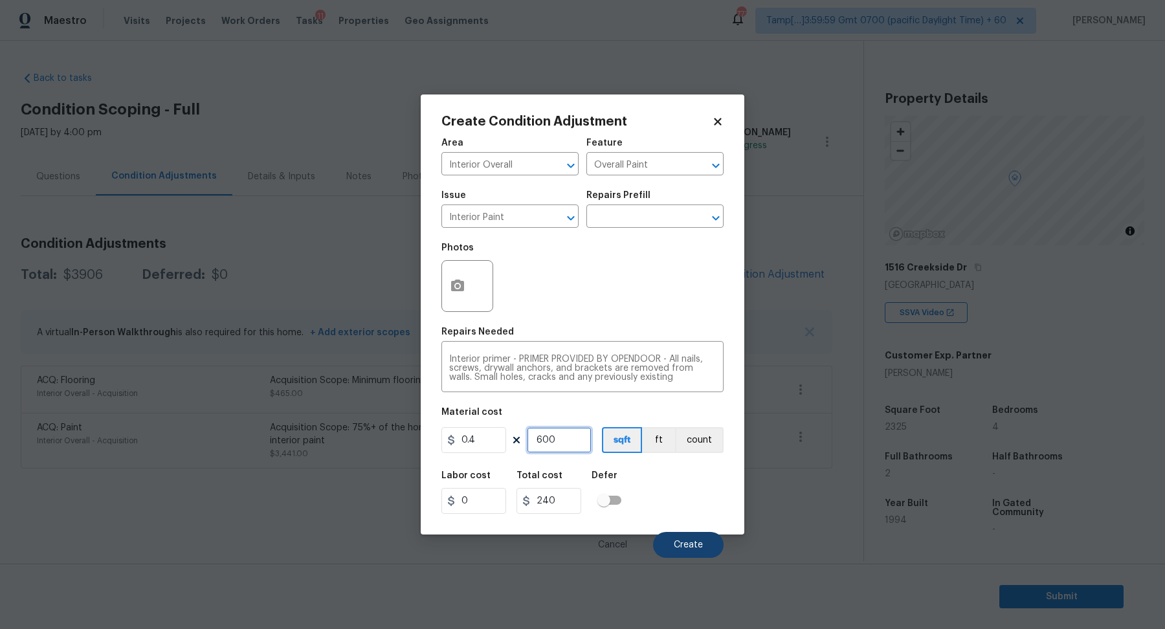
type input "600"
click at [682, 544] on span "Create" at bounding box center [688, 545] width 29 height 10
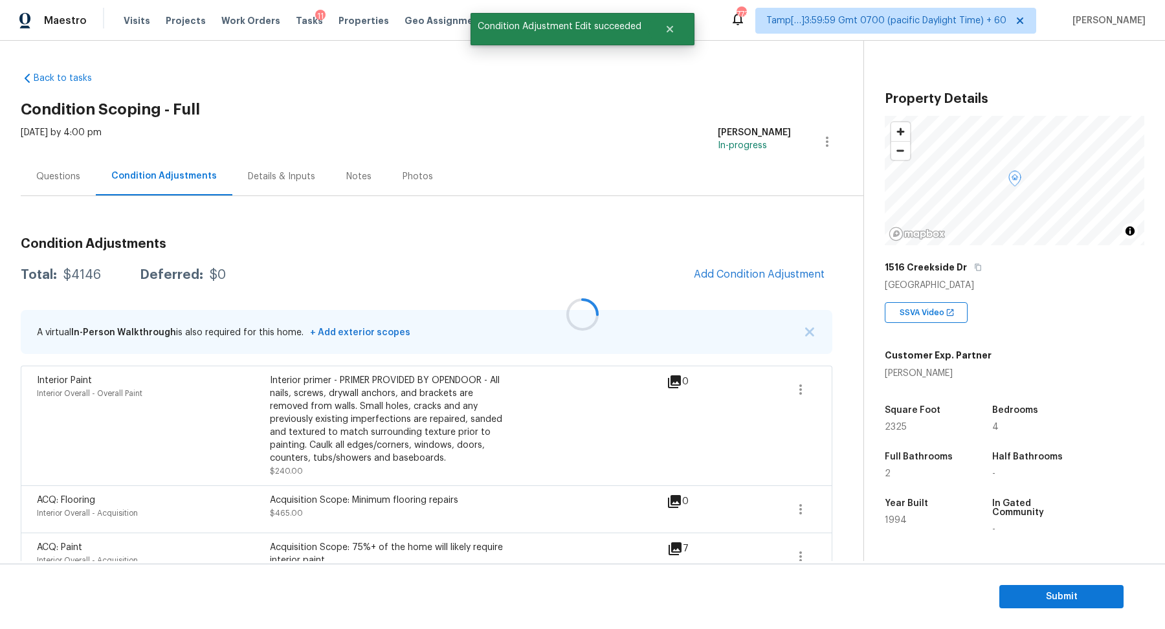
click at [748, 269] on div at bounding box center [582, 314] width 1165 height 629
click at [748, 269] on span "Add Condition Adjustment" at bounding box center [759, 275] width 131 height 12
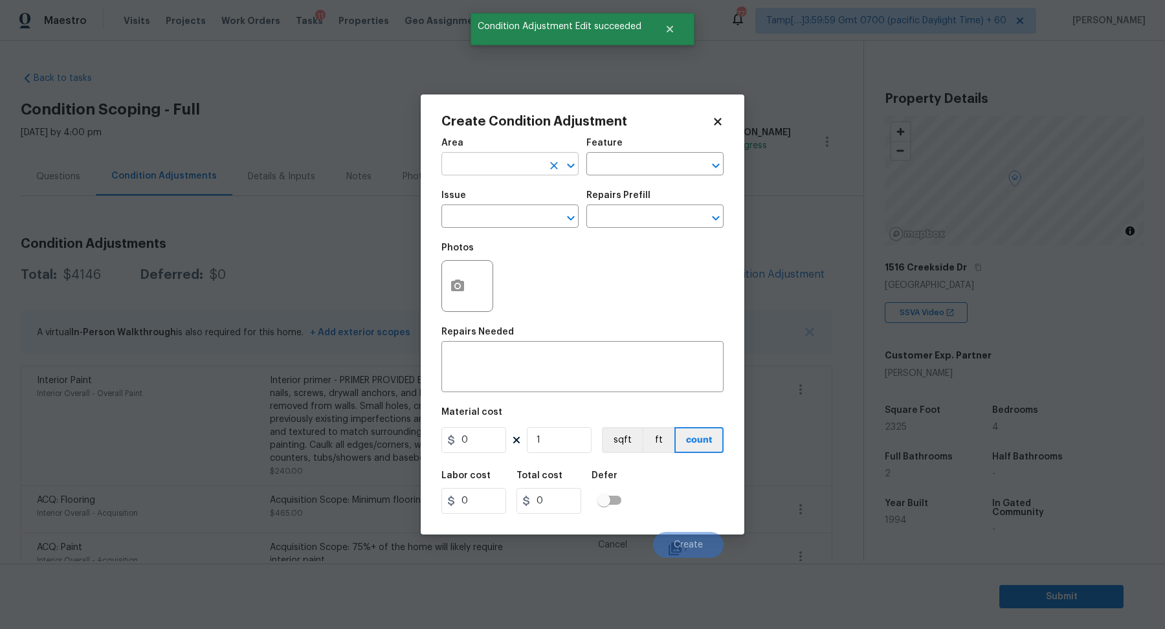
click at [465, 169] on input "text" at bounding box center [491, 165] width 101 height 20
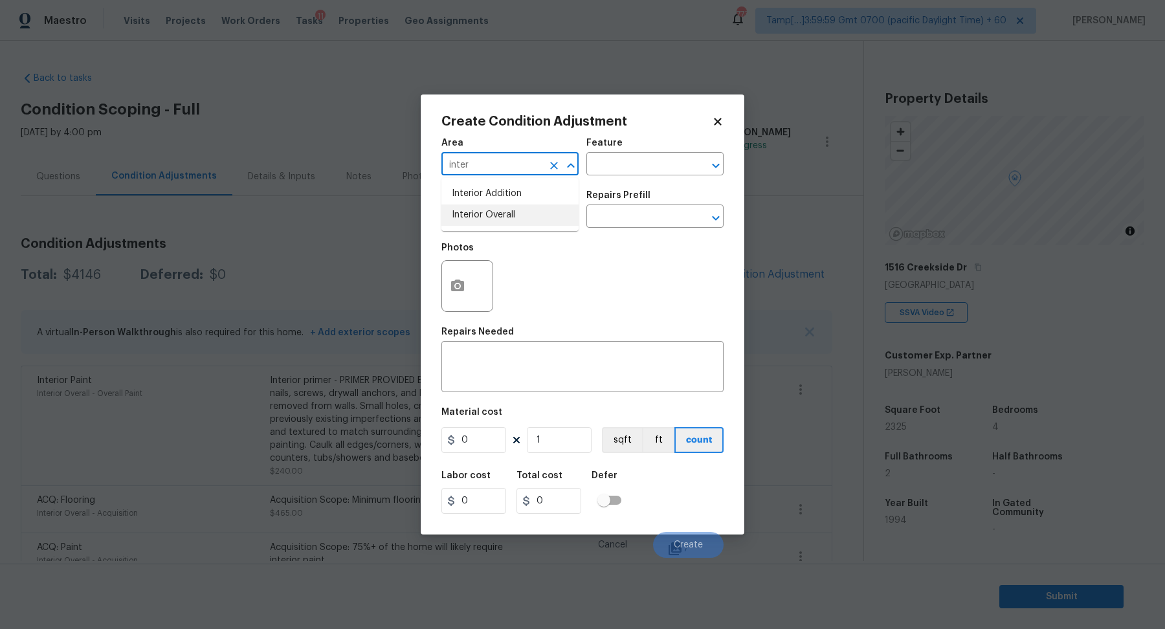
click at [482, 219] on li "Interior Overall" at bounding box center [509, 215] width 137 height 21
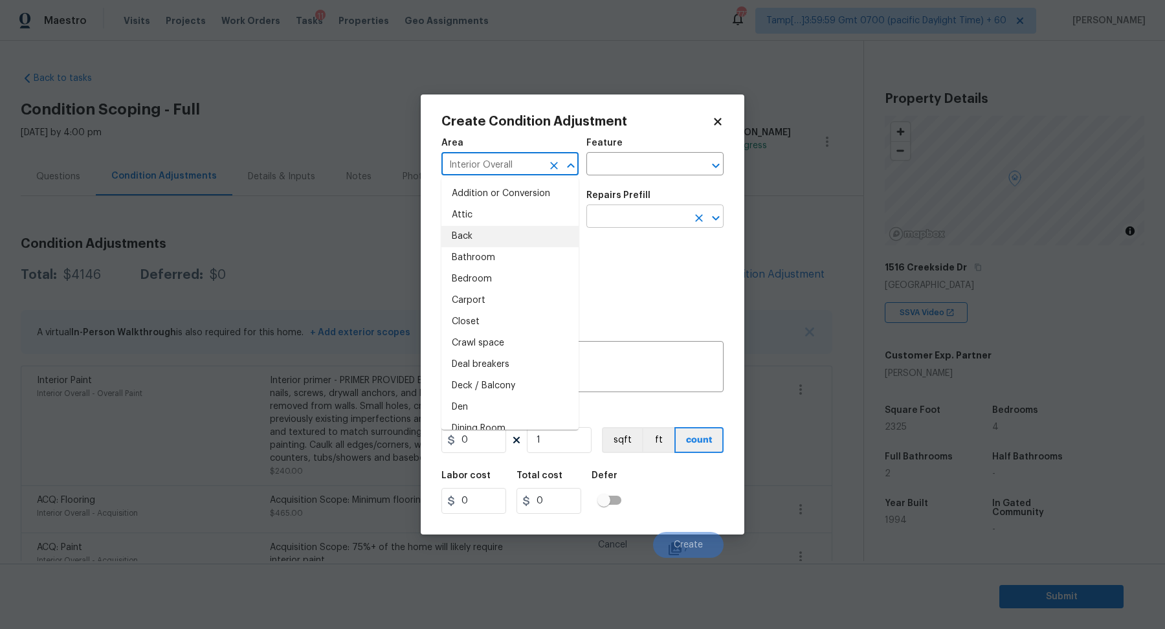
type input "Interior Overall"
click at [638, 217] on input "text" at bounding box center [636, 218] width 101 height 20
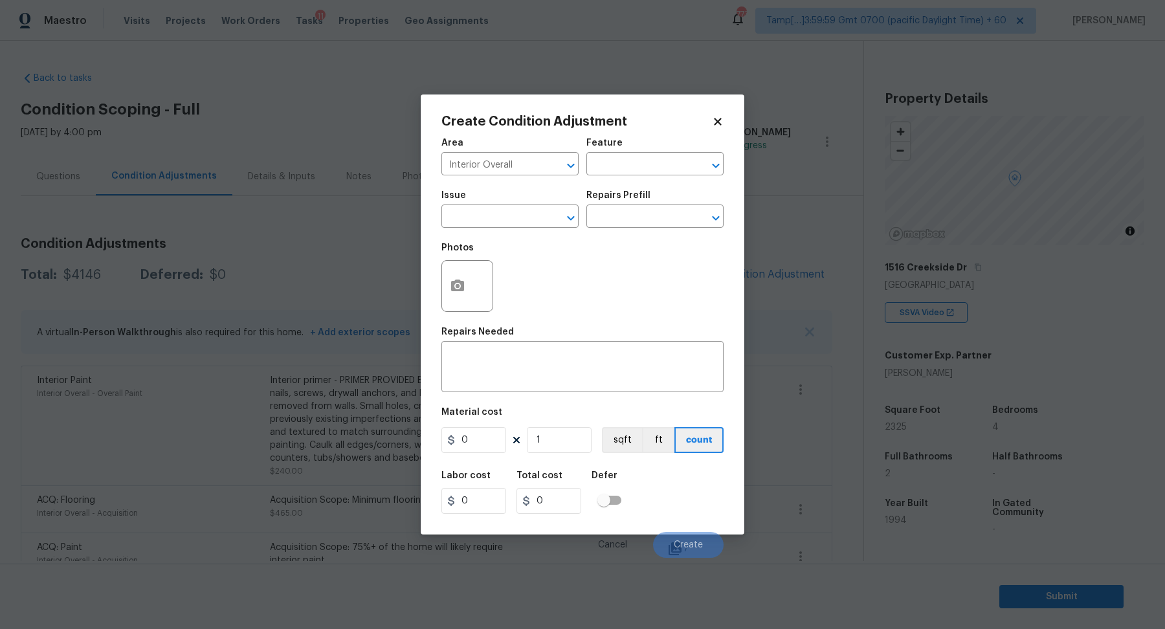
click at [493, 228] on span "Issue ​" at bounding box center [509, 209] width 137 height 52
click at [507, 216] on input "text" at bounding box center [491, 218] width 101 height 20
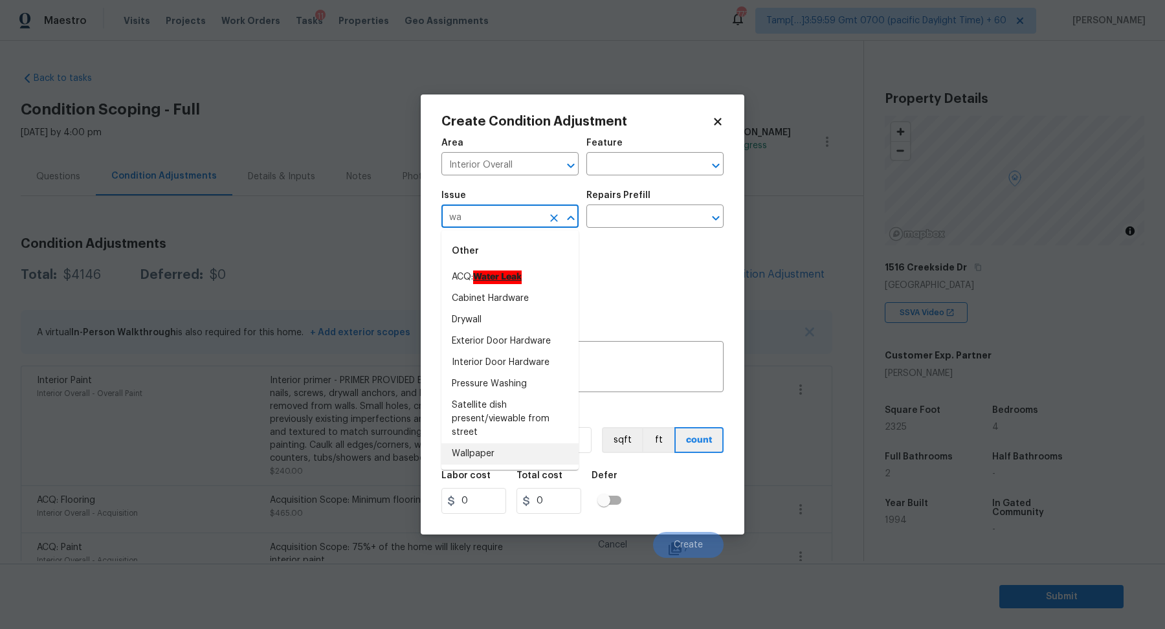
click at [491, 458] on li "Wallpaper" at bounding box center [509, 453] width 137 height 21
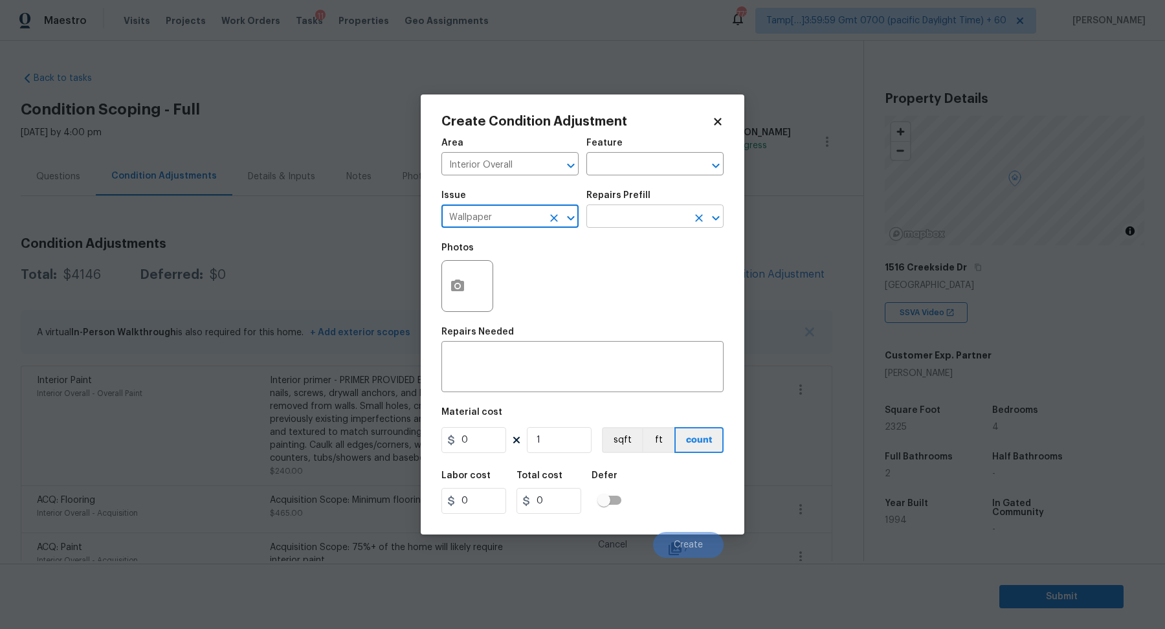
type input "Wallpaper"
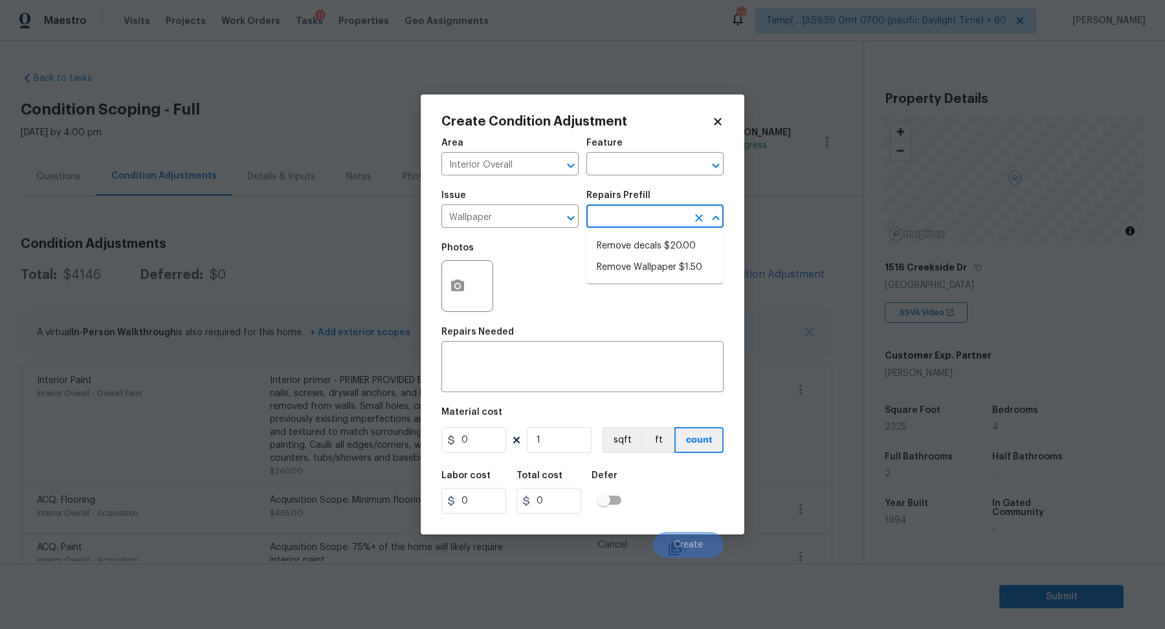
click at [645, 216] on input "text" at bounding box center [636, 218] width 101 height 20
click at [645, 271] on li "Remove Wallpaper $1.50" at bounding box center [654, 267] width 137 height 21
type input "Walls and Ceiling"
type textarea "Remove wallpaper and texture walls to best match existing conditions"
type input "1.5"
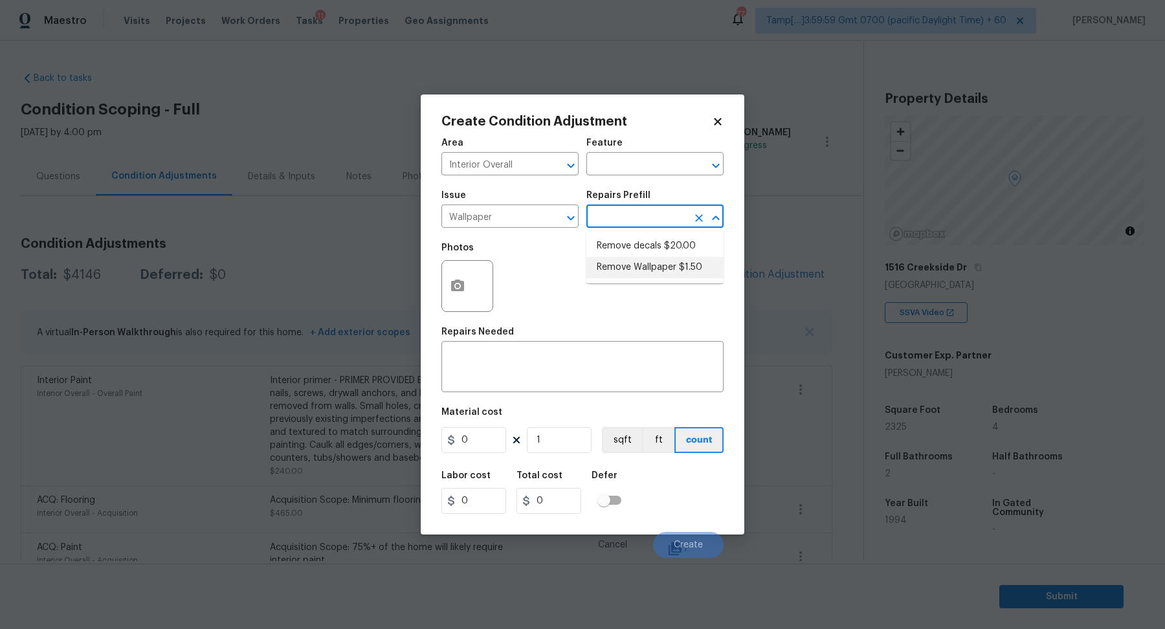
type input "1.5"
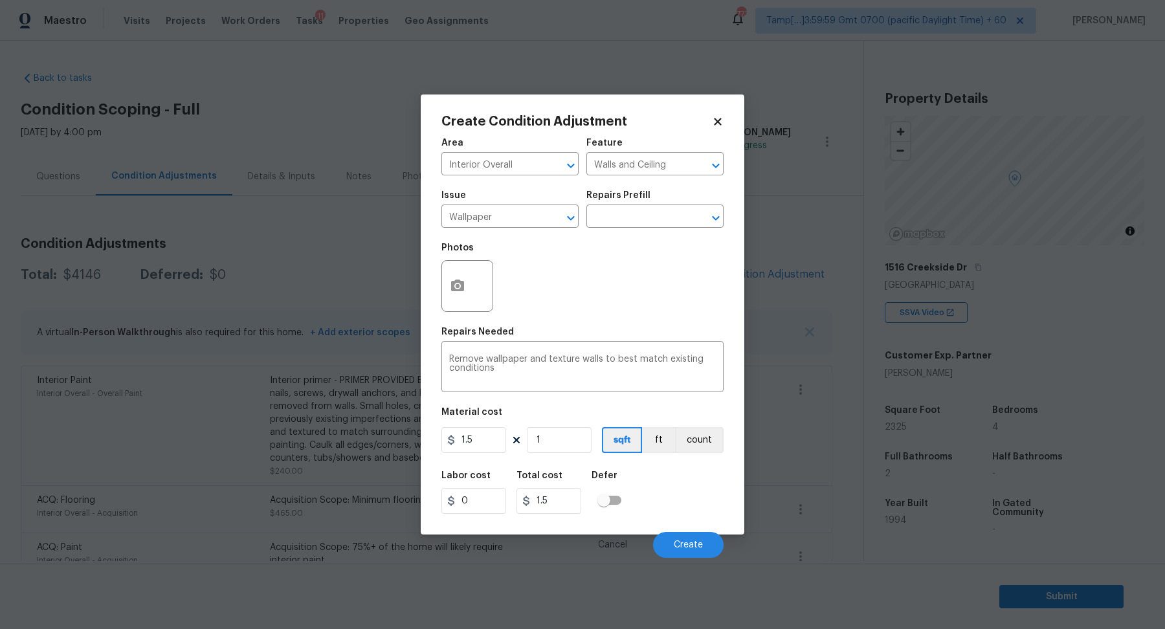
click at [473, 298] on div at bounding box center [467, 286] width 52 height 52
click at [458, 296] on button "button" at bounding box center [457, 286] width 31 height 50
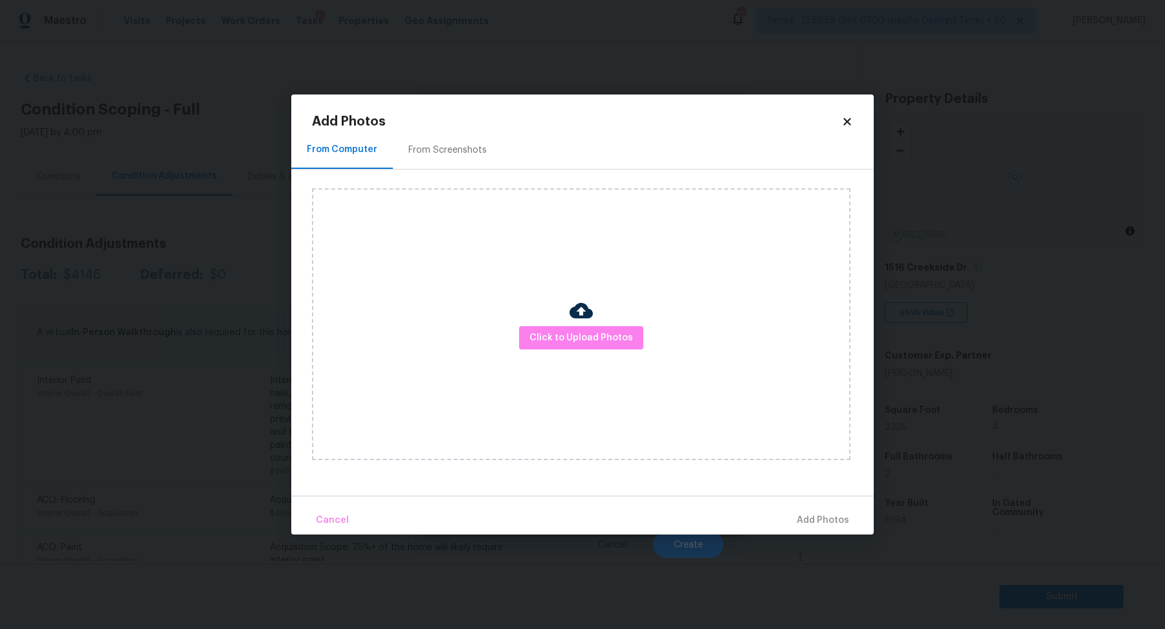
click at [546, 322] on div "Click to Upload Photos" at bounding box center [581, 324] width 539 height 272
click at [545, 330] on span "Click to Upload Photos" at bounding box center [581, 338] width 104 height 16
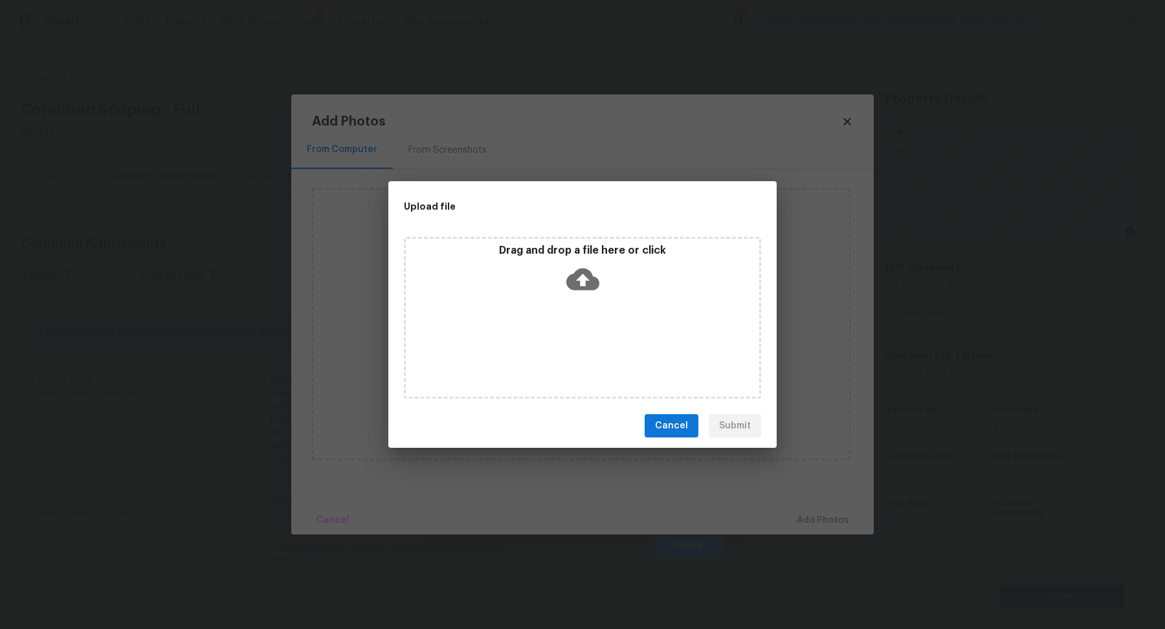
click at [591, 279] on icon at bounding box center [582, 280] width 33 height 22
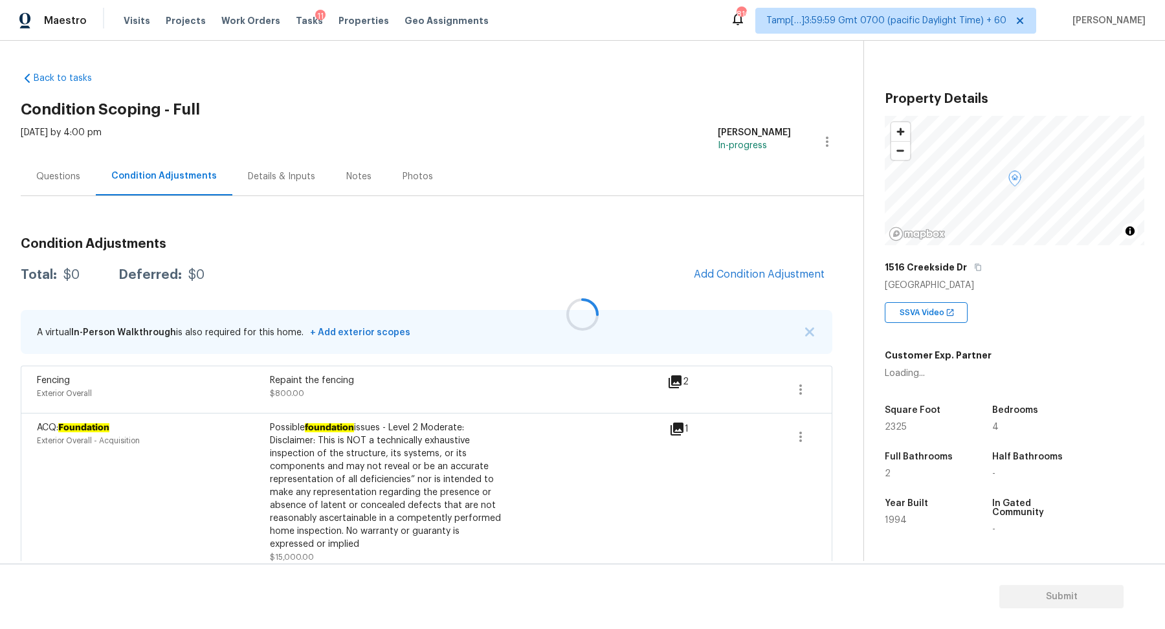
click at [709, 276] on div at bounding box center [582, 314] width 1165 height 629
click at [746, 278] on div at bounding box center [582, 314] width 1165 height 629
click at [750, 275] on div at bounding box center [582, 314] width 1165 height 629
click at [775, 262] on div at bounding box center [582, 314] width 1165 height 629
click at [768, 276] on div at bounding box center [582, 314] width 1165 height 629
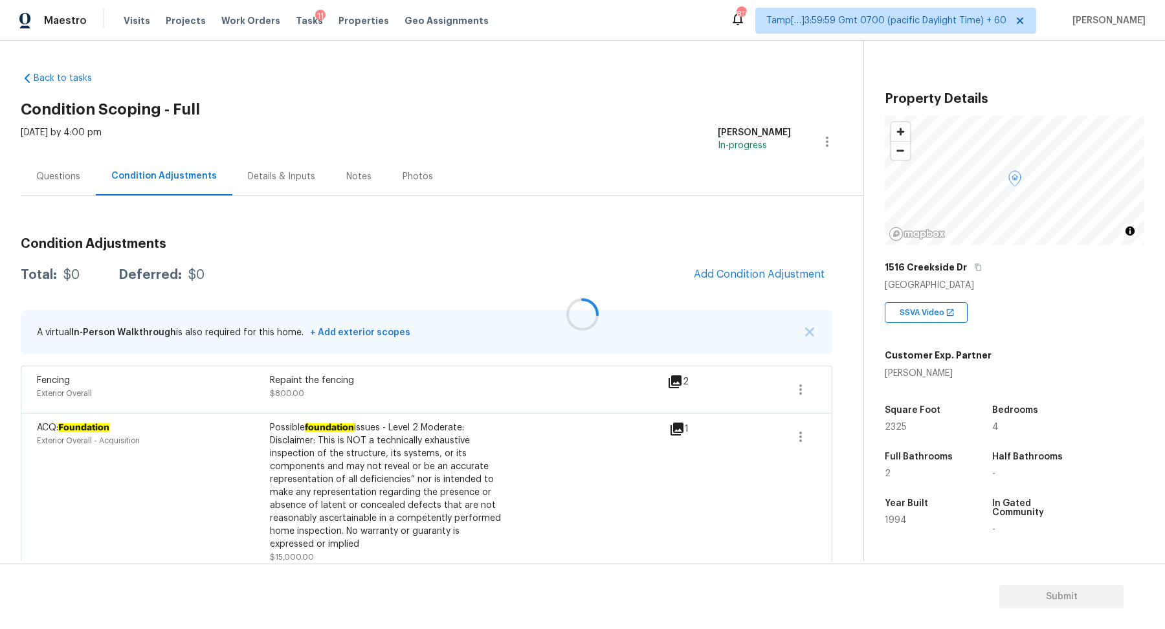
click at [768, 276] on div at bounding box center [582, 314] width 1165 height 629
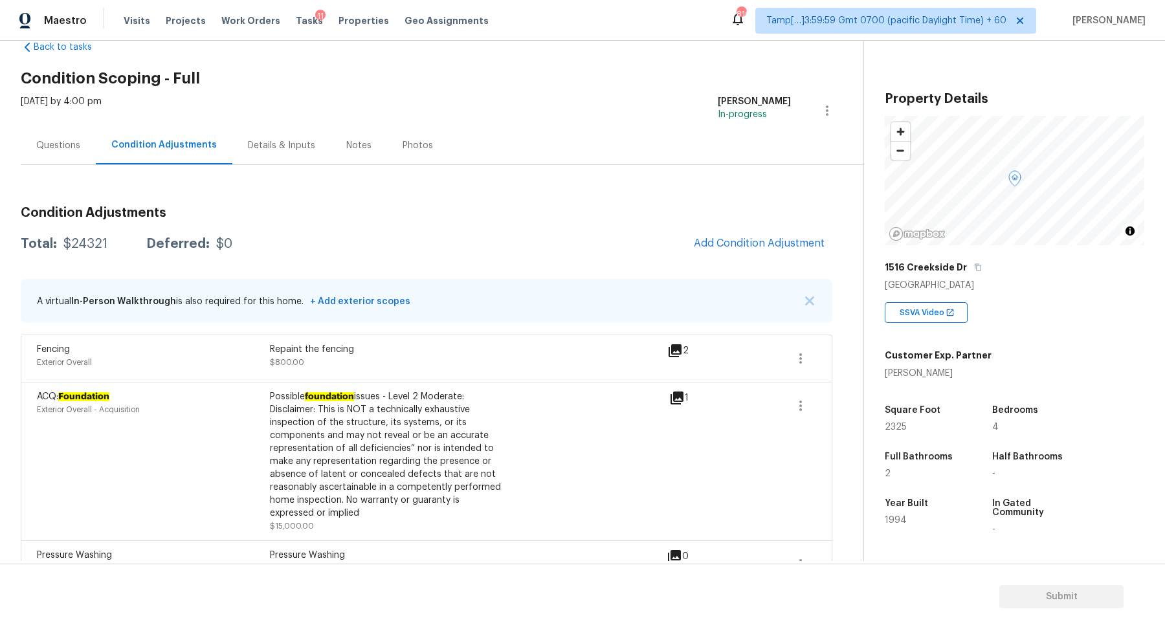
scroll to position [50, 0]
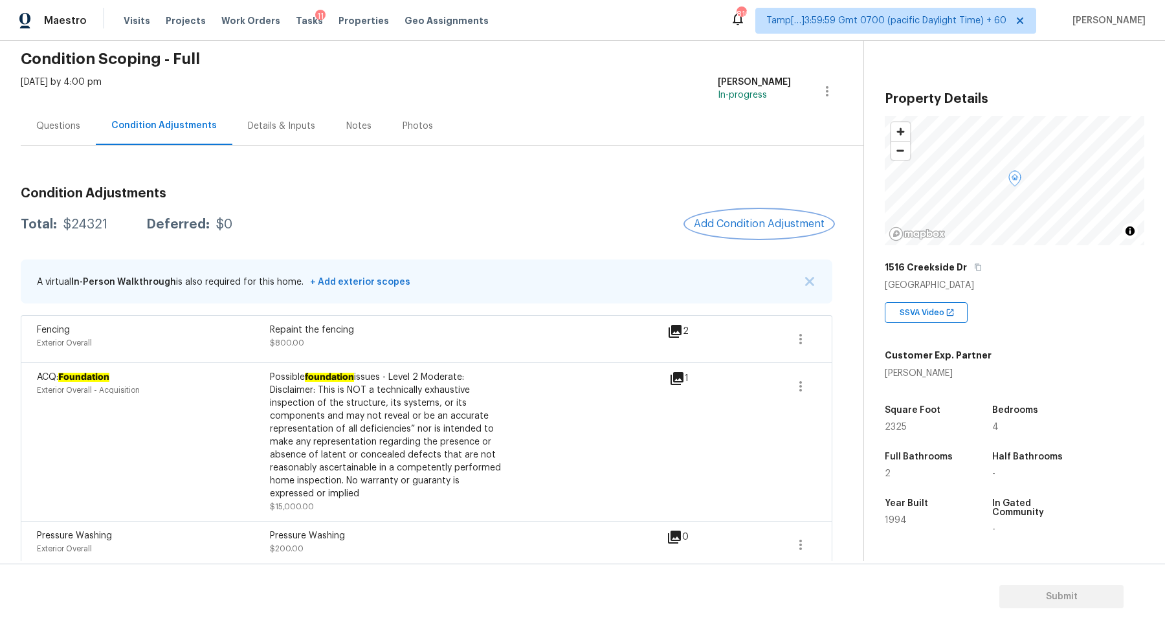
click at [741, 225] on span "Add Condition Adjustment" at bounding box center [759, 224] width 131 height 12
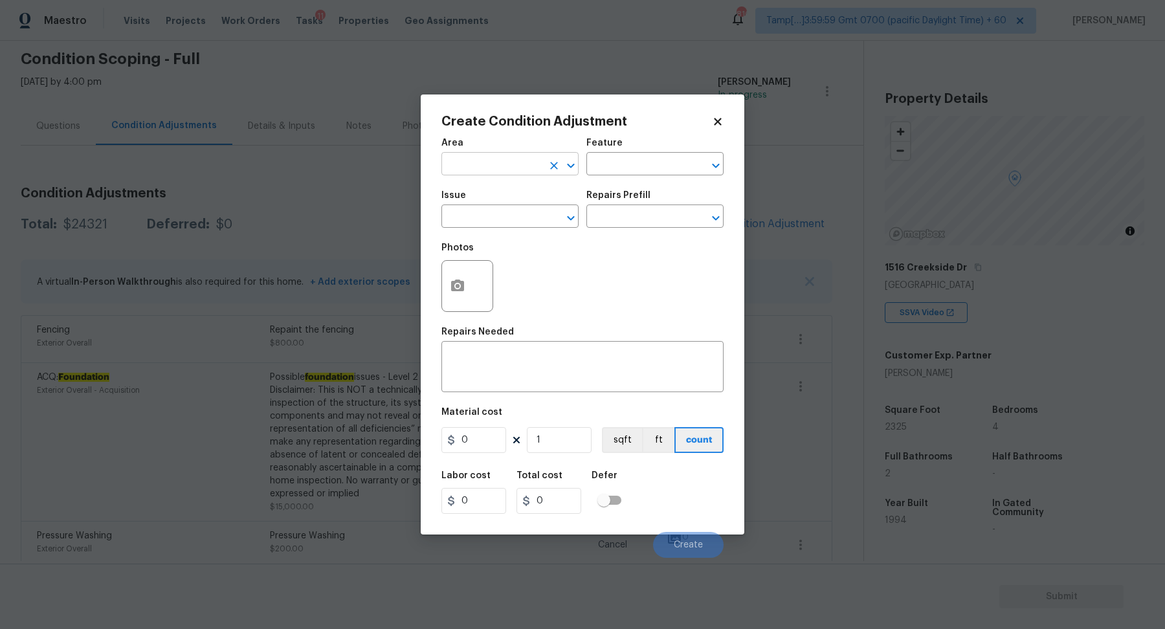
click at [509, 172] on input "text" at bounding box center [491, 165] width 101 height 20
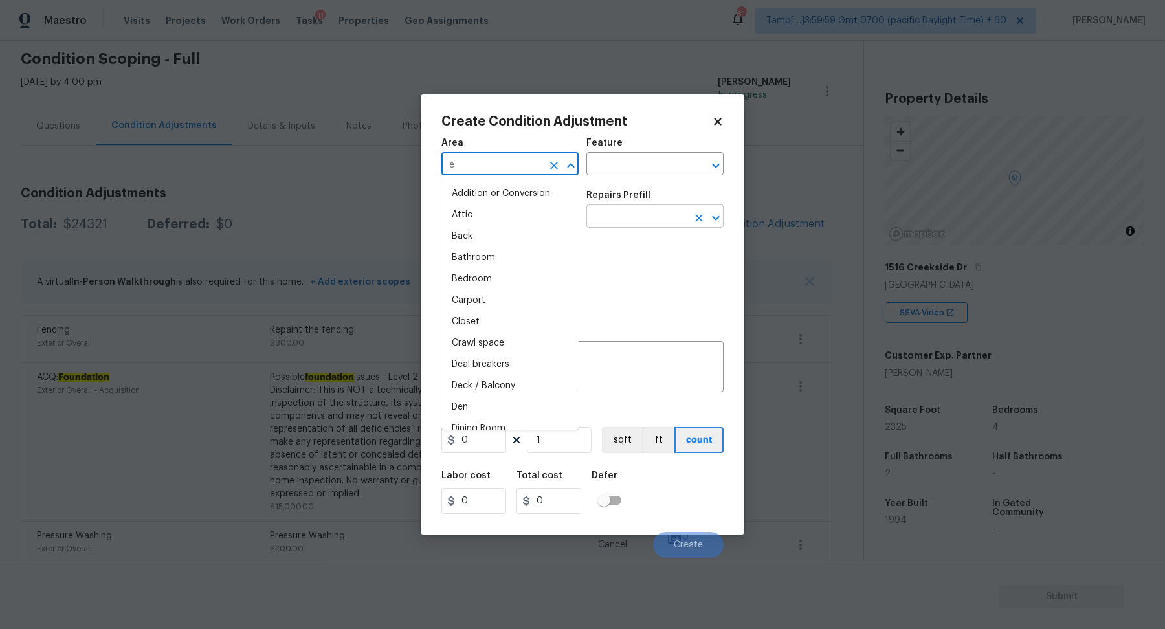
type input "ex"
type input "ter"
click at [529, 212] on li "Attic" at bounding box center [509, 215] width 137 height 21
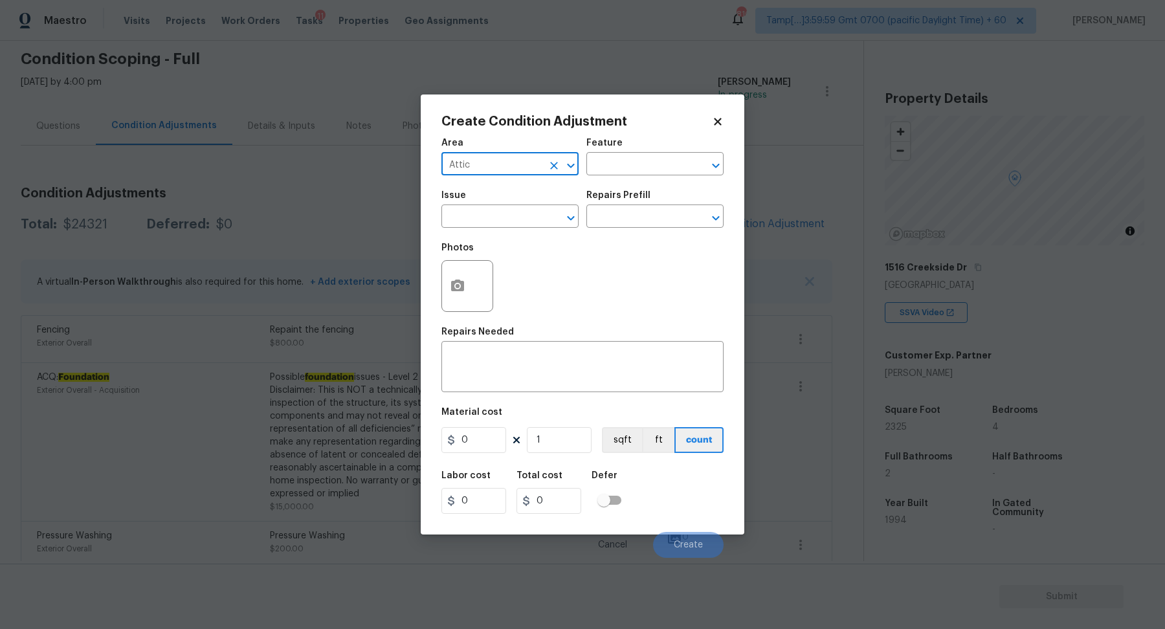
click at [504, 169] on input "Attic" at bounding box center [491, 165] width 101 height 20
click at [480, 212] on li "Exterior Overall" at bounding box center [509, 215] width 137 height 21
type input "Exterior Overall"
click at [480, 212] on input "text" at bounding box center [491, 218] width 101 height 20
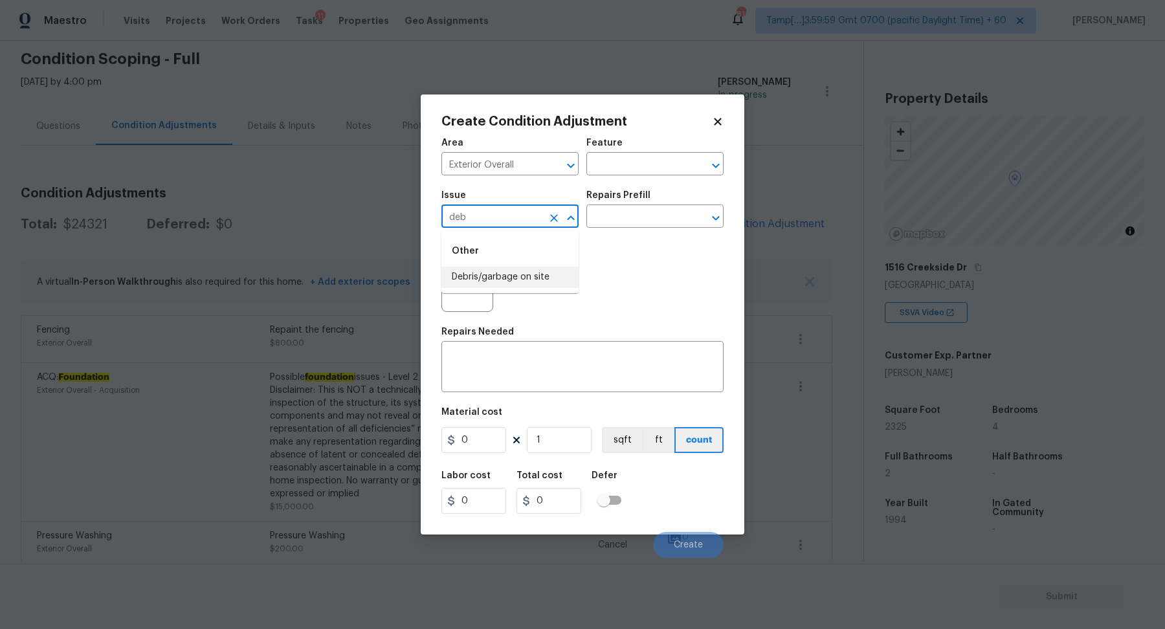
click at [491, 269] on li "Debris/garbage on site" at bounding box center [509, 277] width 137 height 21
type input "Debris/garbage on site"
click at [463, 288] on icon "button" at bounding box center [457, 286] width 13 height 12
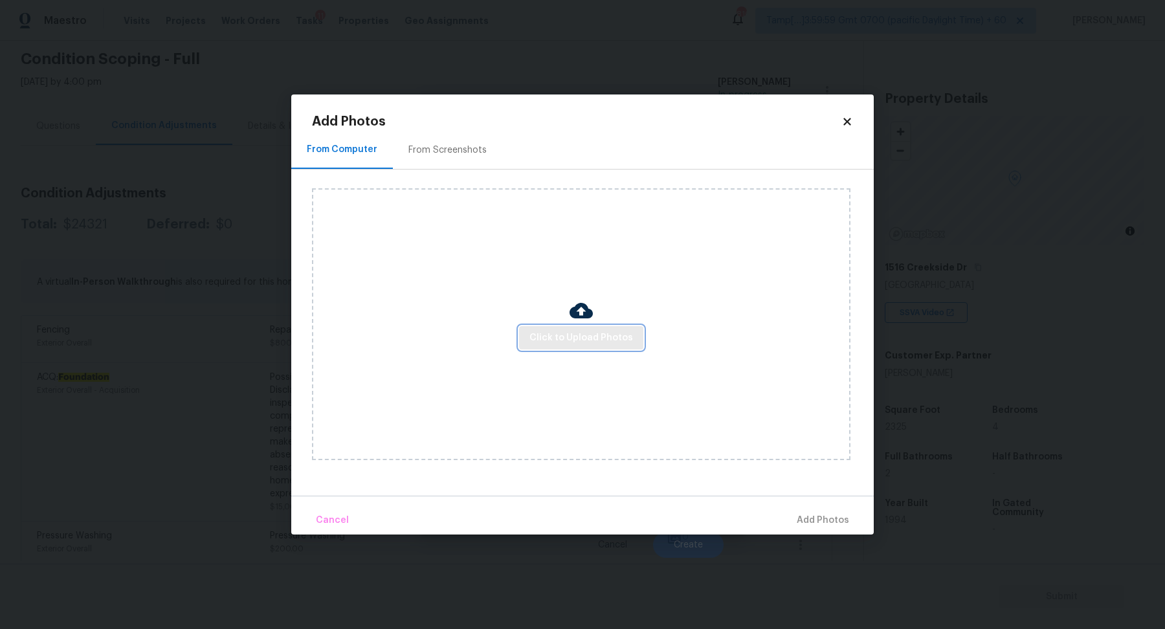
click at [572, 340] on span "Click to Upload Photos" at bounding box center [581, 338] width 104 height 16
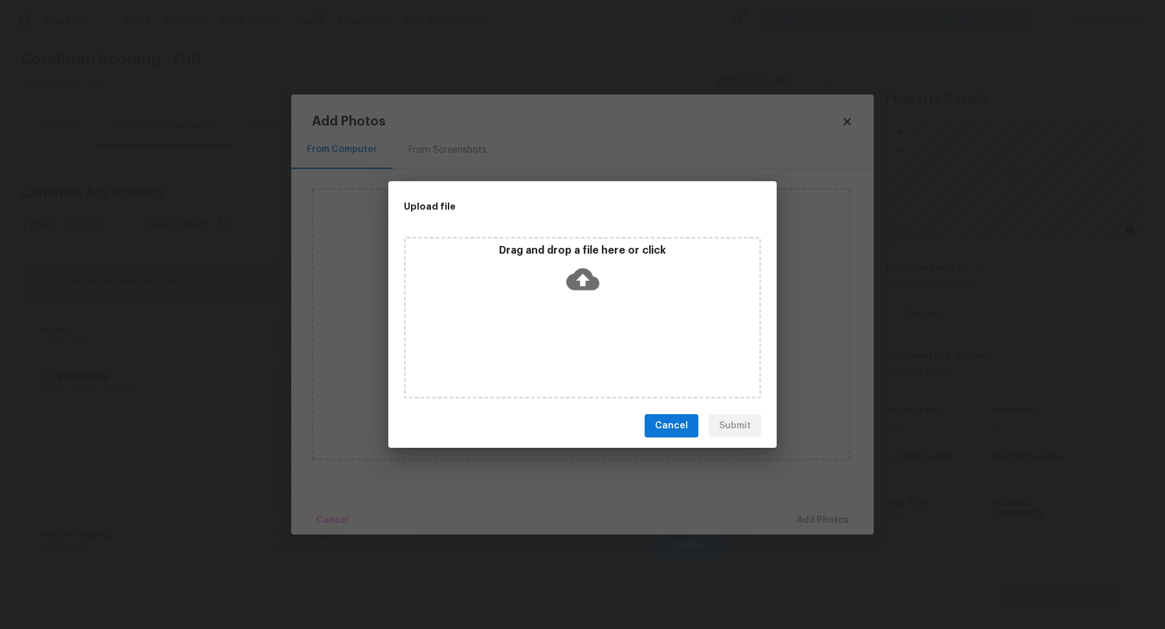
click at [613, 280] on div "Drag and drop a file here or click" at bounding box center [582, 272] width 353 height 56
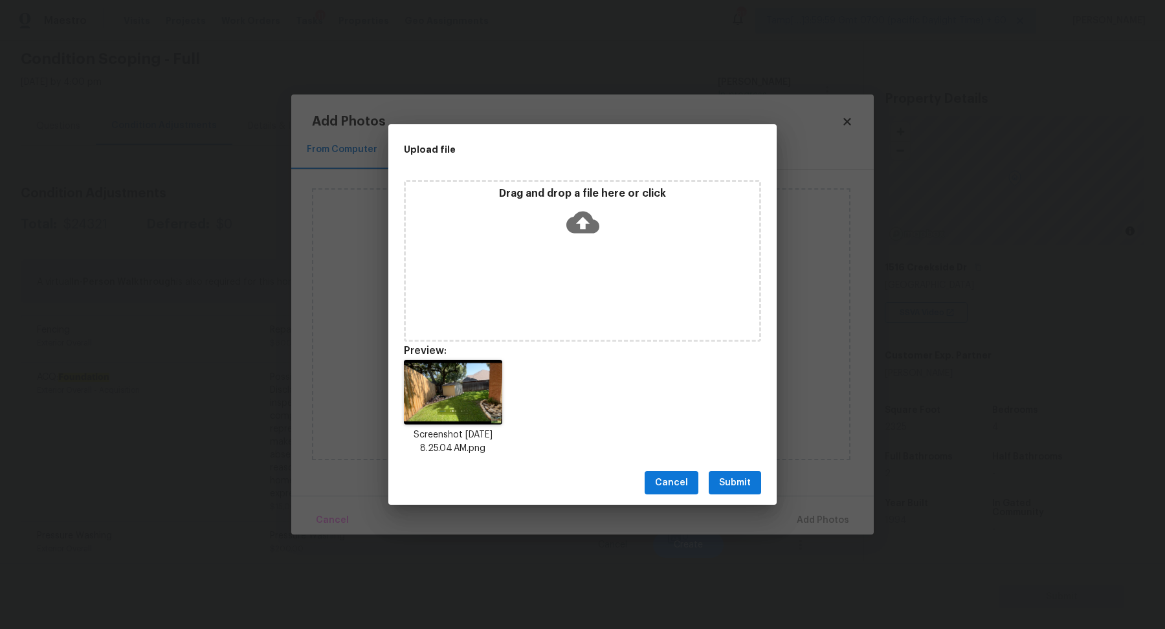
click at [752, 473] on button "Submit" at bounding box center [735, 483] width 52 height 24
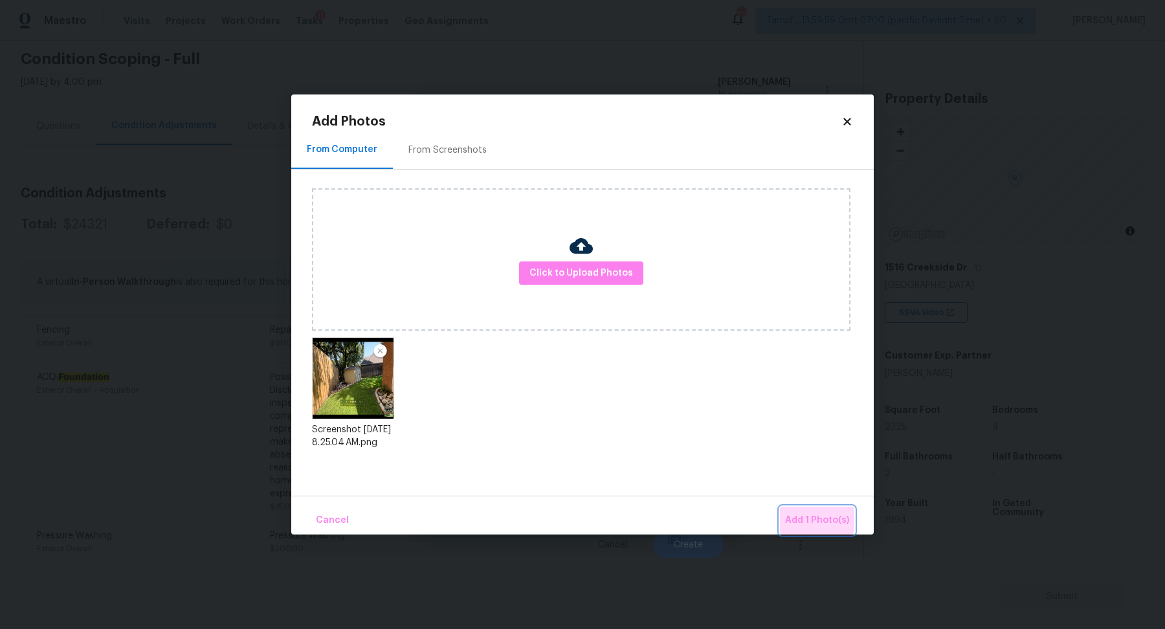
click at [801, 515] on span "Add 1 Photo(s)" at bounding box center [817, 521] width 64 height 16
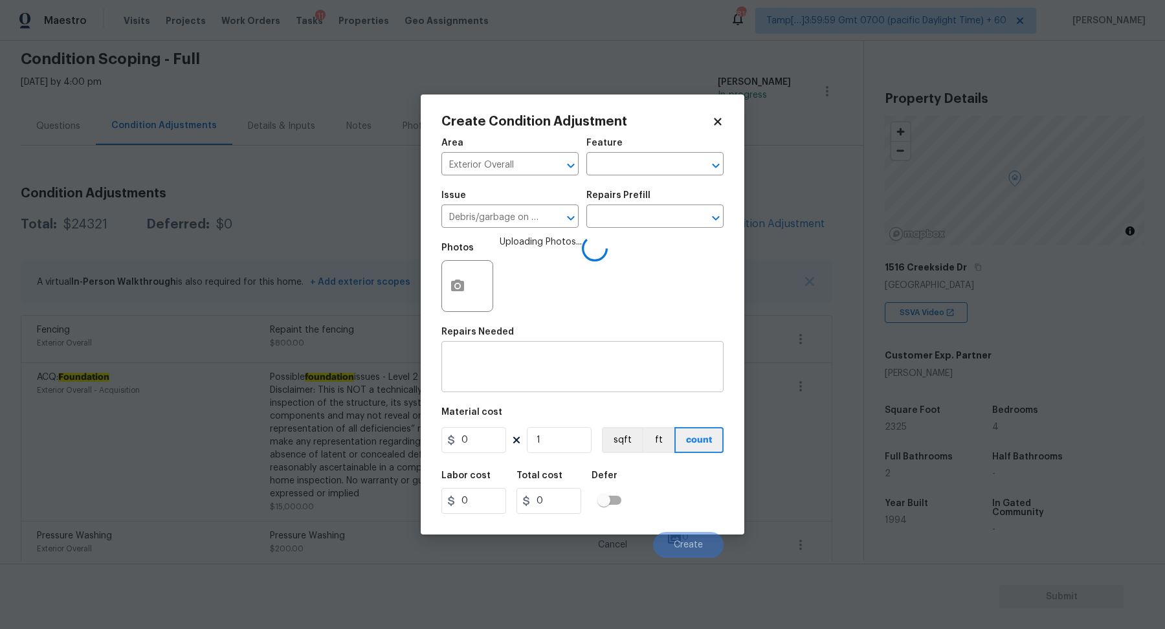
click at [592, 388] on div "x ​" at bounding box center [582, 368] width 282 height 48
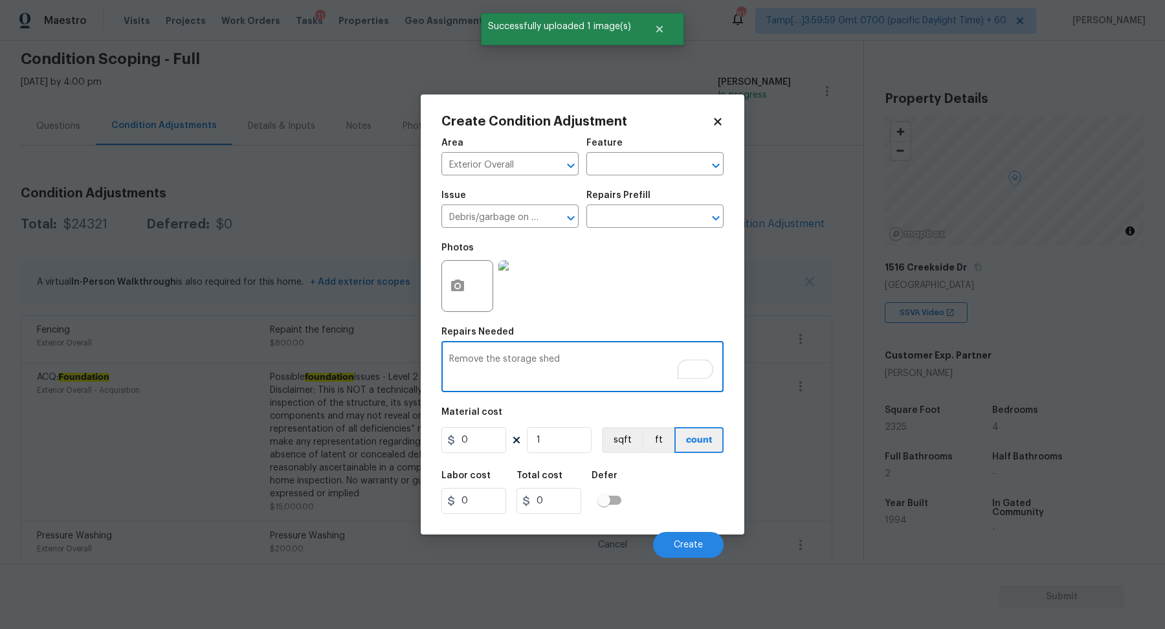
type textarea "Remove the storage shed"
click at [487, 440] on input "0" at bounding box center [473, 440] width 65 height 26
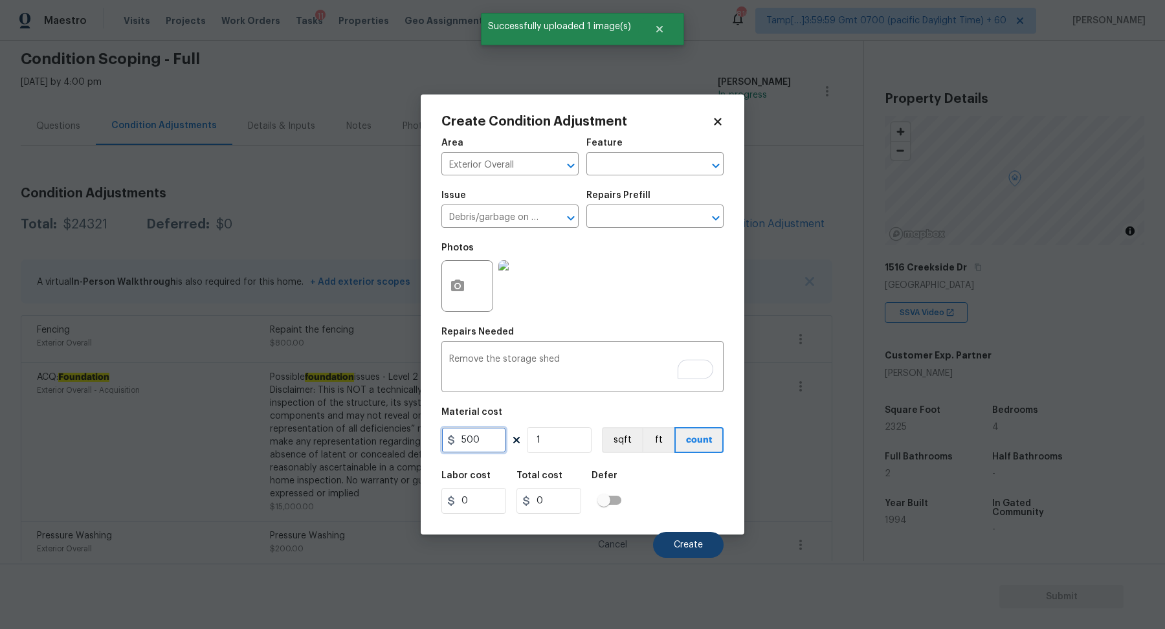
type input "500"
click at [692, 542] on span "Create" at bounding box center [688, 545] width 29 height 10
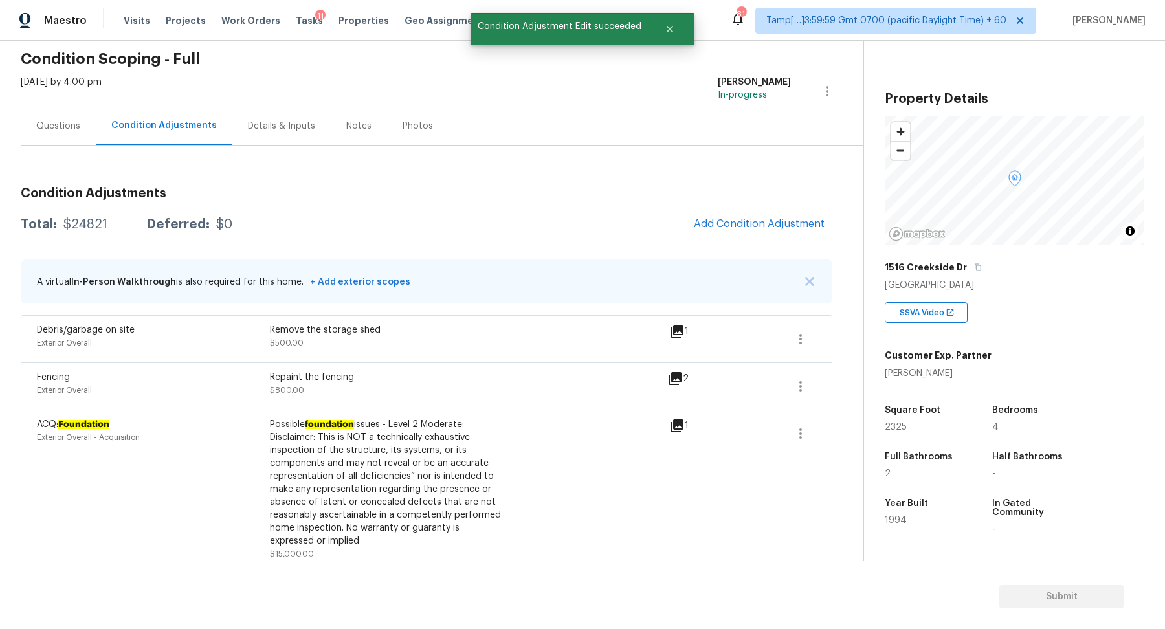
click at [95, 220] on div "$24821" at bounding box center [85, 224] width 44 height 13
copy div "$24821"
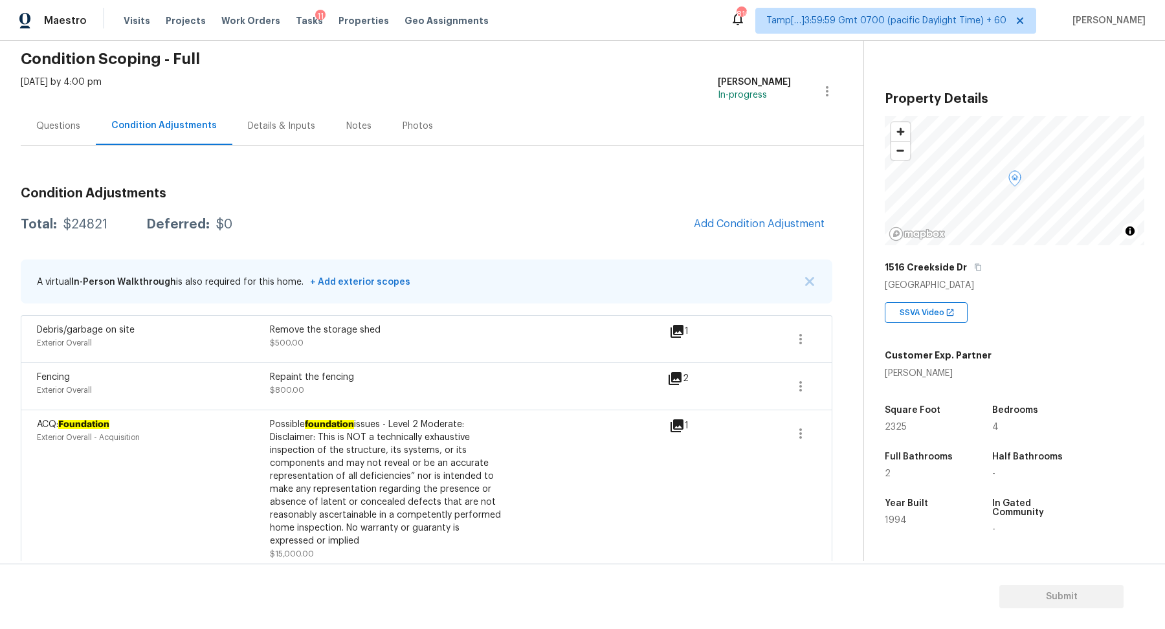
click at [87, 129] on div "Questions" at bounding box center [58, 126] width 75 height 38
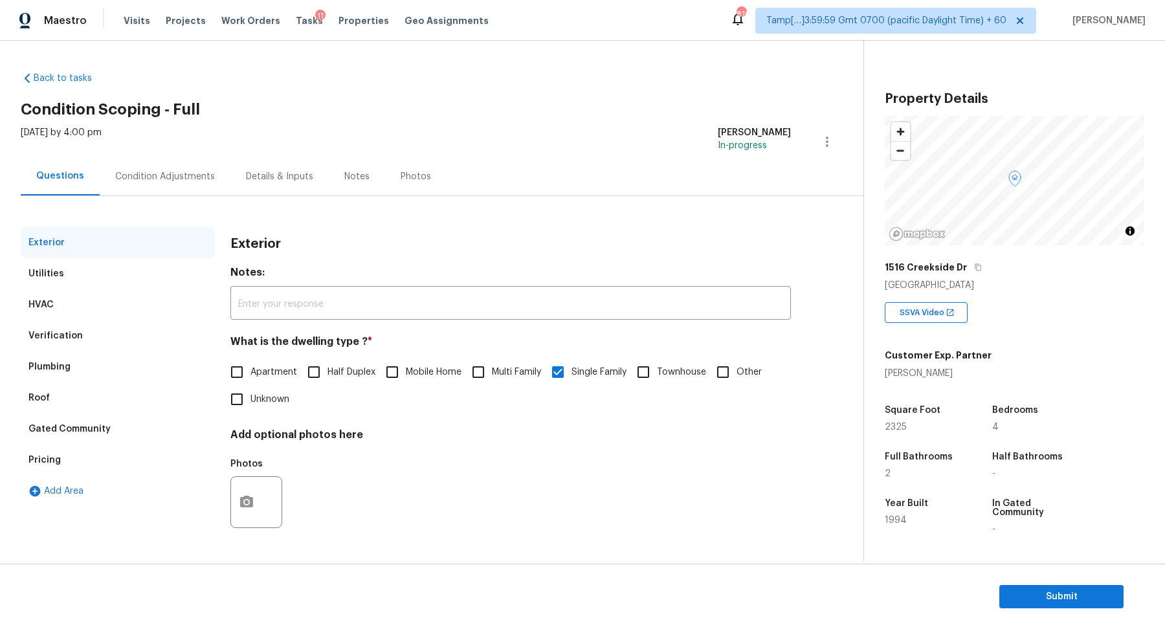
click at [100, 342] on div "Verification" at bounding box center [118, 335] width 194 height 31
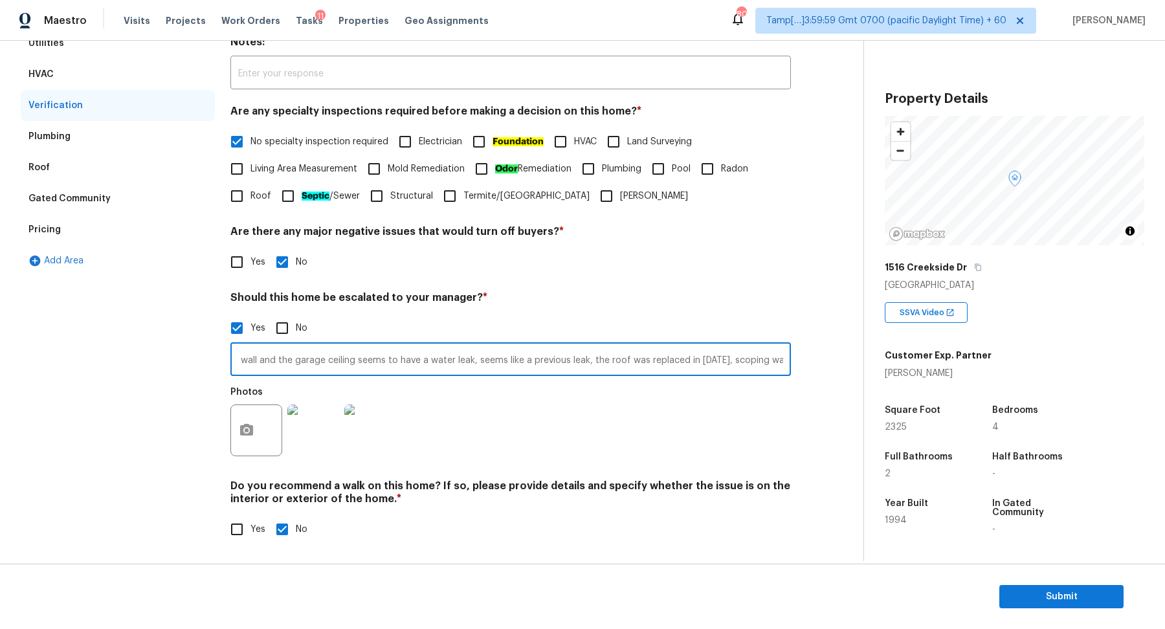
scroll to position [0, 372]
drag, startPoint x: 256, startPoint y: 359, endPoint x: 803, endPoint y: 367, distance: 547.0
click at [803, 367] on div "Exterior Utilities HVAC Verification Plumbing Roof Gated Community Pricing Add …" at bounding box center [427, 278] width 812 height 562
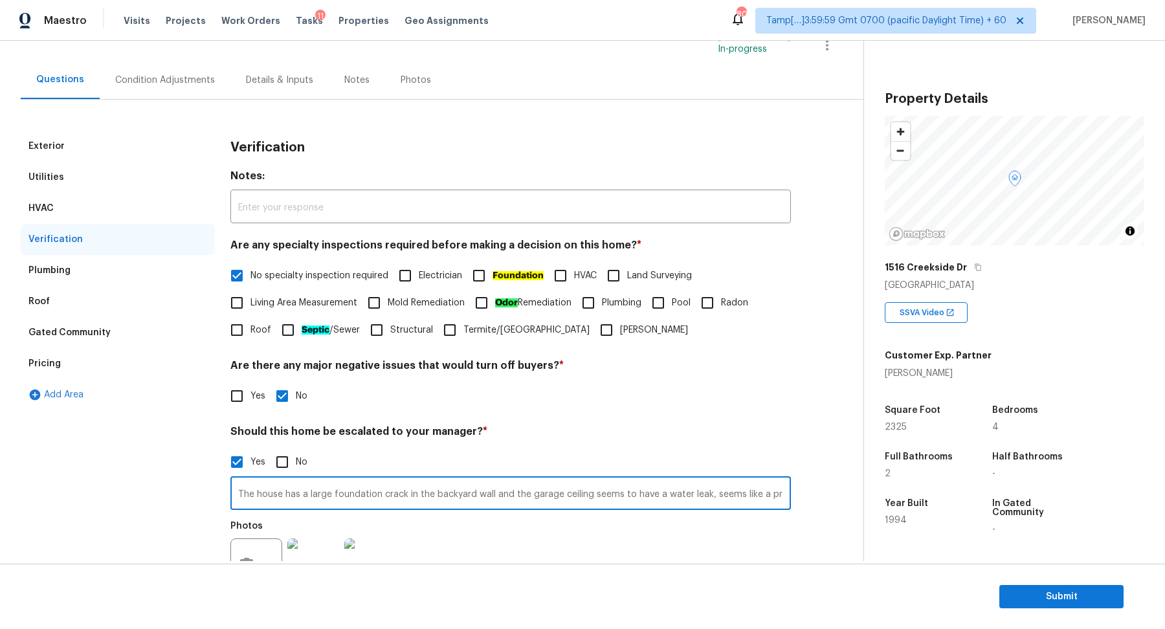
scroll to position [27, 0]
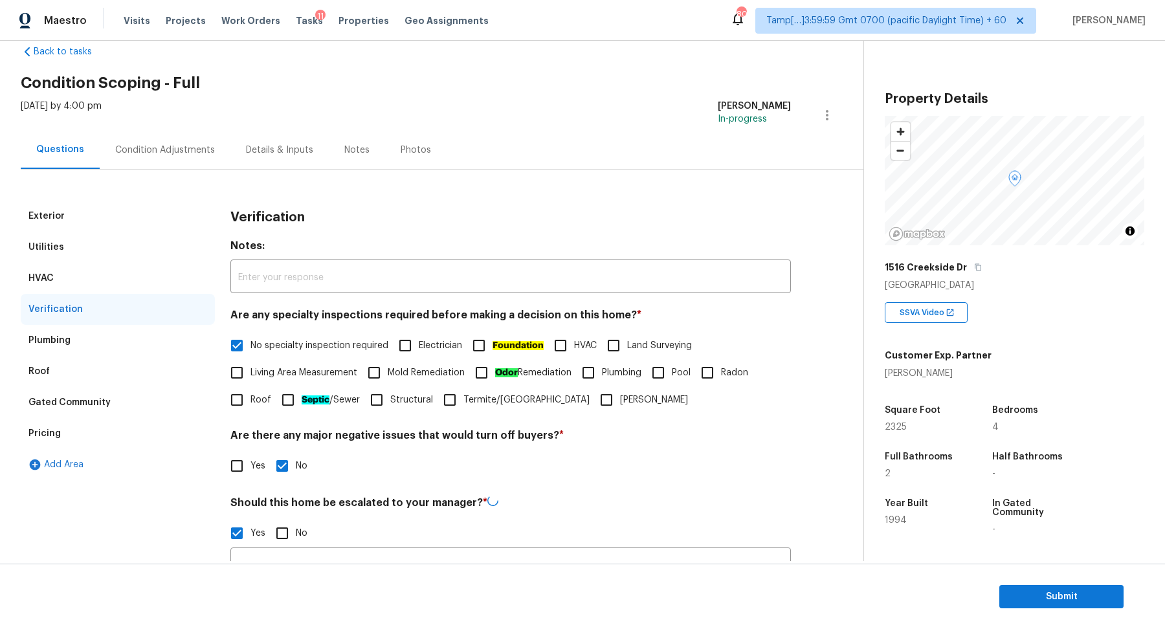
click at [184, 127] on div "Fri, Sep 05 2025 by 4:00 pm Hariharan GV In-progress" at bounding box center [442, 115] width 843 height 31
click at [186, 140] on div "Condition Adjustments" at bounding box center [165, 150] width 131 height 38
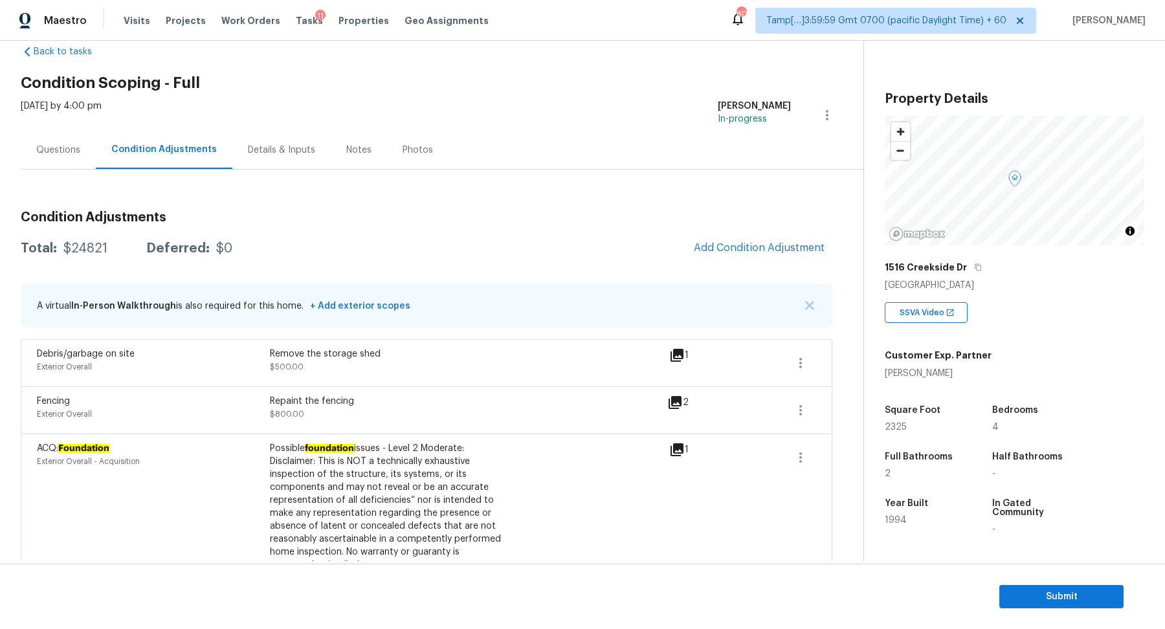
scroll to position [646, 0]
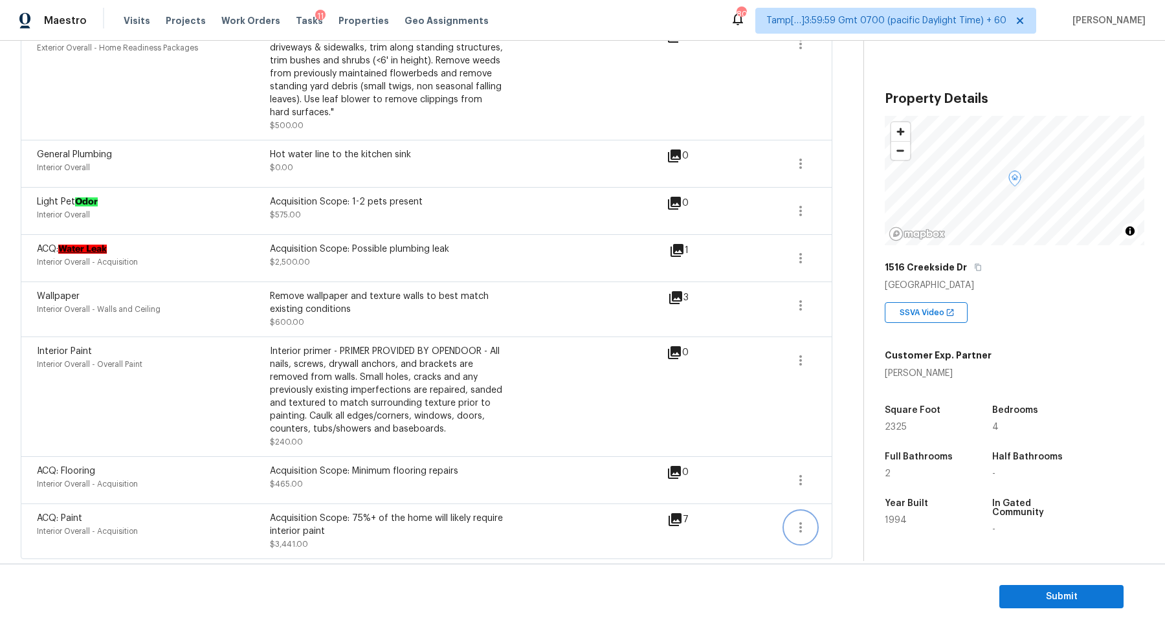
click at [800, 537] on button "button" at bounding box center [800, 527] width 31 height 31
click at [862, 521] on div "Edit" at bounding box center [874, 523] width 101 height 13
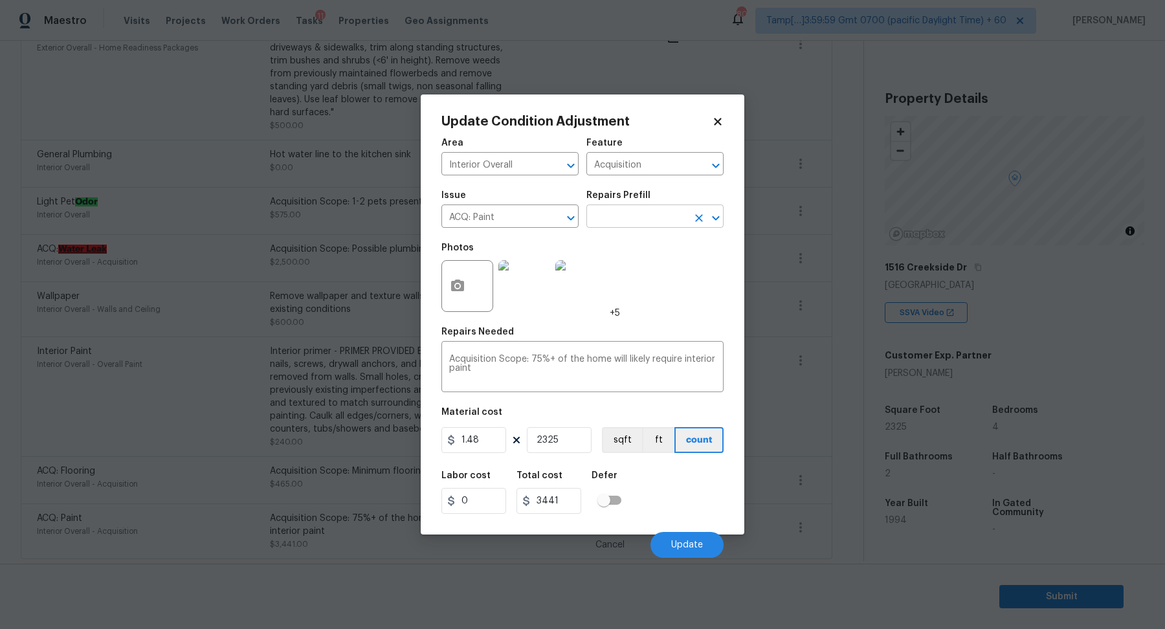
click at [644, 215] on input "text" at bounding box center [636, 218] width 101 height 20
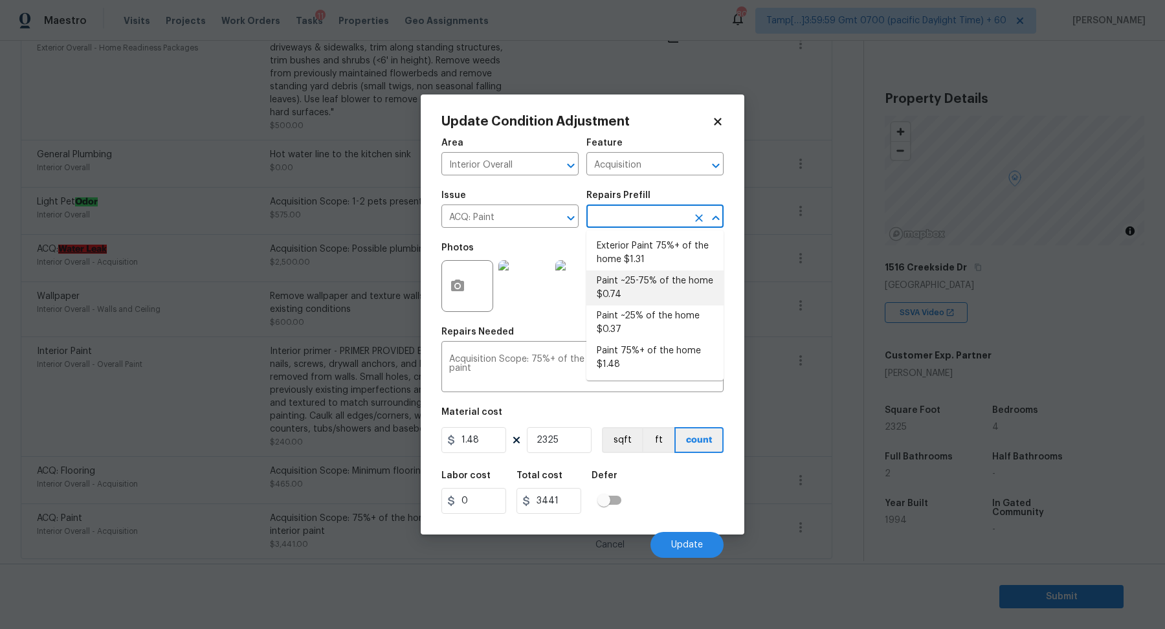
click at [662, 288] on li "Paint ~25-75% of the home $0.74" at bounding box center [654, 288] width 137 height 35
type textarea "Acquisition Scope: ~25 - 75% of the home needs interior paint"
type input "0.74"
type input "1720.5"
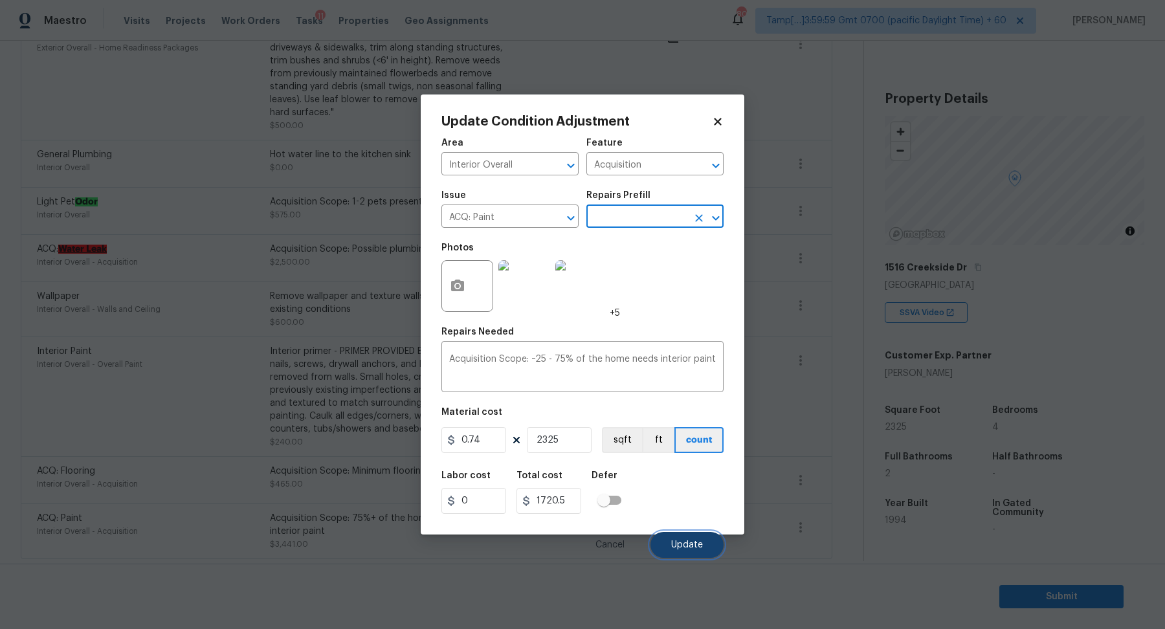
click at [689, 539] on button "Update" at bounding box center [687, 545] width 73 height 26
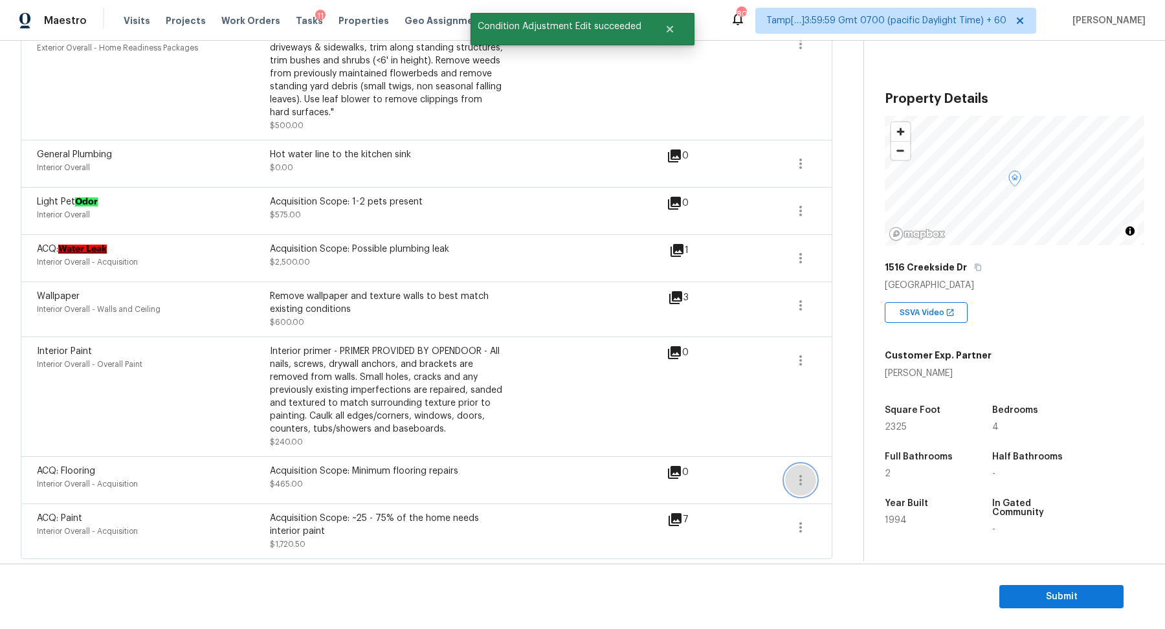
click at [801, 475] on icon "button" at bounding box center [800, 480] width 3 height 10
click at [836, 471] on div "Edit" at bounding box center [874, 475] width 101 height 13
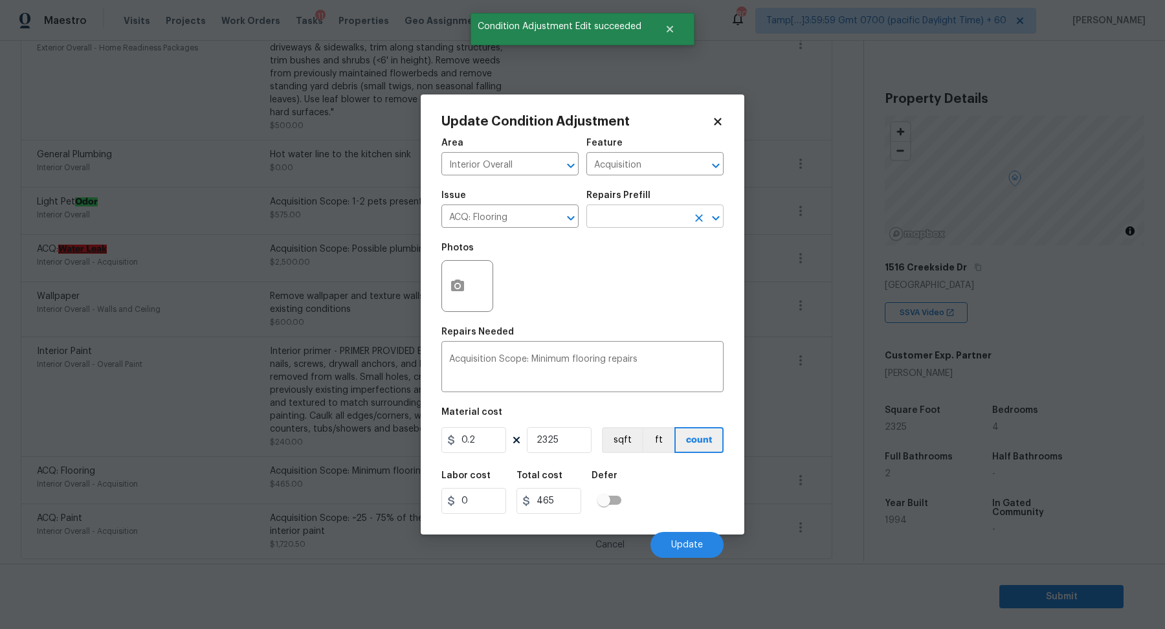
click at [608, 225] on input "text" at bounding box center [636, 218] width 101 height 20
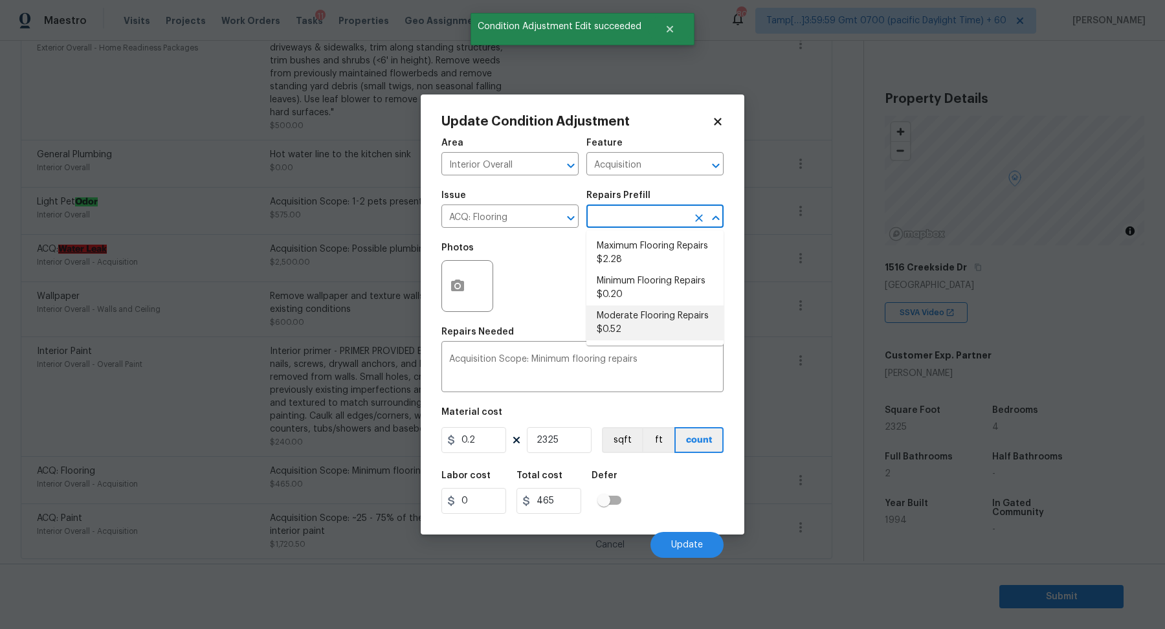
click at [632, 316] on li "Moderate Flooring Repairs $0.52" at bounding box center [654, 323] width 137 height 35
type textarea "Acquisition Scope: Moderate flooring repairs"
type input "0.52"
type input "1209"
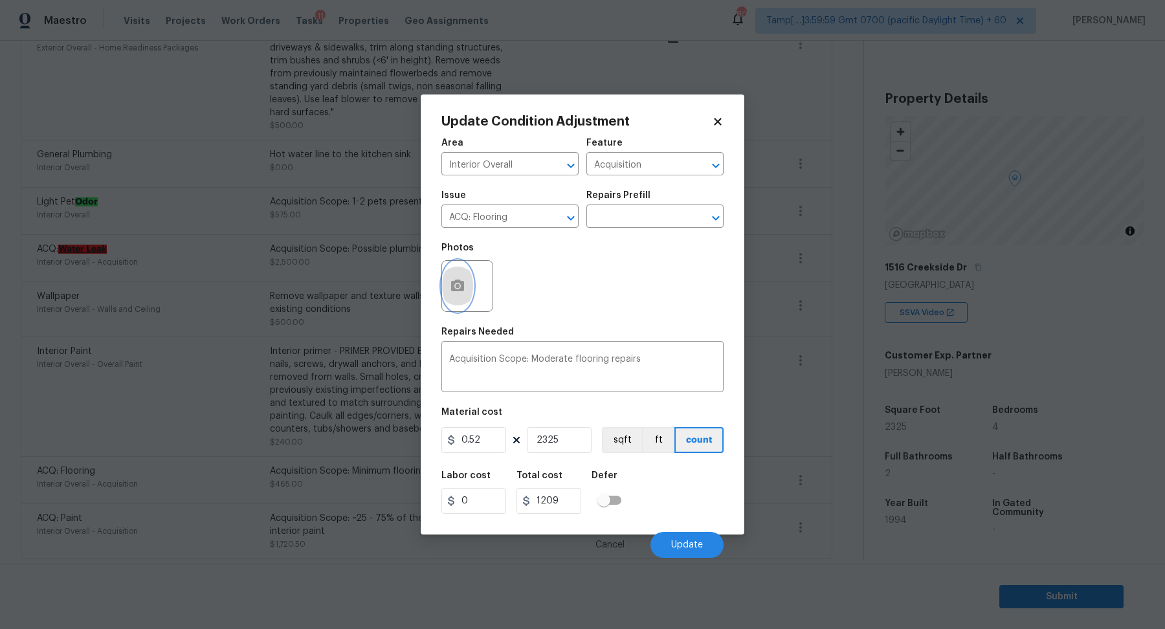
click at [452, 300] on button "button" at bounding box center [457, 286] width 31 height 50
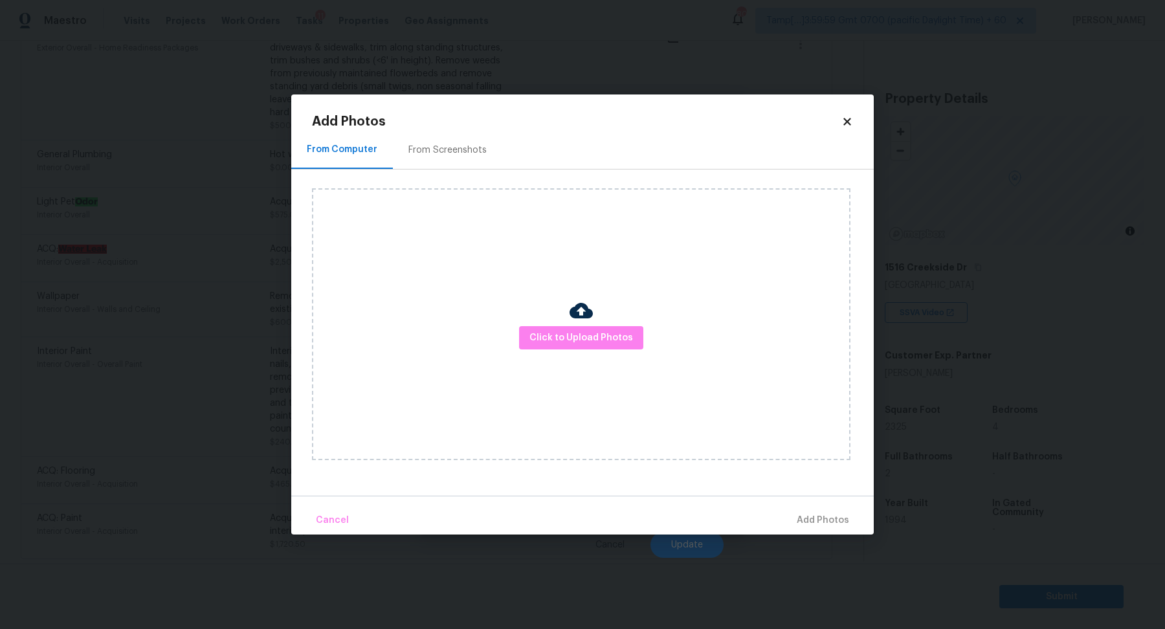
click at [566, 350] on div "Click to Upload Photos" at bounding box center [581, 324] width 539 height 272
click at [592, 333] on span "Click to Upload Photos" at bounding box center [581, 338] width 104 height 16
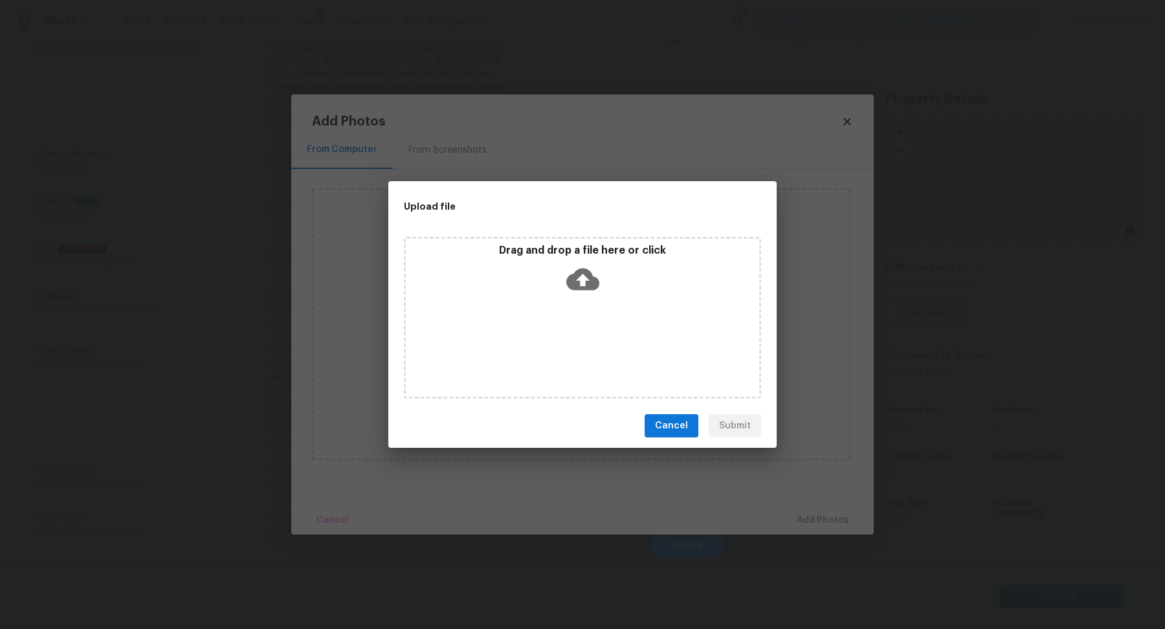
click at [625, 280] on div "Drag and drop a file here or click" at bounding box center [582, 272] width 353 height 56
